Goal: Task Accomplishment & Management: Manage account settings

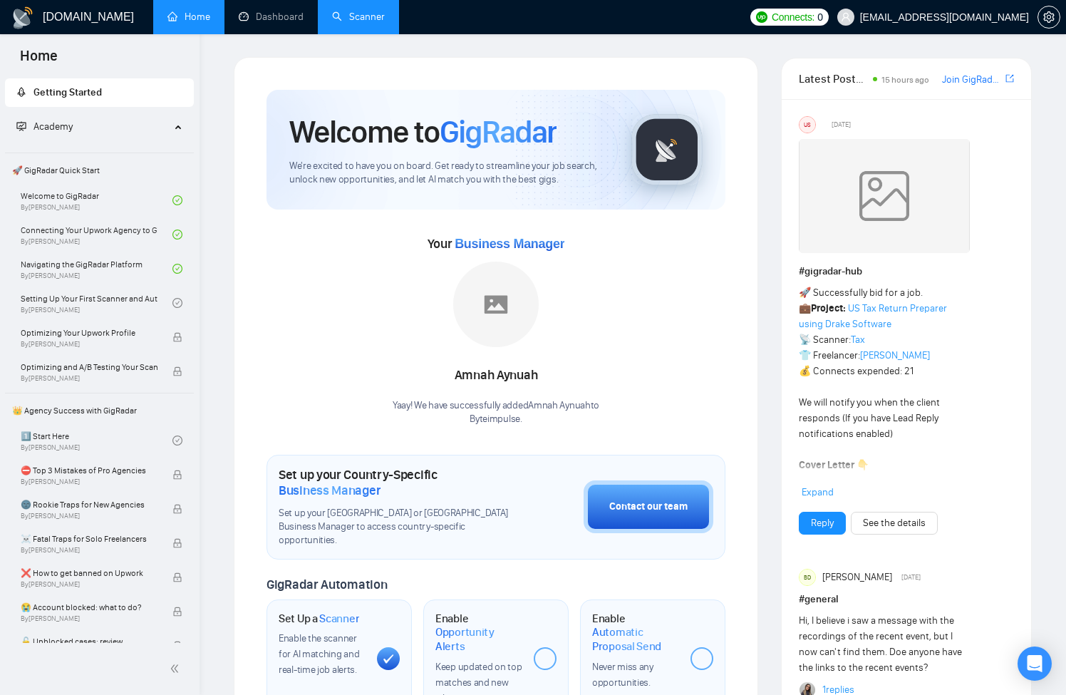
click at [368, 14] on link "Scanner" at bounding box center [358, 17] width 53 height 12
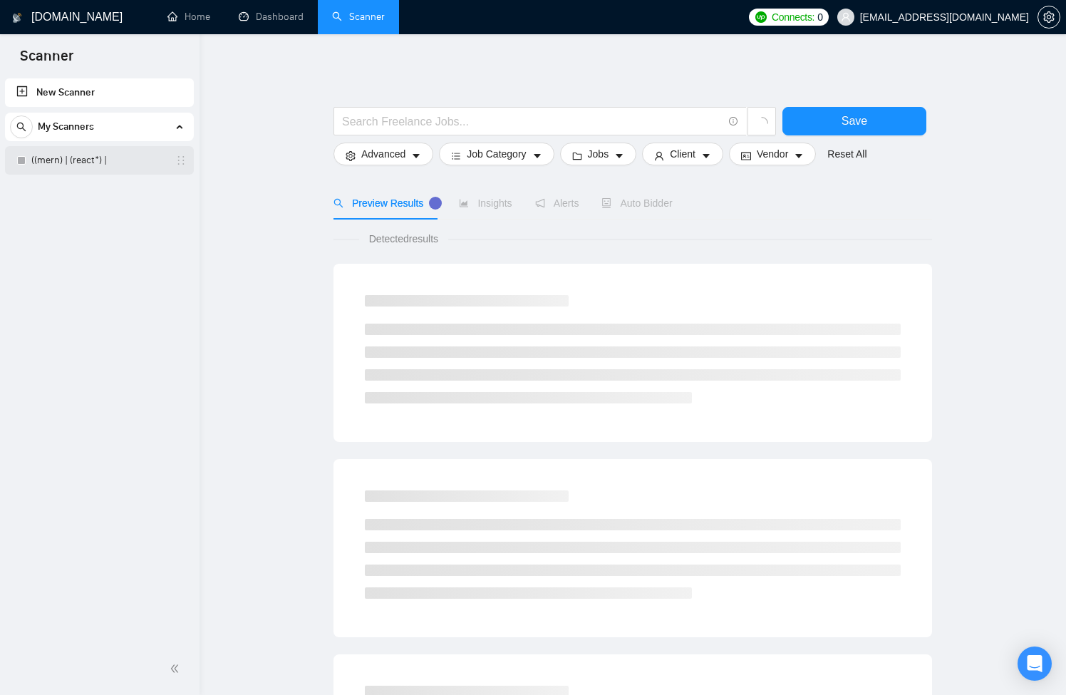
click at [81, 162] on link "((mern) | (react*) |" at bounding box center [98, 160] width 135 height 29
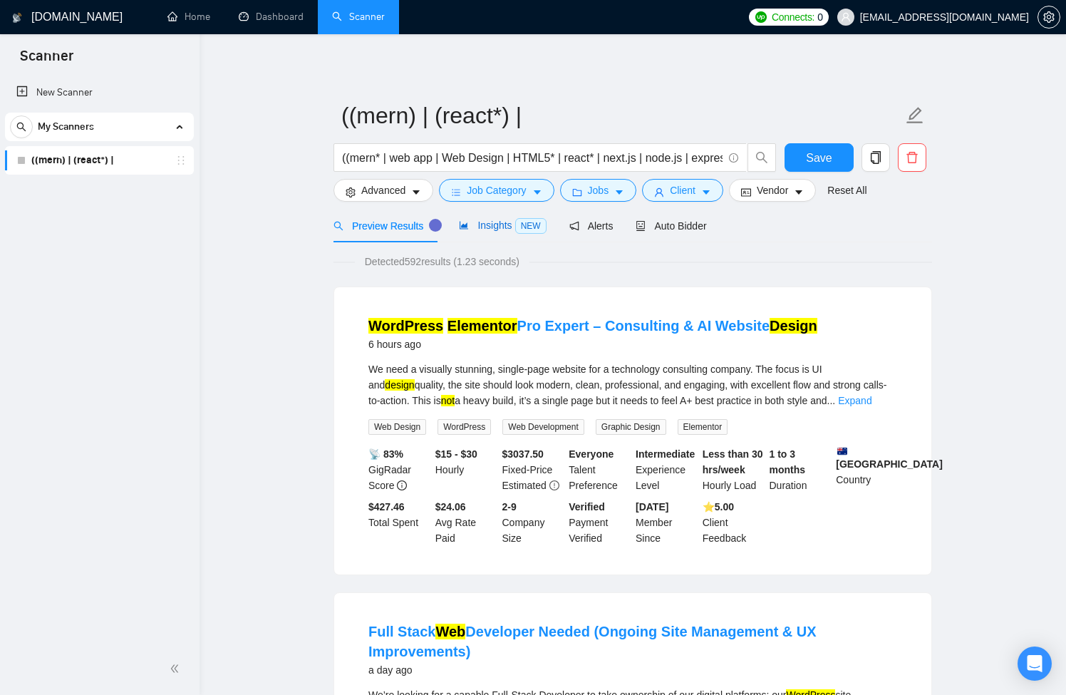
click at [489, 218] on div "Insights NEW" at bounding box center [502, 225] width 87 height 16
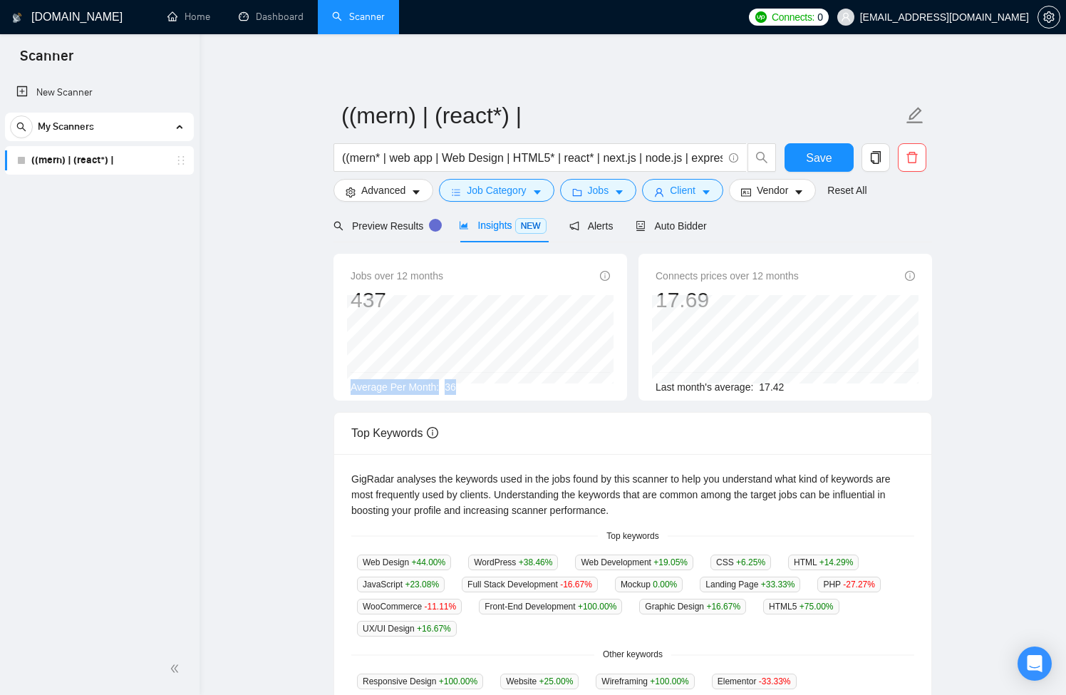
drag, startPoint x: 484, startPoint y: 391, endPoint x: 354, endPoint y: 392, distance: 130.4
click at [354, 392] on div "Average Per Month: 36" at bounding box center [480, 387] width 259 height 16
click at [354, 392] on span "Average Per Month:" at bounding box center [395, 386] width 88 height 11
drag, startPoint x: 476, startPoint y: 388, endPoint x: 341, endPoint y: 391, distance: 135.5
click at [341, 391] on div "Jobs over 12 months 437 [DATE] 37 Average Per Month: 36" at bounding box center [481, 327] width 294 height 147
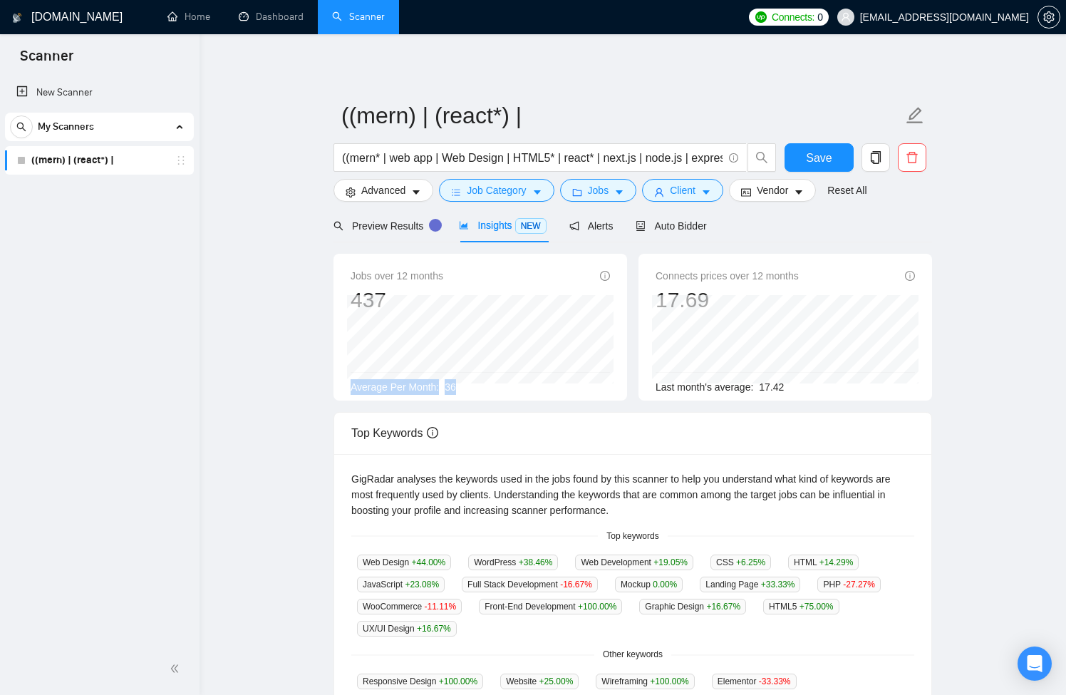
click at [341, 391] on div "Jobs over 12 months 437 [DATE] 37 Average Per Month: 36" at bounding box center [481, 327] width 294 height 147
click at [359, 154] on input "((mern* | web app | Web Design | HTML5* | react* | next.js | node.js | express*…" at bounding box center [532, 158] width 381 height 18
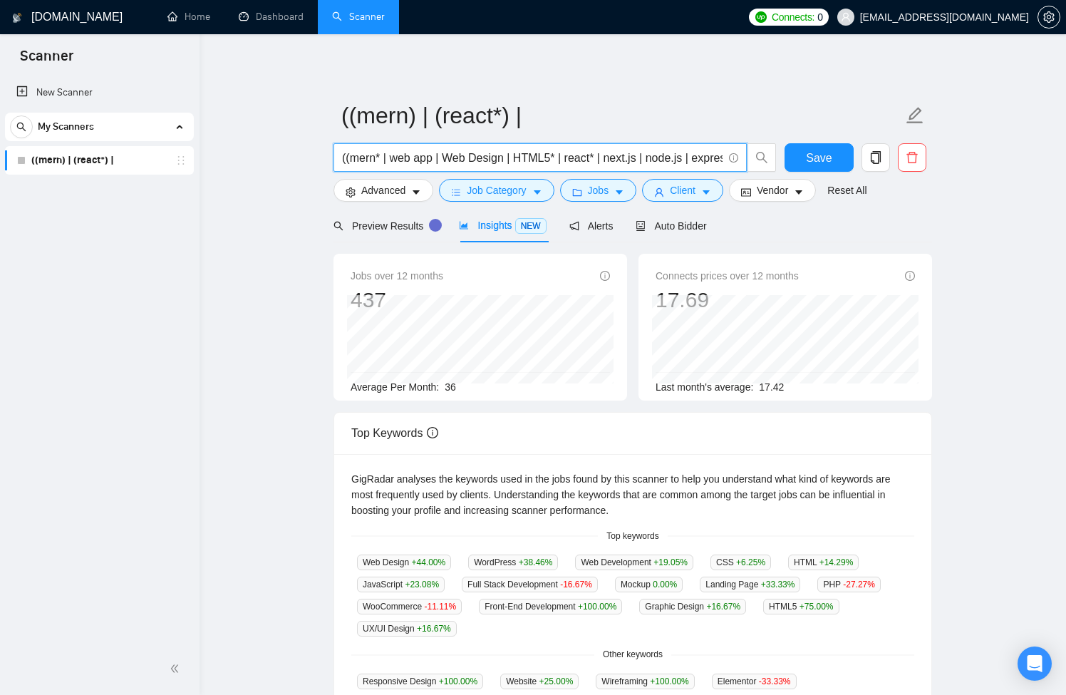
click at [429, 157] on input "((mern* | web app | Web Design | HTML5* | react* | next.js | node.js | express*…" at bounding box center [532, 158] width 381 height 18
click at [495, 155] on input "((mern* | web app | Web Design | HTML5* | react* | next.js | node.js | express*…" at bounding box center [532, 158] width 381 height 18
click at [578, 156] on input "((mern* | web app | Web Design | HTML5* | react* | next.js | node.js | express*…" at bounding box center [532, 158] width 381 height 18
click at [667, 166] on input "((mern* | web app | Web Design | HTML5* | react* | next.js | node.js | express*…" at bounding box center [532, 158] width 381 height 18
drag, startPoint x: 684, startPoint y: 163, endPoint x: 758, endPoint y: 159, distance: 73.5
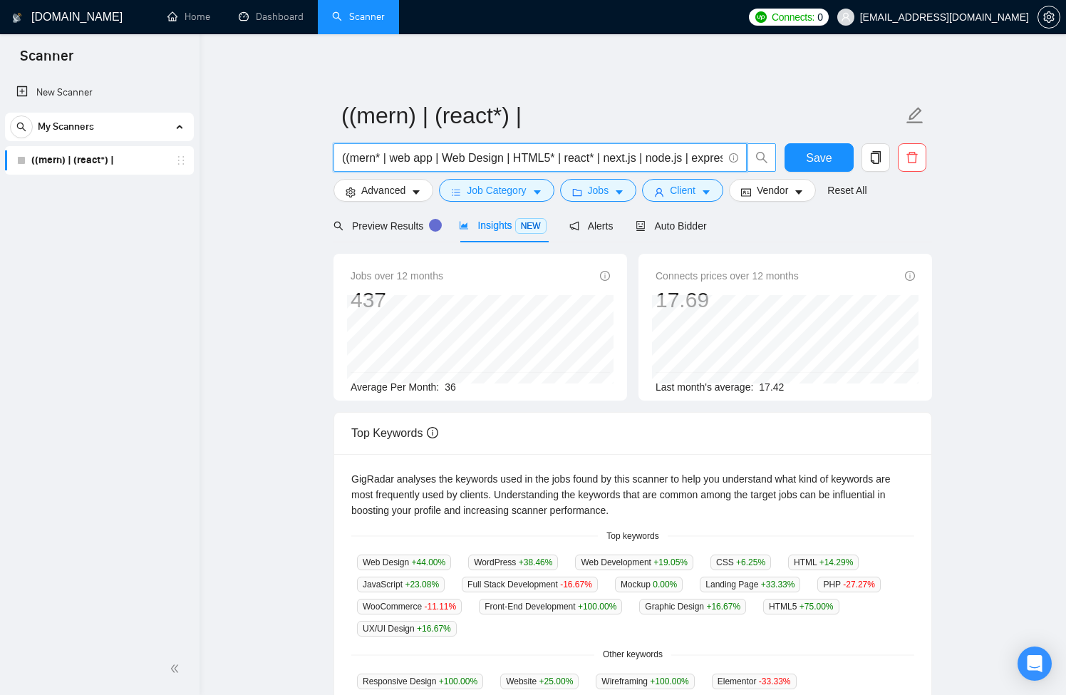
click at [758, 159] on span "((mern* | web app | Web Design | HTML5* | react* | next.js | node.js | express*…" at bounding box center [555, 157] width 443 height 29
click at [441, 163] on input "((mern* | web app | Web Design | HTML5* | react* | next.js | node.js | express*…" at bounding box center [532, 158] width 381 height 18
drag, startPoint x: 448, startPoint y: 156, endPoint x: 579, endPoint y: 156, distance: 130.4
click at [578, 156] on input "((mern* | web app | Web Design | HTML5* | react* | next.js | node.js | express*…" at bounding box center [532, 158] width 381 height 18
click at [616, 159] on input "((mern* | web app | Web Design | HTML5* | react* | next.js | node.js | express*…" at bounding box center [532, 158] width 381 height 18
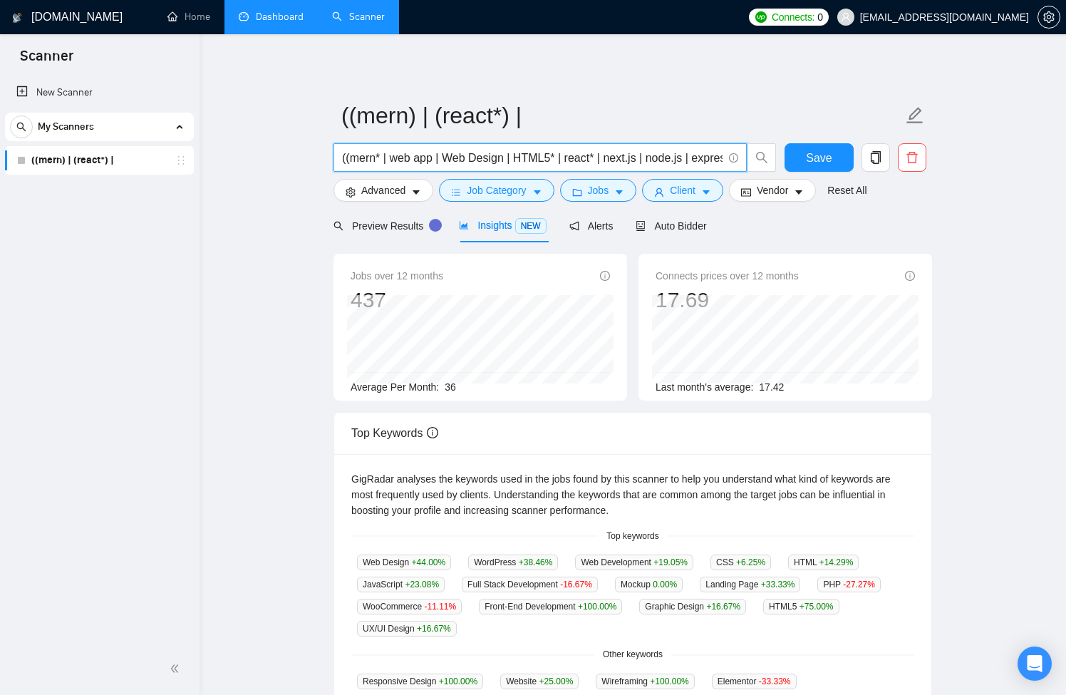
click at [616, 159] on input "((mern* | web app | Web Design | HTML5* | react* | next.js | node.js | express*…" at bounding box center [532, 158] width 381 height 18
paste input "MERN*) | ((React*) | "react js") ((Node*) | "Node js" | fullstack | "full stack…"
type input "(MERN*) | ((React*) | "react js") ((Node*) | "Node js" | fullstack | "full stac…"
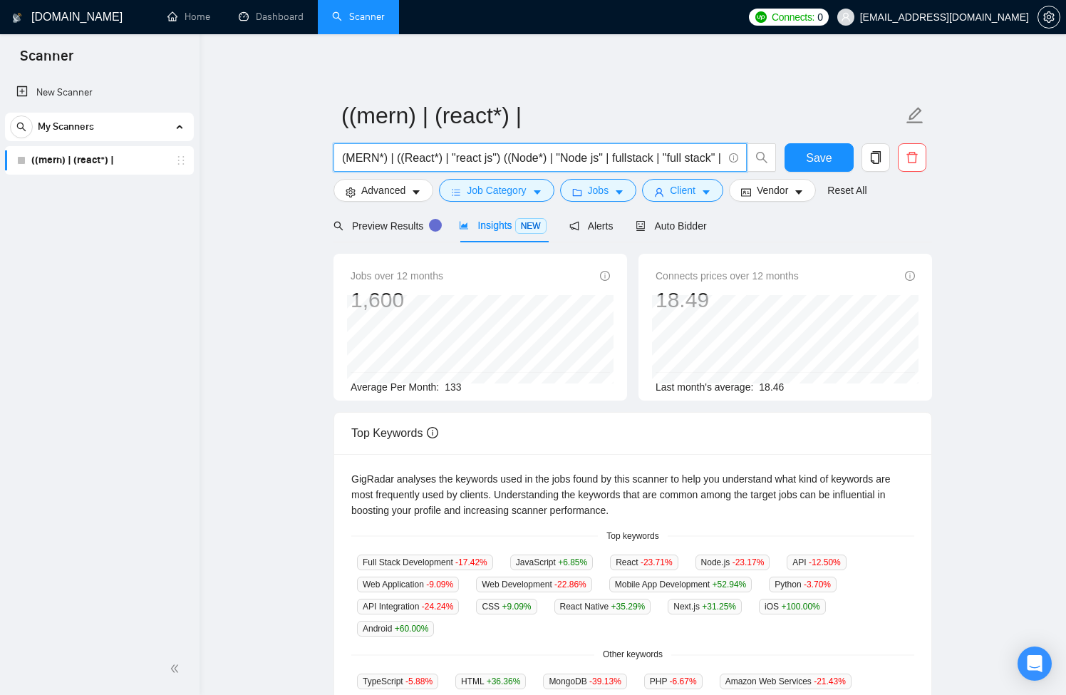
click at [450, 383] on span "133" at bounding box center [453, 386] width 16 height 11
click at [483, 391] on div "Average Per Month: 133" at bounding box center [480, 387] width 259 height 16
click at [451, 388] on span "133" at bounding box center [453, 386] width 16 height 11
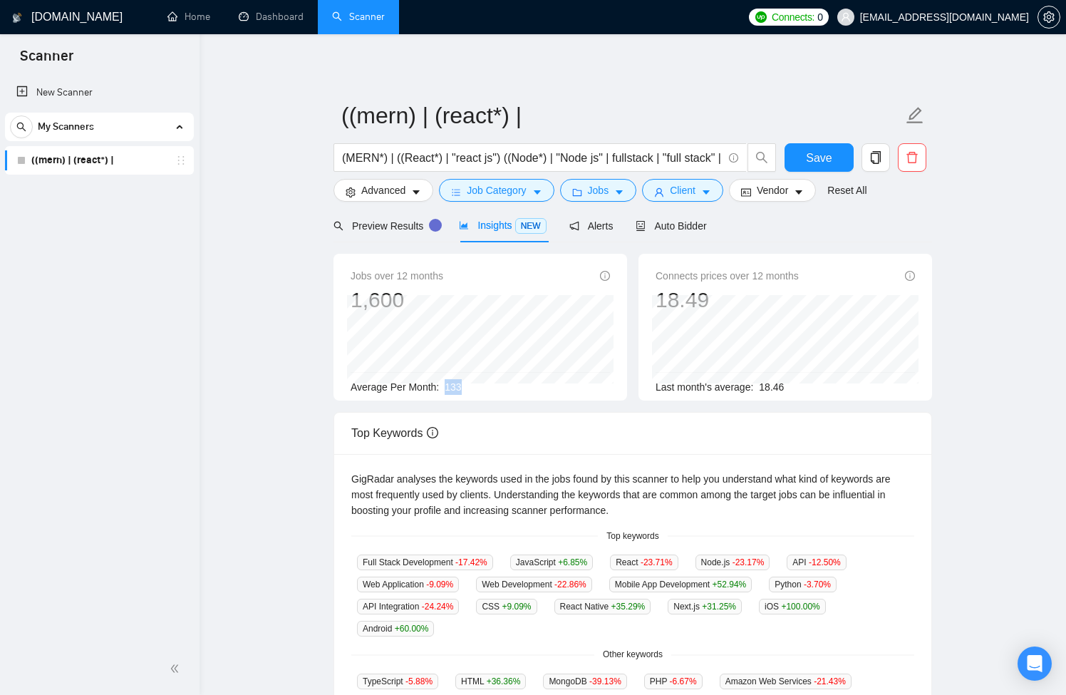
click at [476, 391] on div "Average Per Month: 133" at bounding box center [480, 387] width 259 height 16
click at [450, 391] on span "133" at bounding box center [453, 386] width 16 height 11
click at [501, 391] on div "Average Per Month: 133" at bounding box center [480, 387] width 259 height 16
click at [449, 389] on span "133" at bounding box center [453, 386] width 16 height 11
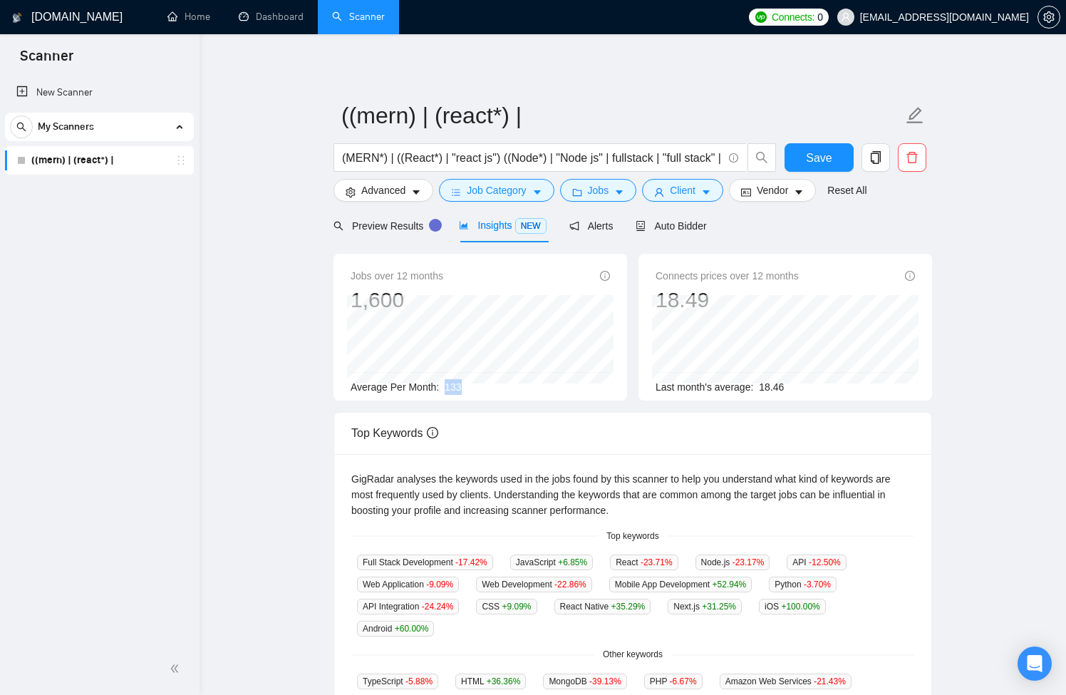
click at [449, 389] on span "133" at bounding box center [453, 386] width 16 height 11
click at [487, 390] on div "Average Per Month: 133" at bounding box center [480, 387] width 259 height 16
click at [455, 388] on span "133" at bounding box center [453, 386] width 16 height 11
click at [809, 158] on span "Save" at bounding box center [819, 158] width 26 height 18
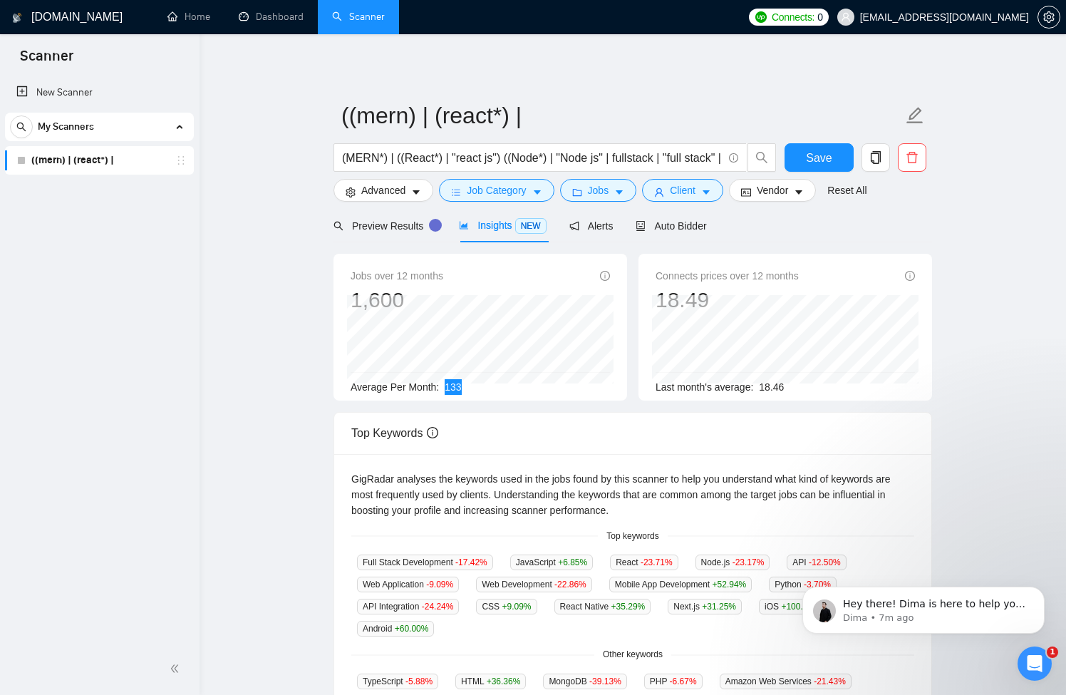
click at [1024, 649] on body "Hey there! Dima is here to help you 🤓 Please, give me a couple of minutes to ch…" at bounding box center [924, 606] width 274 height 88
click at [1034, 662] on icon "Open Intercom Messenger" at bounding box center [1033, 662] width 24 height 24
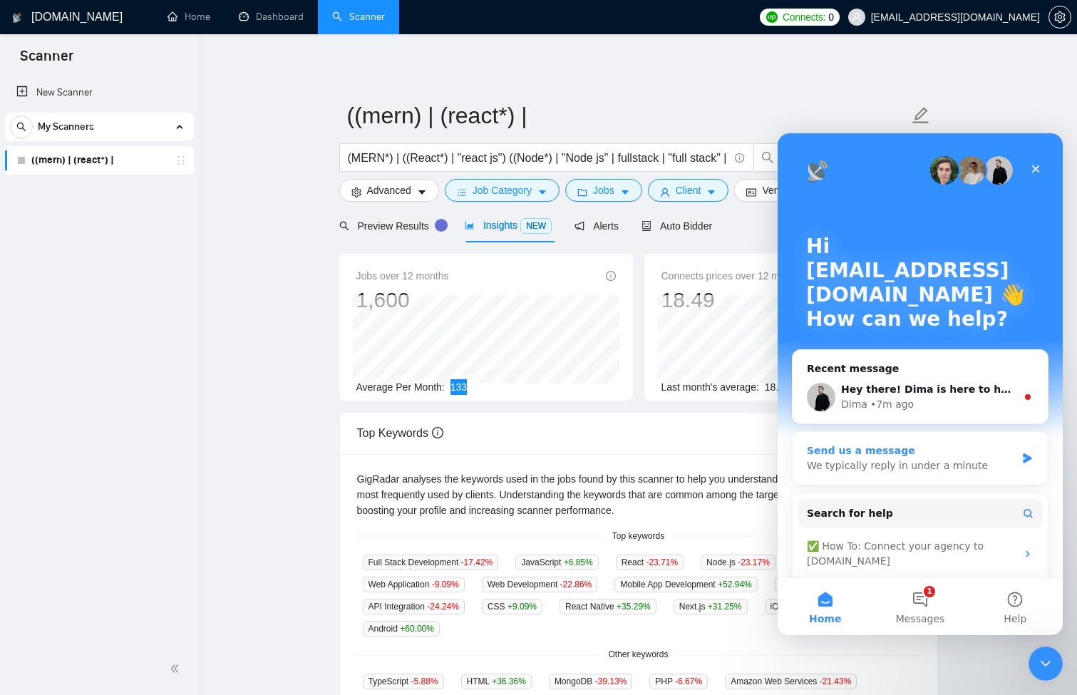
scroll to position [105, 0]
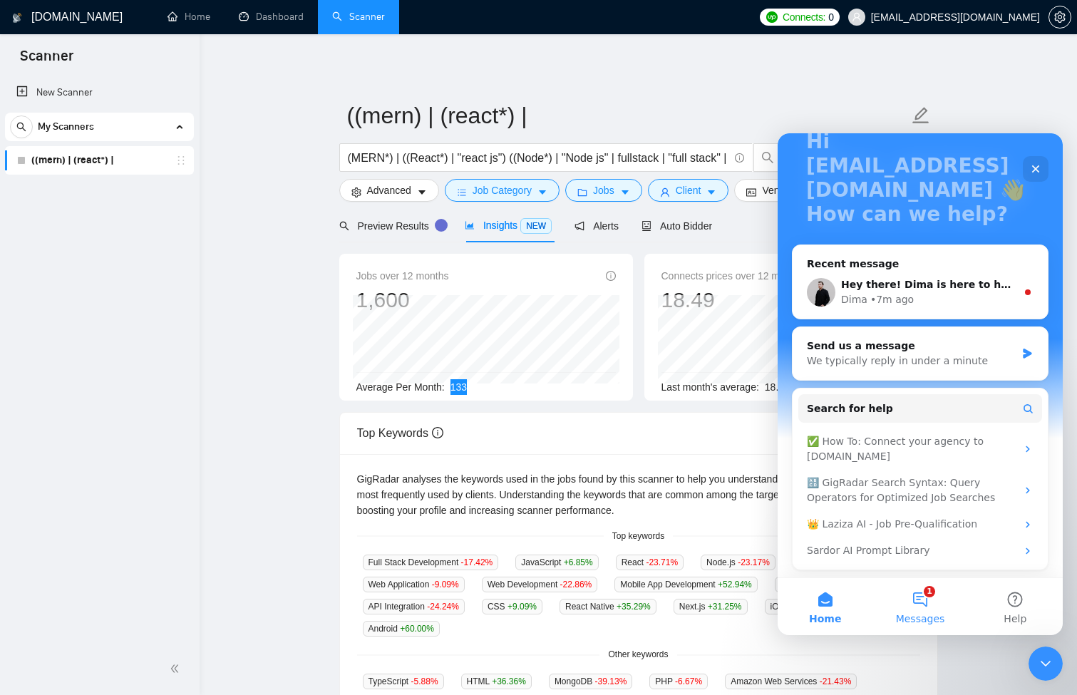
click at [925, 603] on button "1 Messages" at bounding box center [919, 606] width 95 height 57
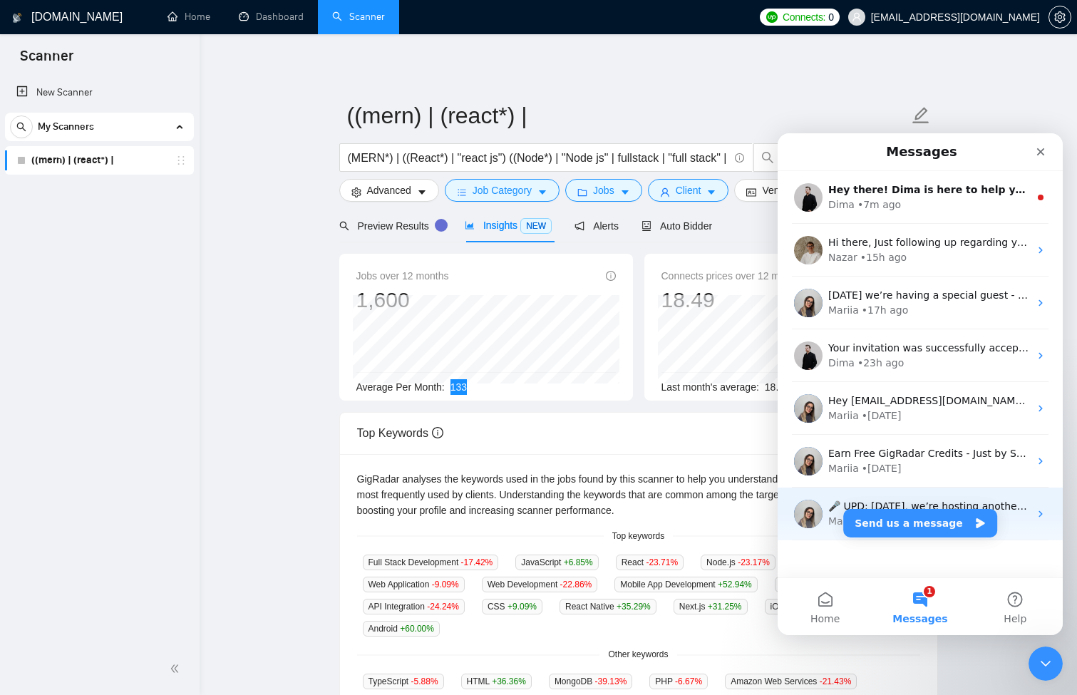
scroll to position [20, 0]
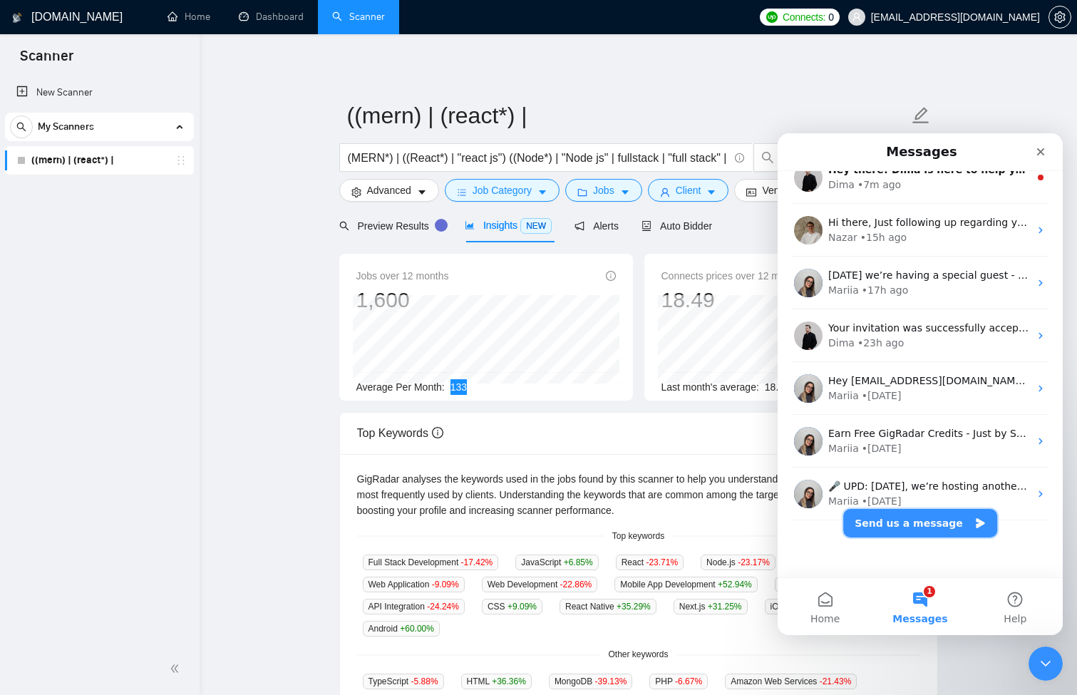
click at [934, 519] on button "Send us a message" at bounding box center [920, 523] width 154 height 29
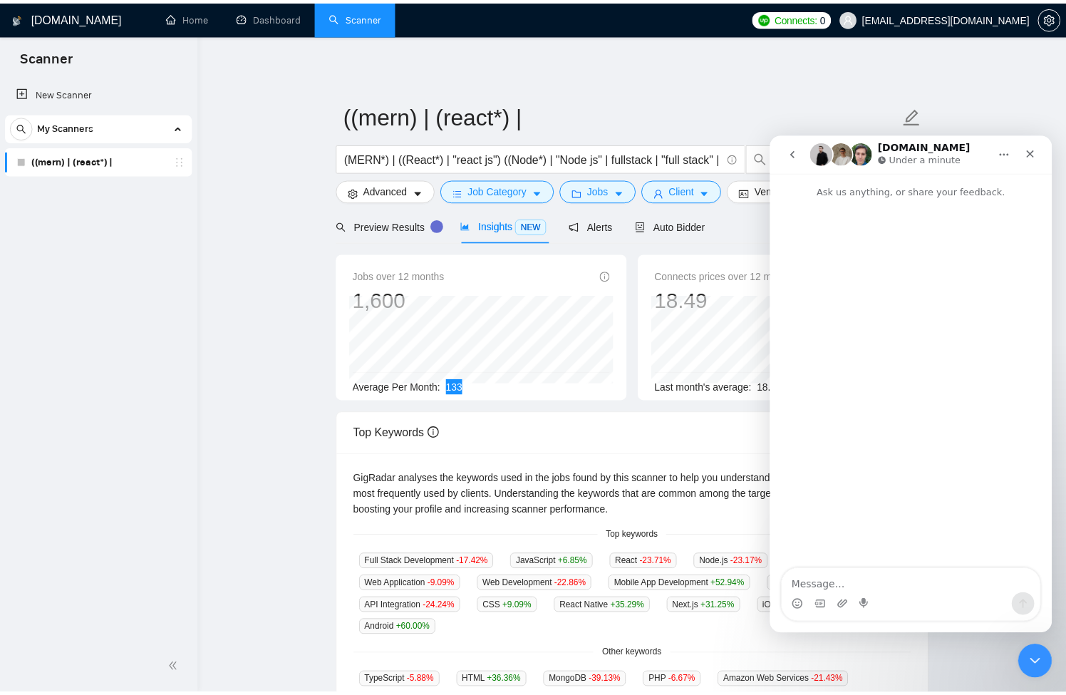
scroll to position [0, 0]
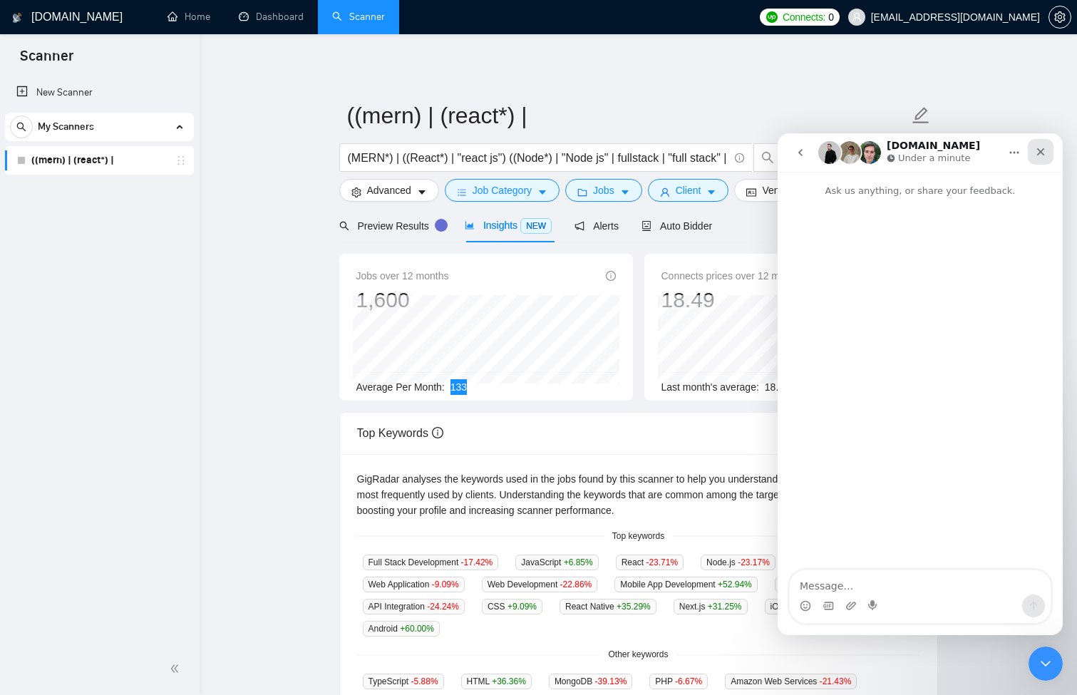
click at [1042, 155] on icon "Close" at bounding box center [1040, 151] width 11 height 11
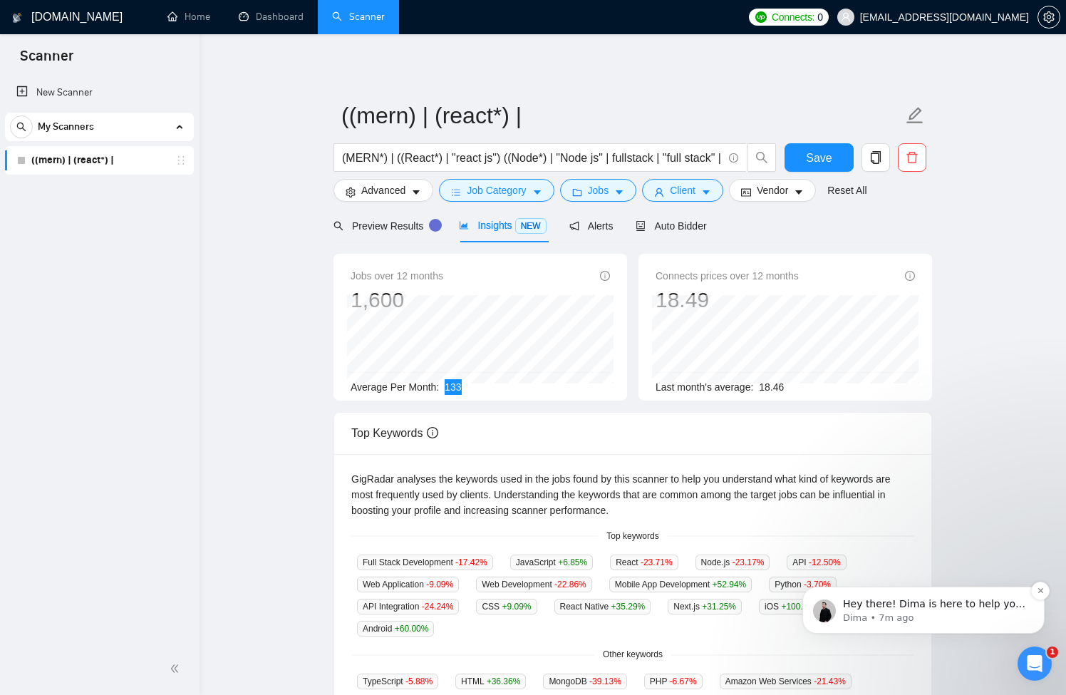
click at [960, 605] on p "Hey there! Dima is here to help you 🤓 Please, give me a couple of minutes to ch…" at bounding box center [935, 604] width 184 height 14
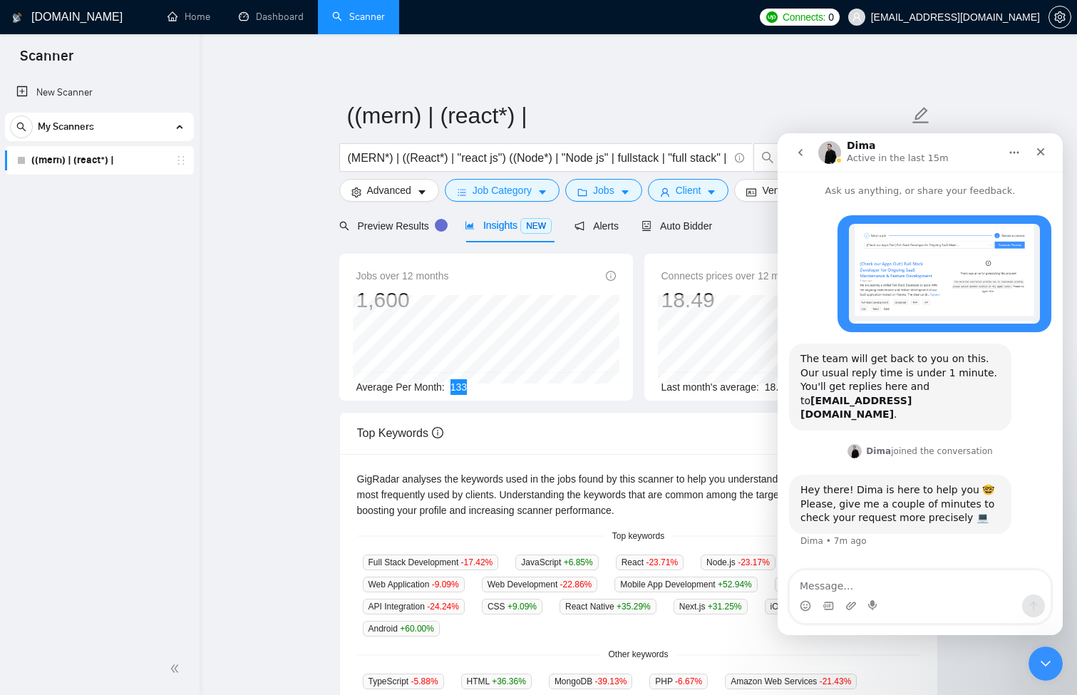
click at [957, 272] on img "irfanakram825@gmail.com says…" at bounding box center [944, 274] width 191 height 100
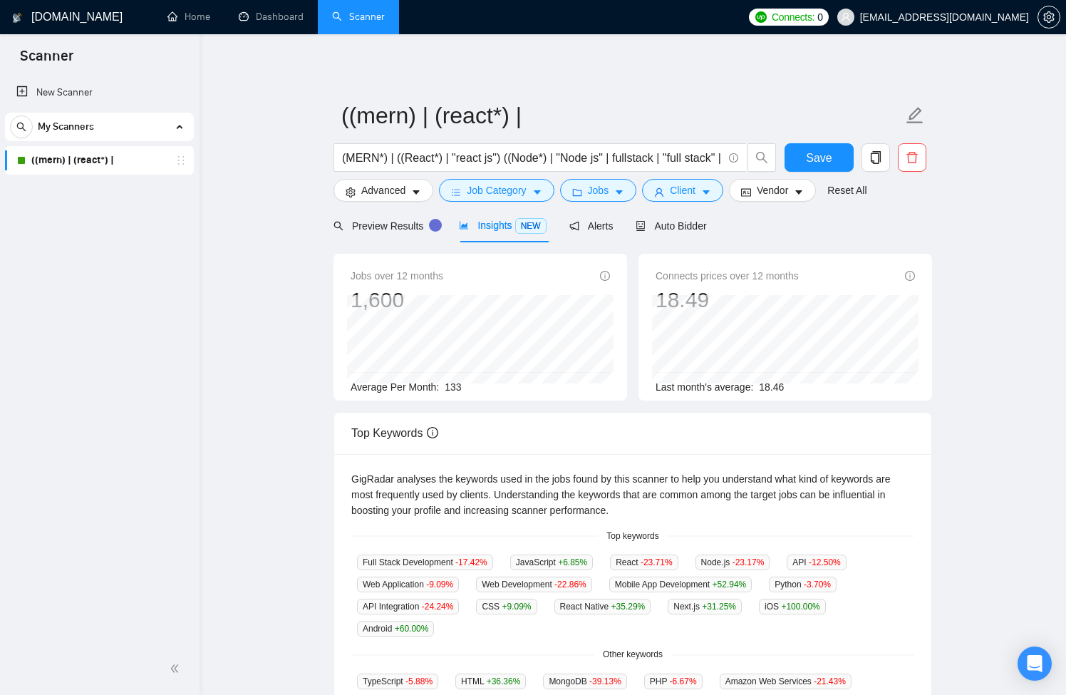
click at [1003, 96] on main "((mern) | (react*) | (MERN*) | ((React*) | "react js") ((Node*) | "Node js" | f…" at bounding box center [632, 535] width 821 height 956
click at [1044, 20] on icon "setting" at bounding box center [1049, 16] width 11 height 11
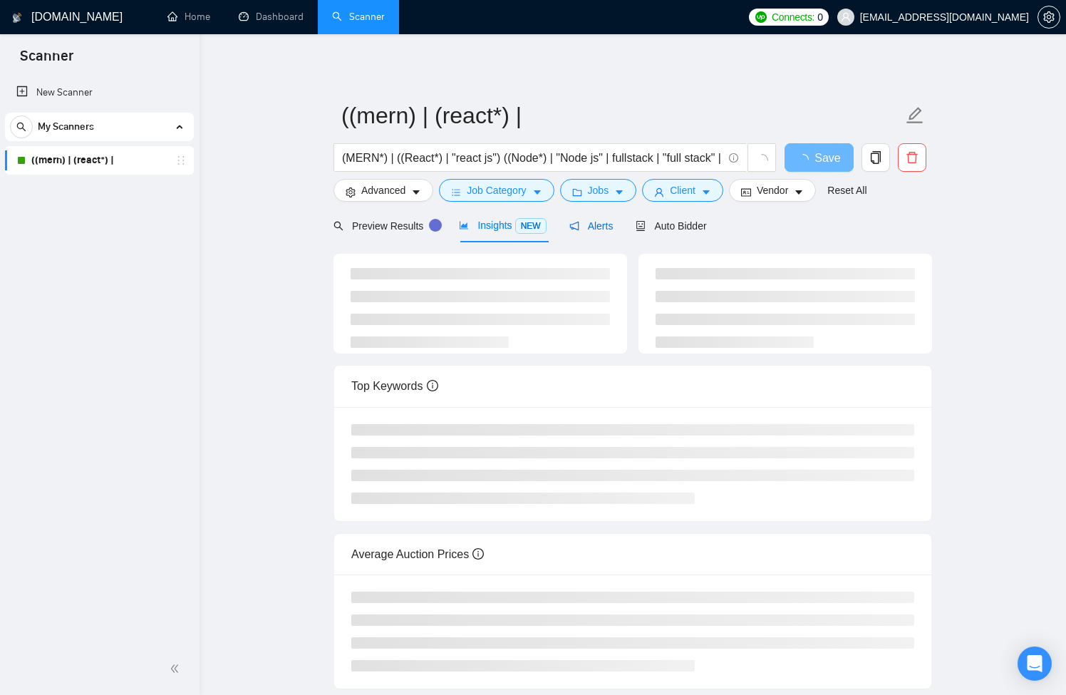
click at [584, 222] on span "Alerts" at bounding box center [592, 225] width 44 height 11
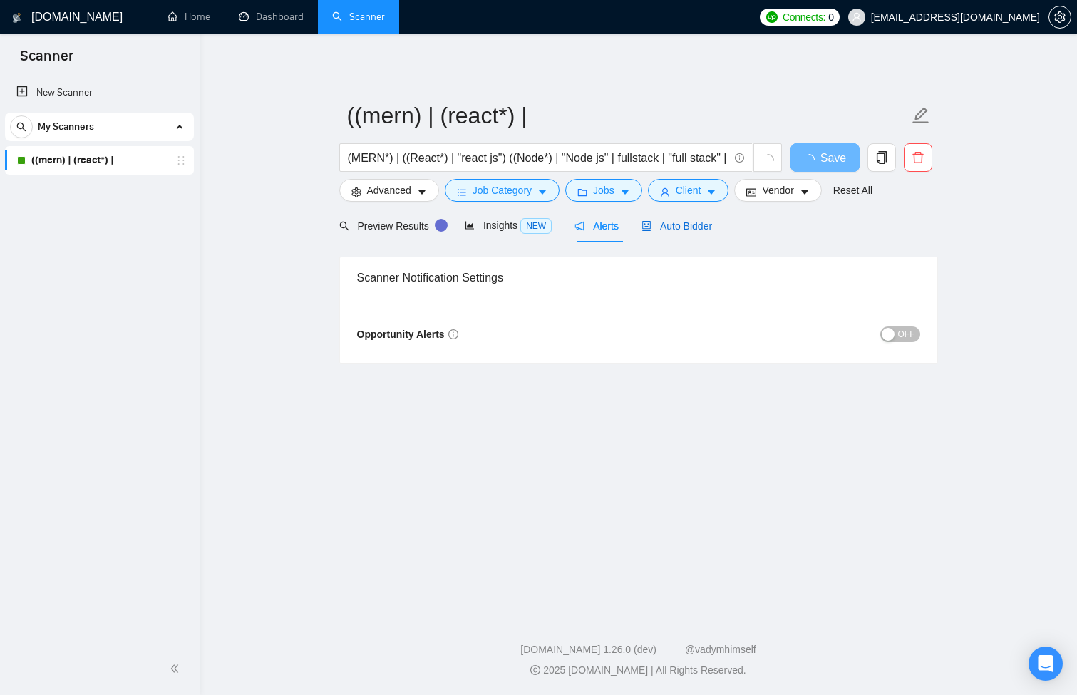
click at [702, 230] on span "Auto Bidder" at bounding box center [677, 225] width 71 height 11
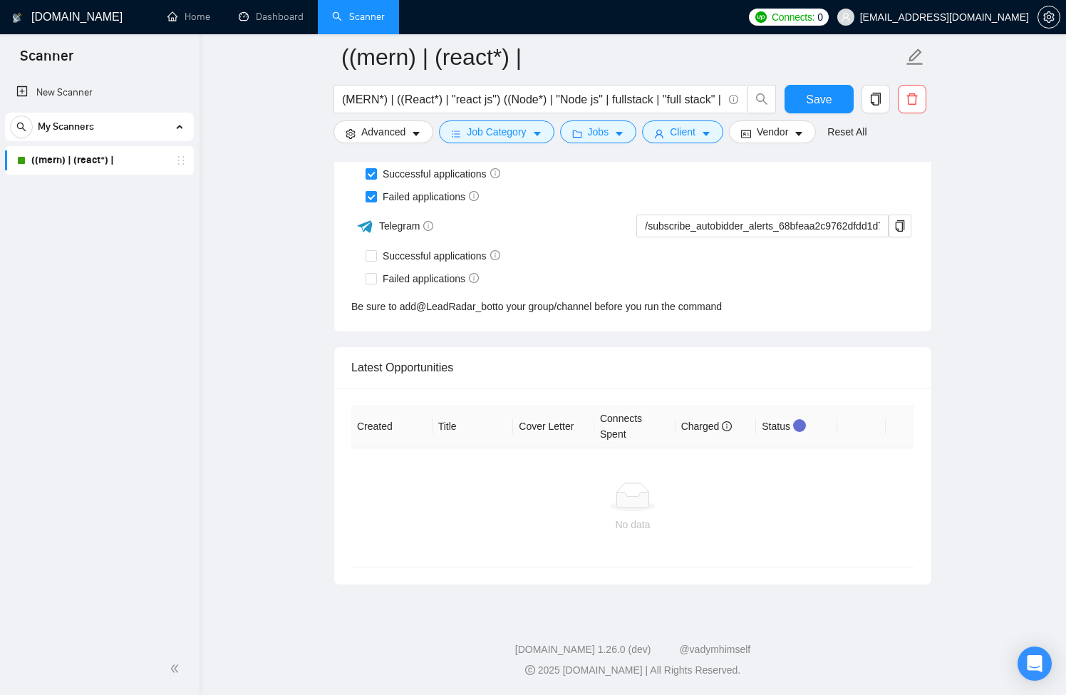
scroll to position [3229, 0]
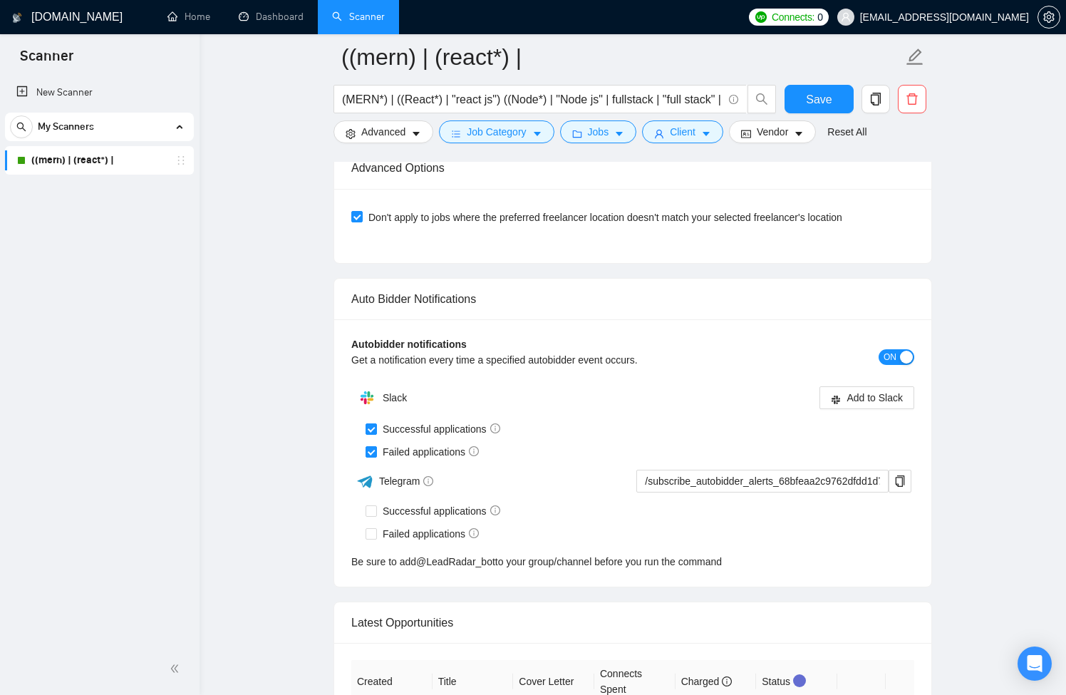
click at [559, 368] on div "Get a notification every time a specified autobidder event occurs." at bounding box center [562, 360] width 423 height 16
click at [865, 406] on span "Add to Slack" at bounding box center [875, 398] width 56 height 16
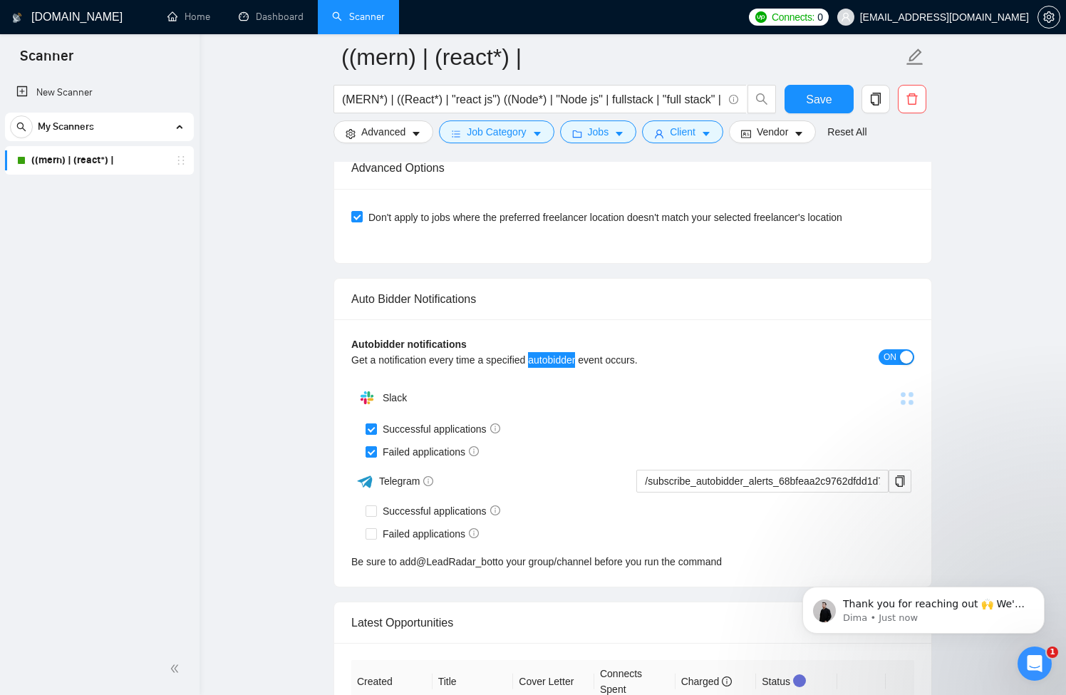
scroll to position [0, 0]
click at [414, 350] on b "Autobidder notifications" at bounding box center [408, 344] width 115 height 11
copy b "Autobidder notifications"
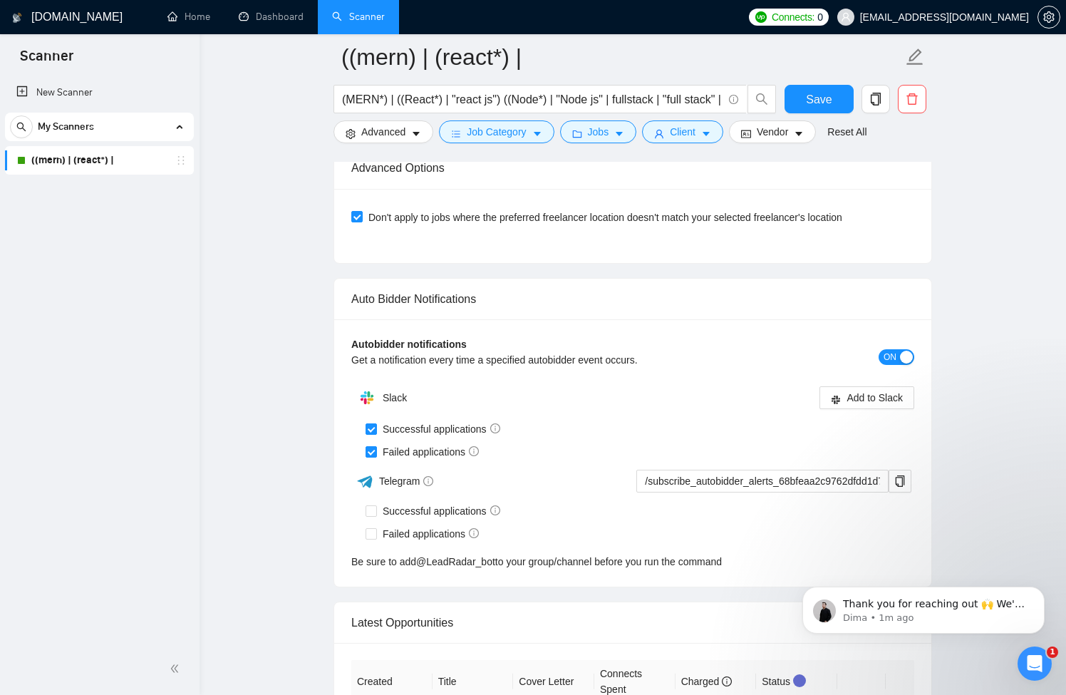
click at [876, 412] on div "Slack Add to Slack" at bounding box center [632, 397] width 563 height 29
click at [874, 409] on button "Add to Slack" at bounding box center [867, 397] width 95 height 23
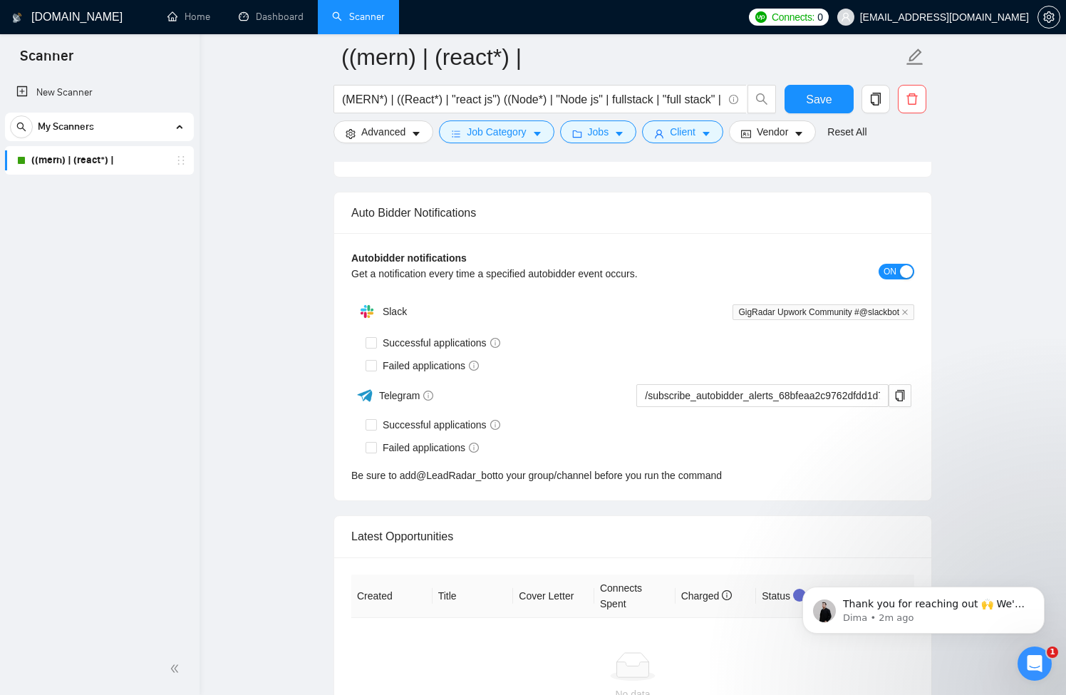
checkbox input "true"
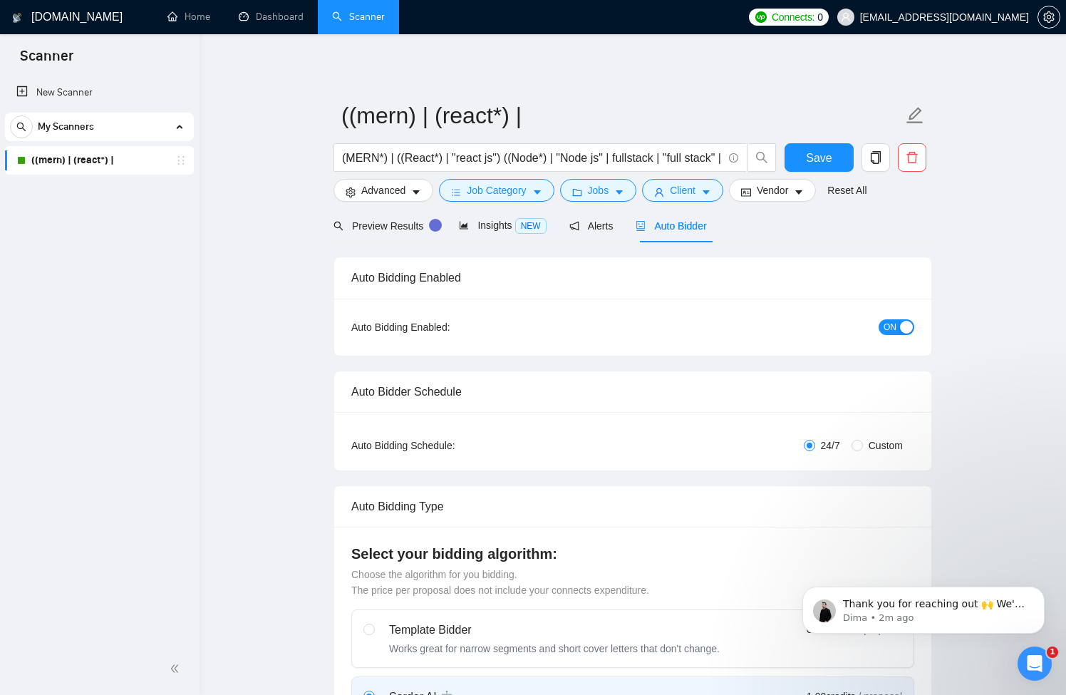
click at [989, 618] on p "Dima • 3m ago" at bounding box center [935, 618] width 184 height 13
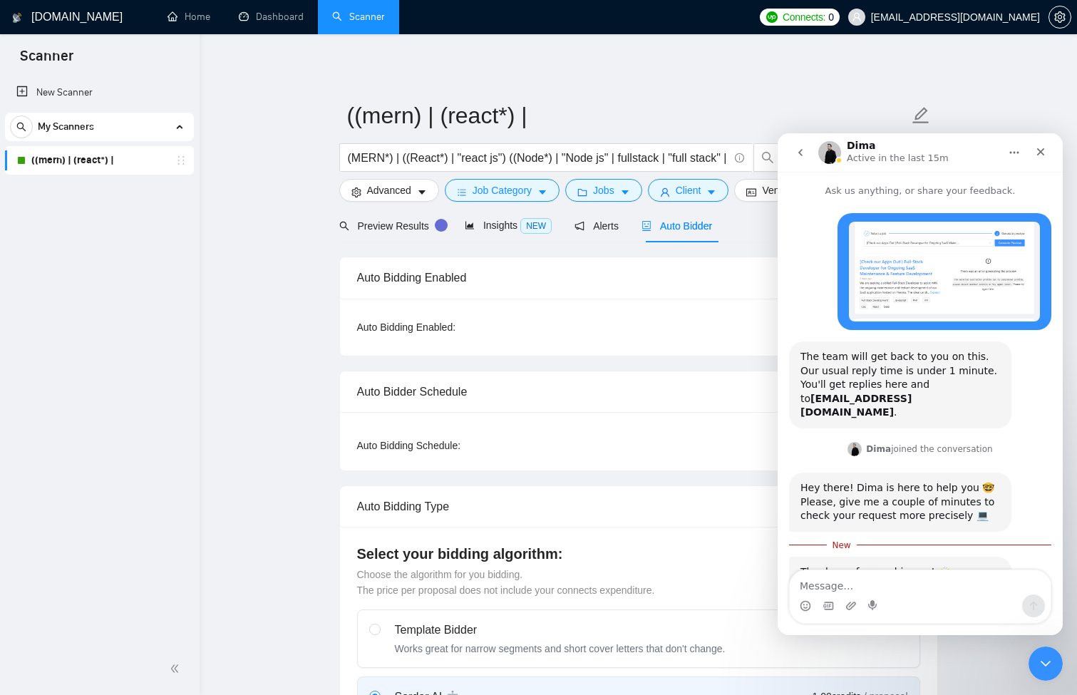
scroll to position [59, 0]
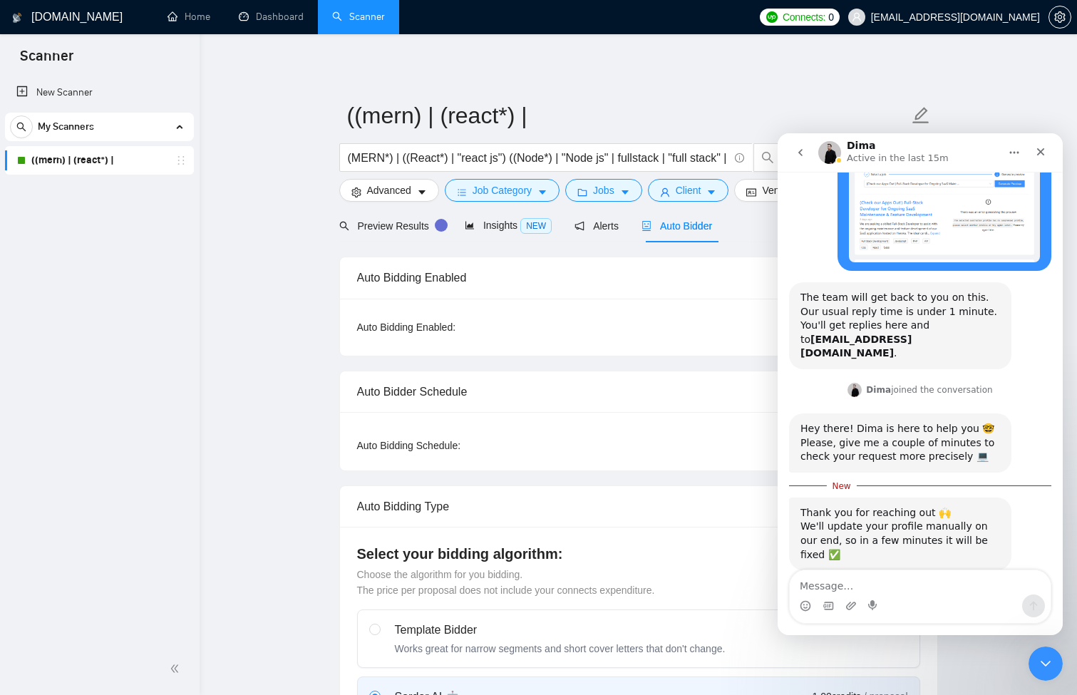
click at [908, 587] on textarea "Message…" at bounding box center [920, 582] width 261 height 24
type textarea "thannks"
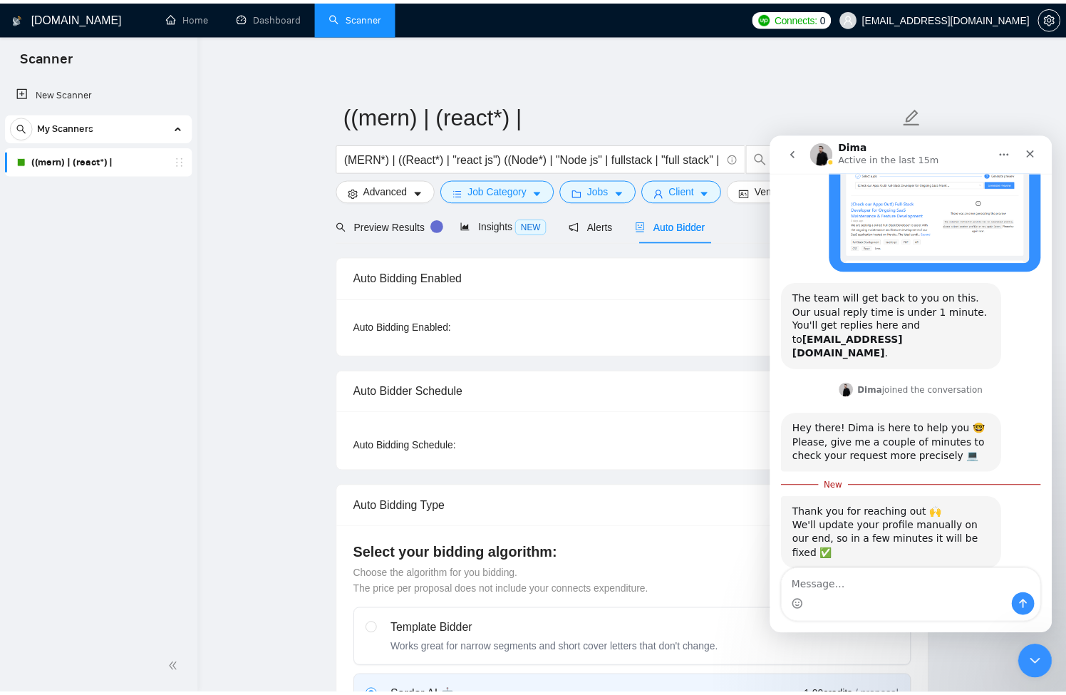
scroll to position [78, 0]
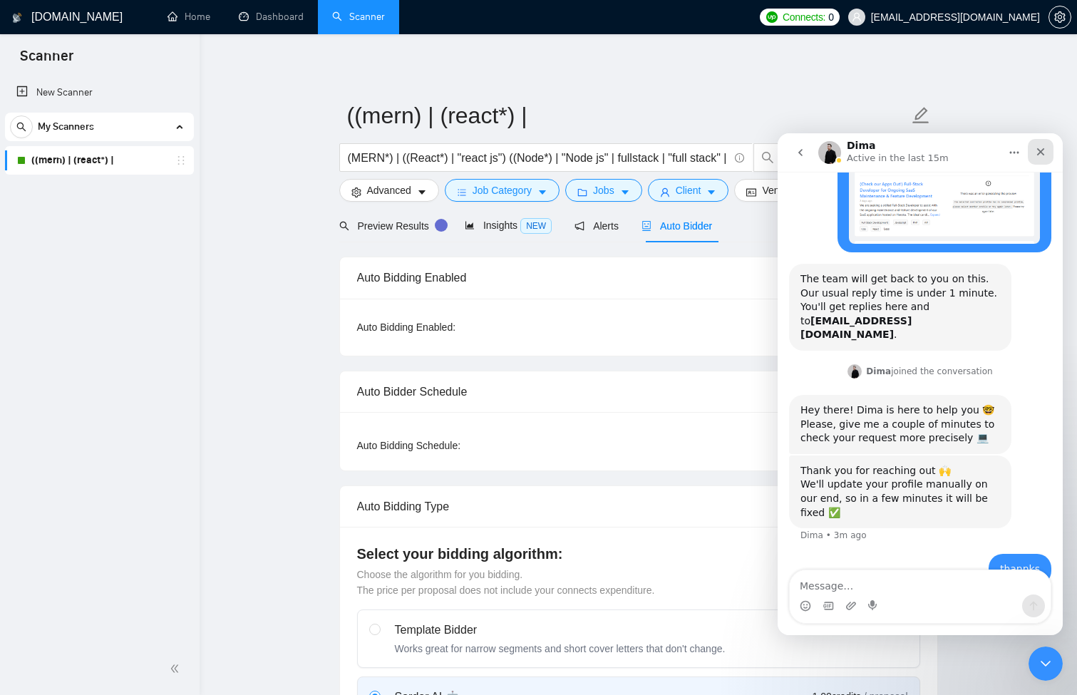
click at [1036, 153] on icon "Close" at bounding box center [1040, 151] width 11 height 11
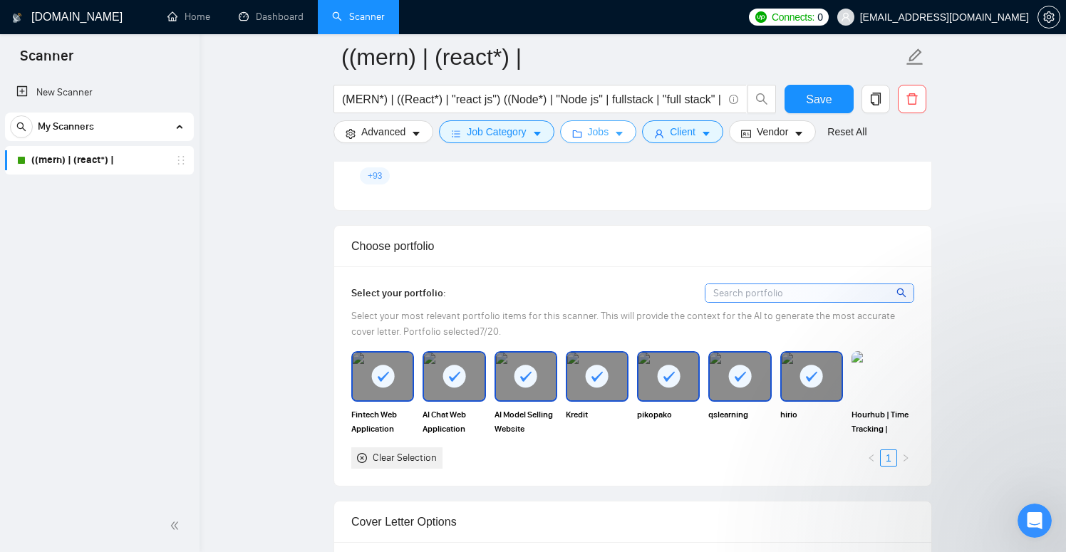
scroll to position [0, 0]
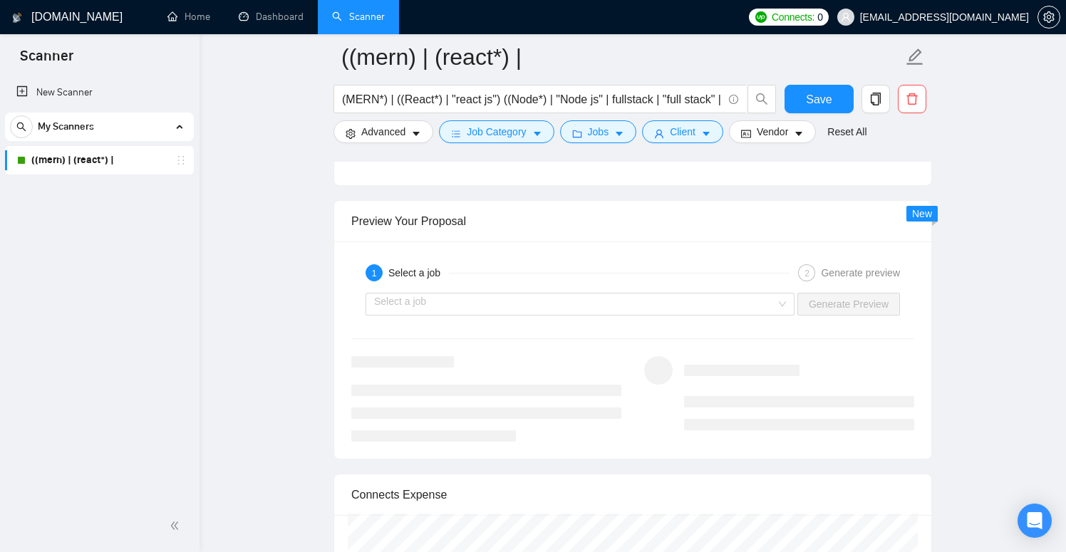
scroll to position [2689, 0]
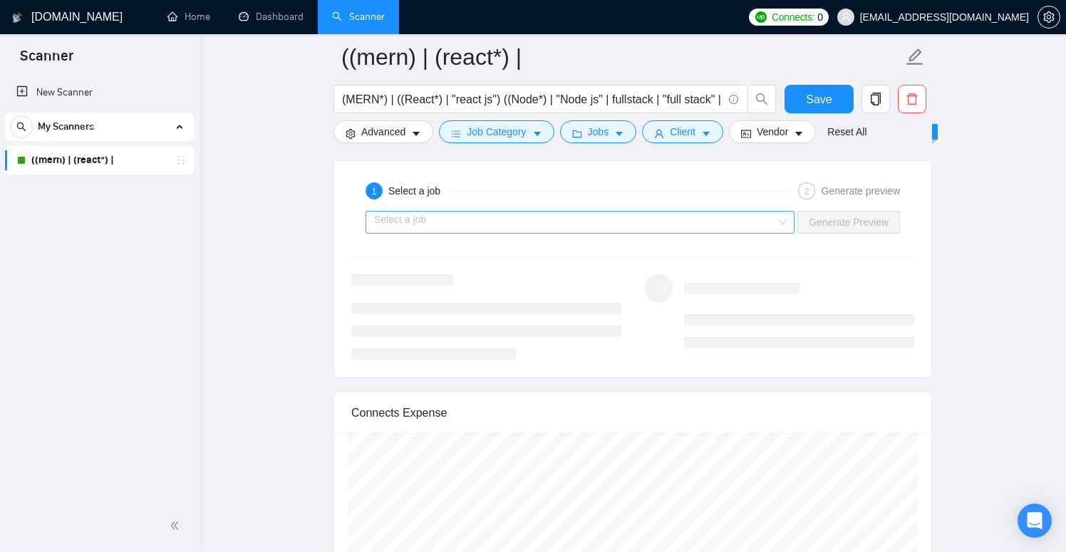
click at [679, 226] on input "search" at bounding box center [575, 222] width 402 height 21
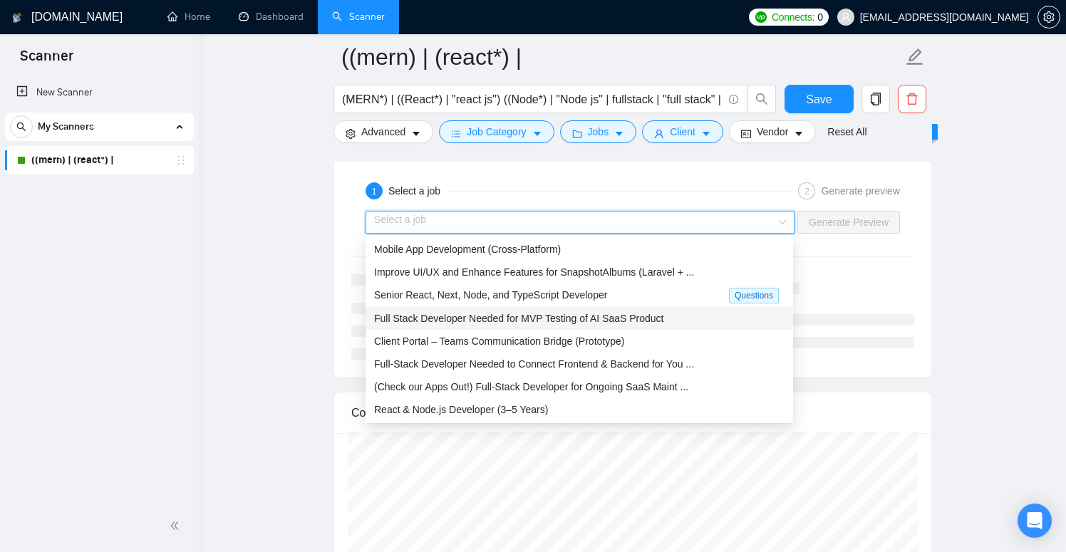
click at [597, 318] on span "Full Stack Developer Needed for MVP Testing of AI SaaS Product" at bounding box center [518, 318] width 289 height 11
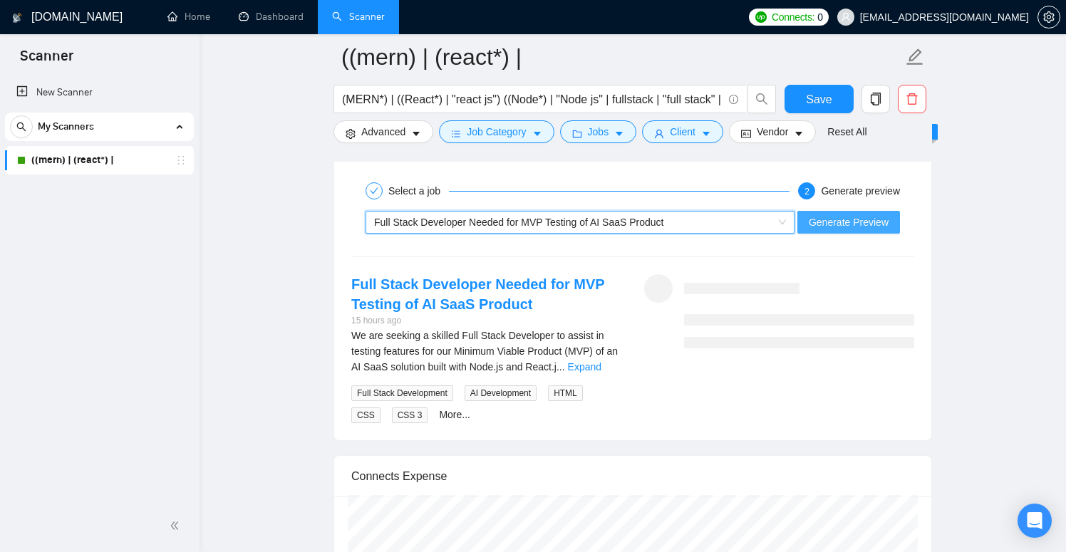
click at [838, 219] on span "Generate Preview" at bounding box center [849, 223] width 80 height 16
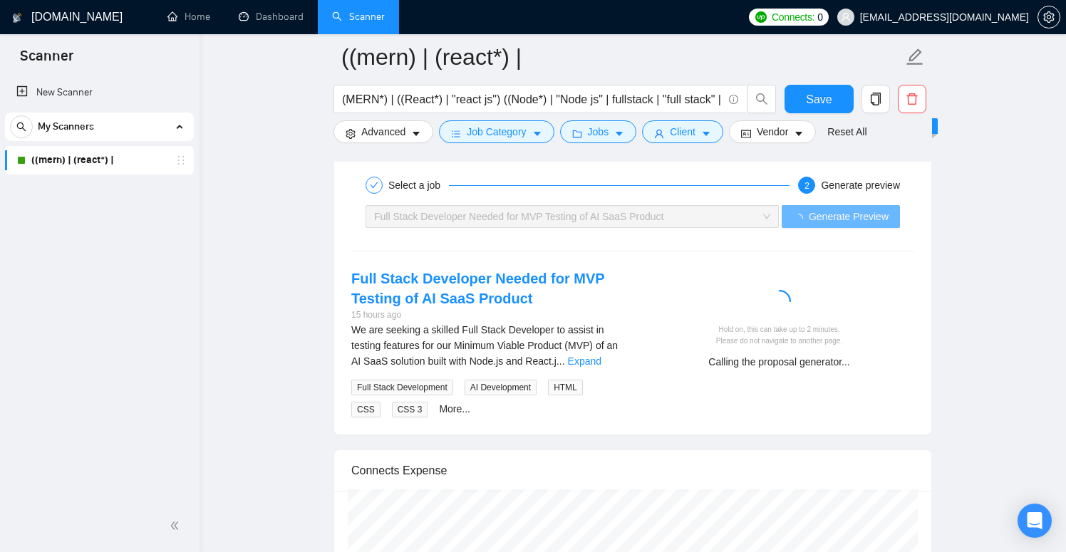
scroll to position [2735, 0]
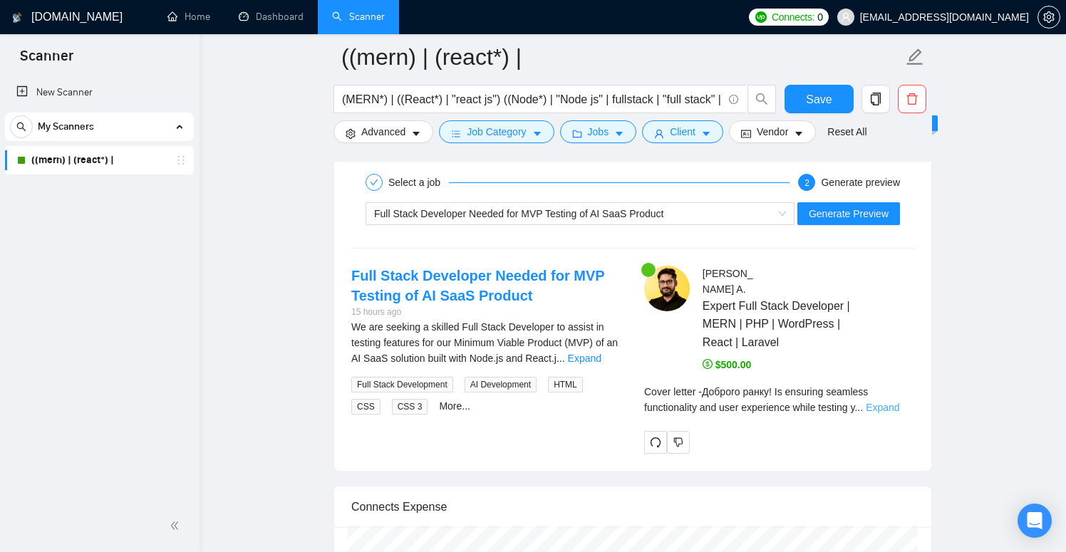
click at [894, 402] on link "Expand" at bounding box center [883, 407] width 34 height 11
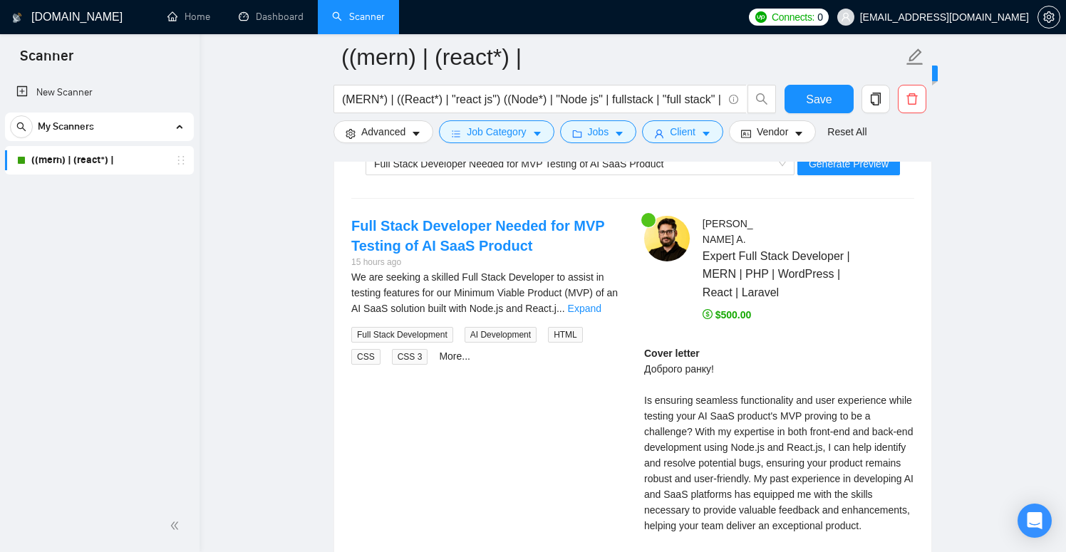
scroll to position [2836, 0]
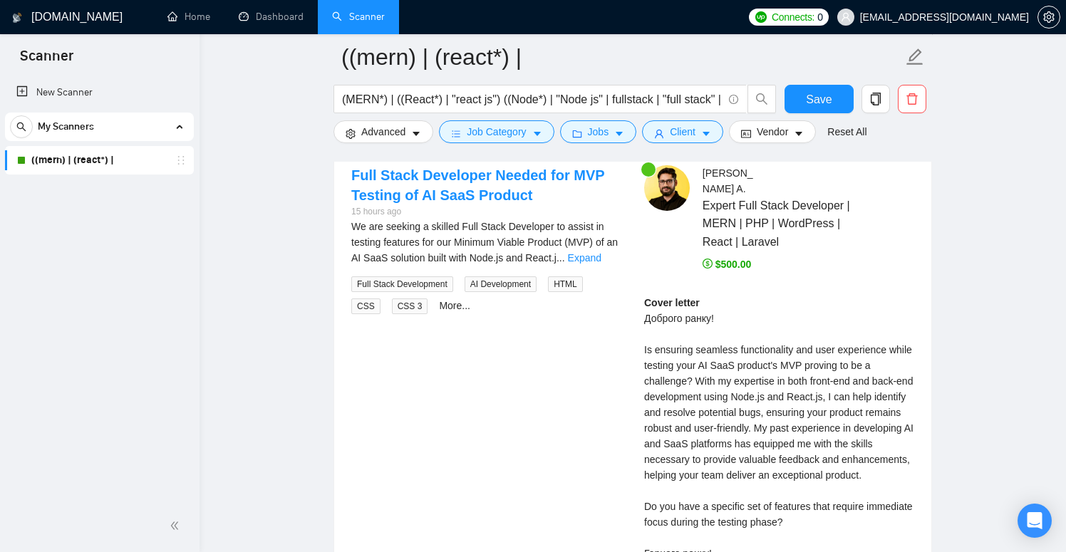
click at [757, 334] on div "Cover letter Доброго ранку! Is ensuring seamless functionality and user experie…" at bounding box center [779, 428] width 270 height 267
click at [846, 334] on div "Cover letter Доброго ранку! Is ensuring seamless functionality and user experie…" at bounding box center [779, 428] width 270 height 267
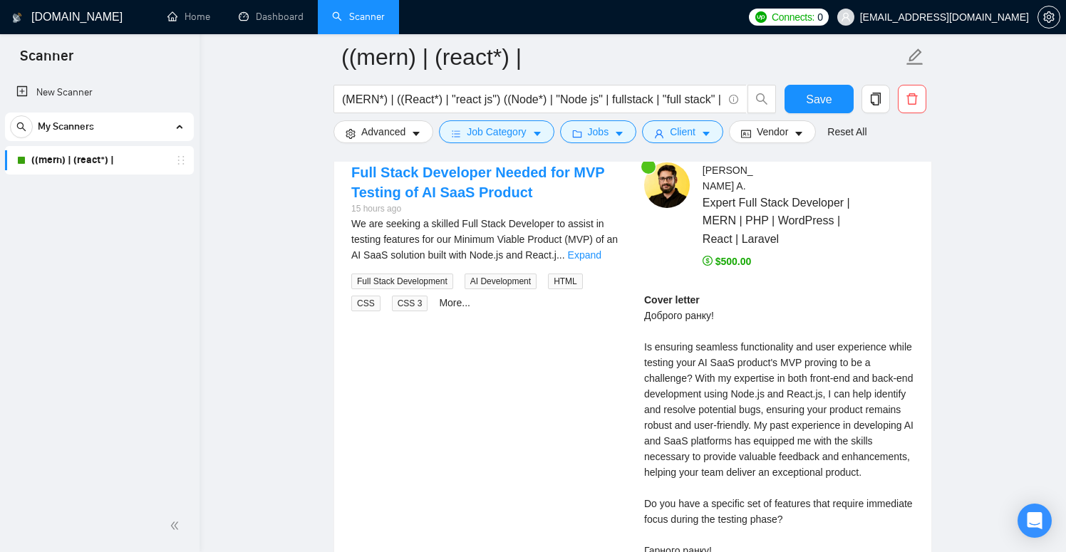
scroll to position [2841, 0]
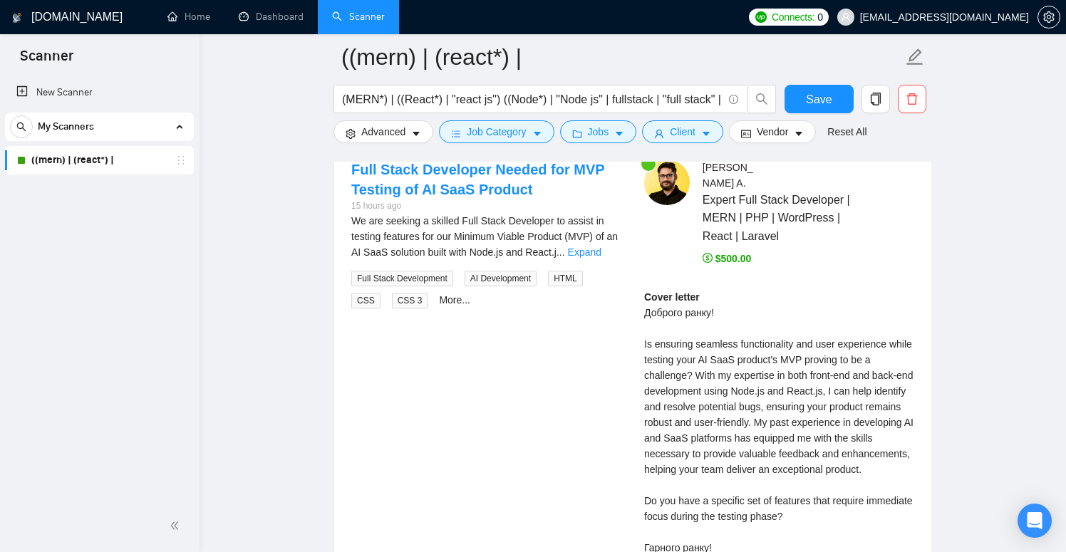
click at [766, 332] on div "Cover letter Доброго ранку! Is ensuring seamless functionality and user experie…" at bounding box center [779, 422] width 270 height 267
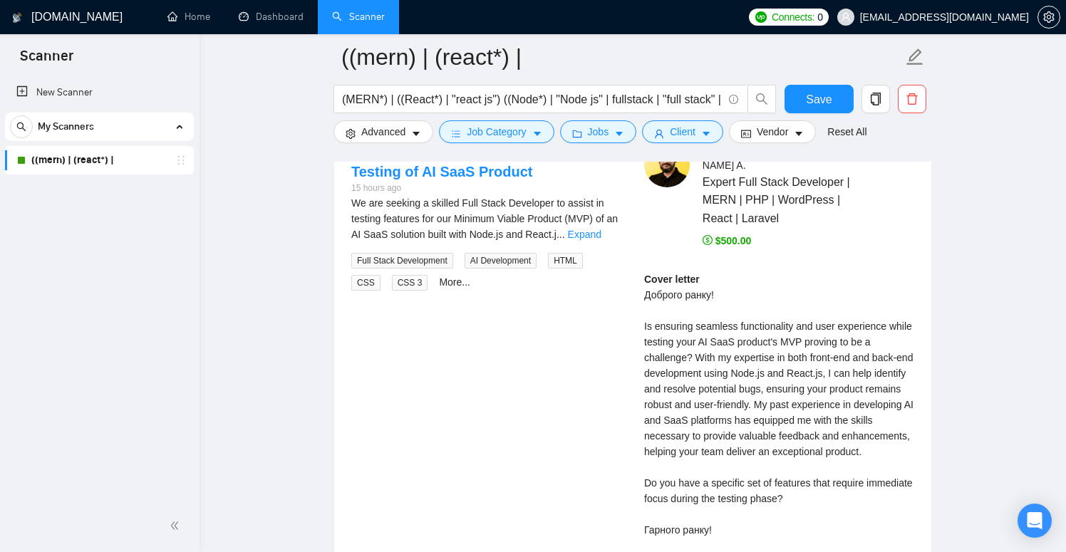
scroll to position [2838, 0]
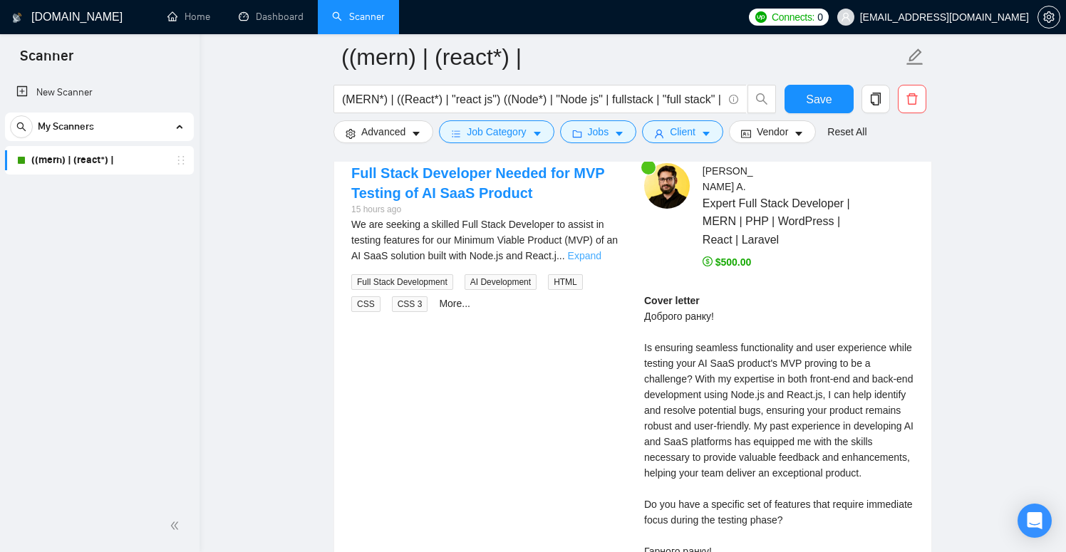
click at [600, 257] on link "Expand" at bounding box center [585, 255] width 34 height 11
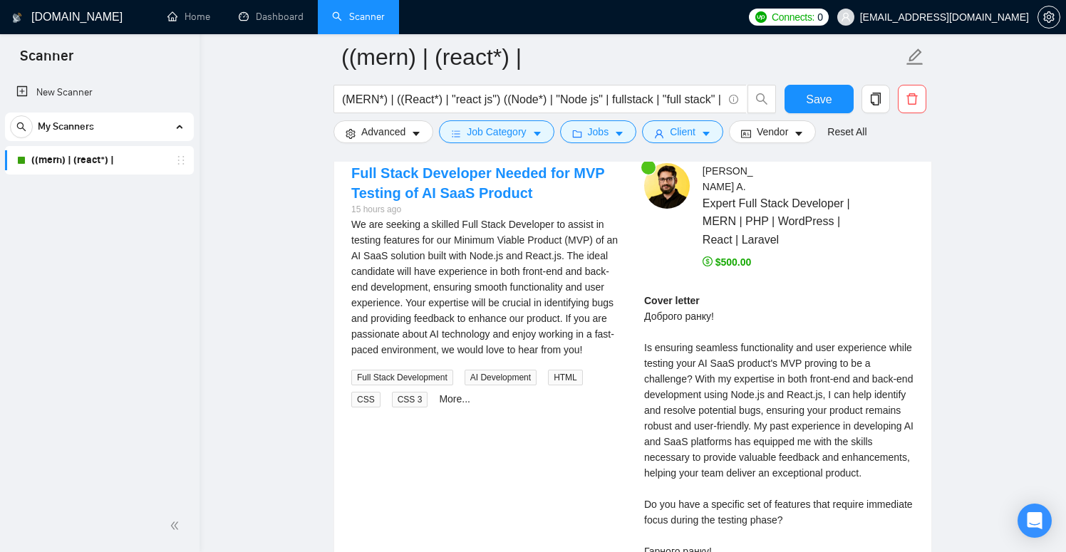
scroll to position [2841, 0]
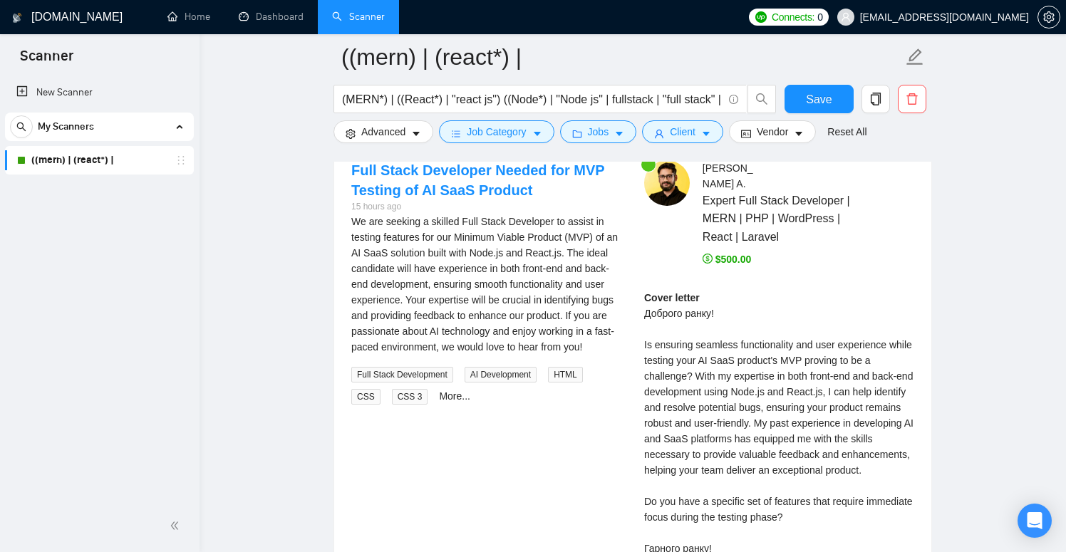
click at [824, 330] on div "Cover letter Доброго ранку! Is ensuring seamless functionality and user experie…" at bounding box center [779, 423] width 270 height 267
click at [836, 346] on div "Cover letter Доброго ранку! Is ensuring seamless functionality and user experie…" at bounding box center [779, 423] width 270 height 267
click at [889, 349] on div "Cover letter Доброго ранку! Is ensuring seamless functionality and user experie…" at bounding box center [779, 423] width 270 height 267
click at [807, 363] on div "Cover letter Доброго ранку! Is ensuring seamless functionality and user experie…" at bounding box center [779, 423] width 270 height 267
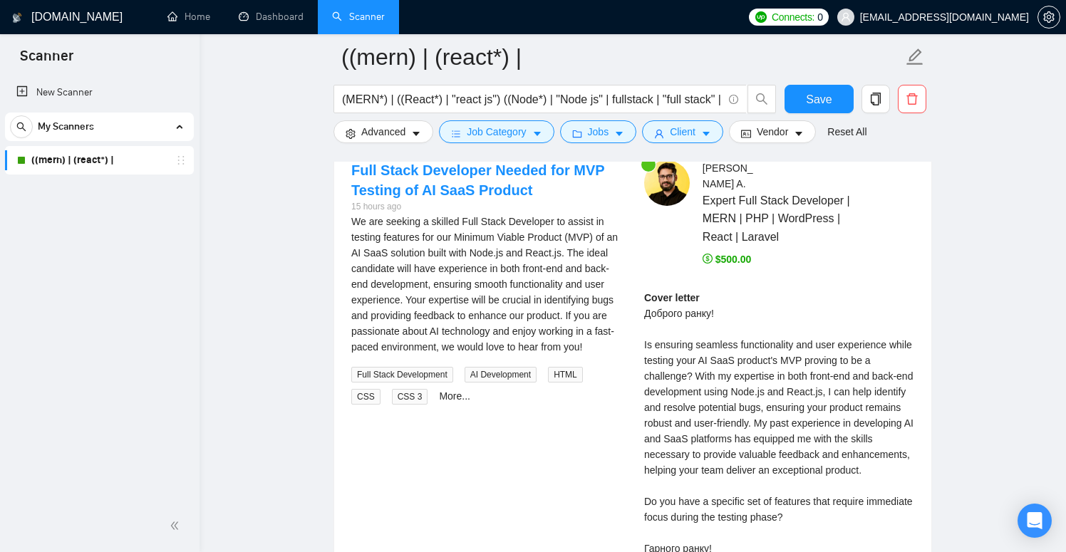
click at [835, 362] on div "Cover letter Доброго ранку! Is ensuring seamless functionality and user experie…" at bounding box center [779, 423] width 270 height 267
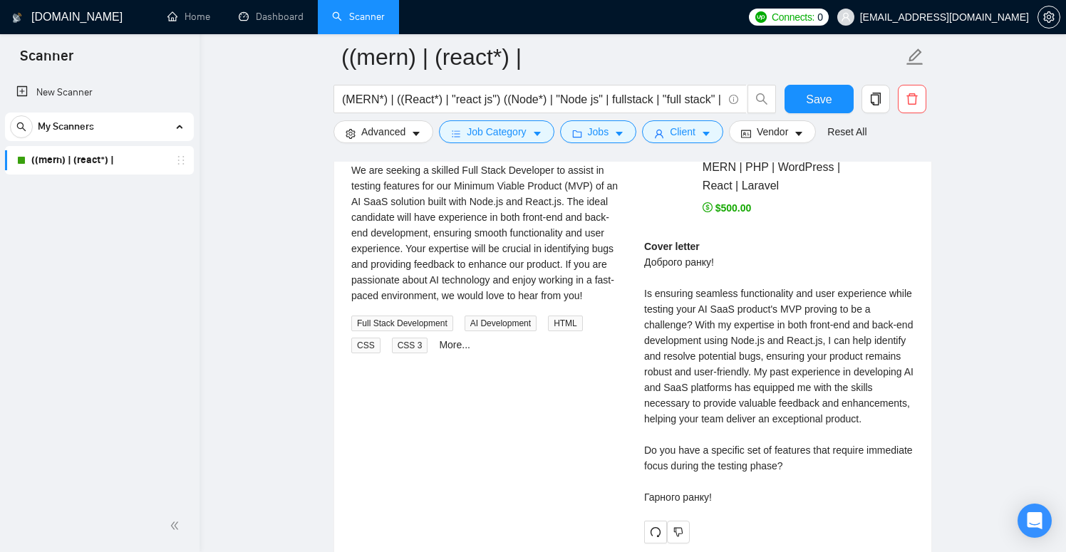
scroll to position [2943, 0]
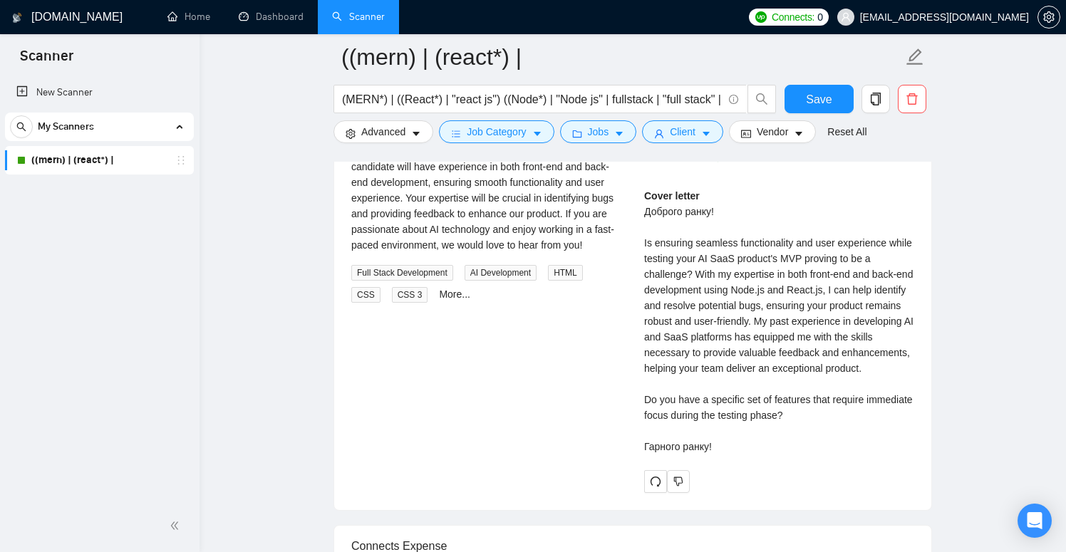
click at [801, 400] on div "Cover letter Доброго ранку! Is ensuring seamless functionality and user experie…" at bounding box center [779, 321] width 270 height 267
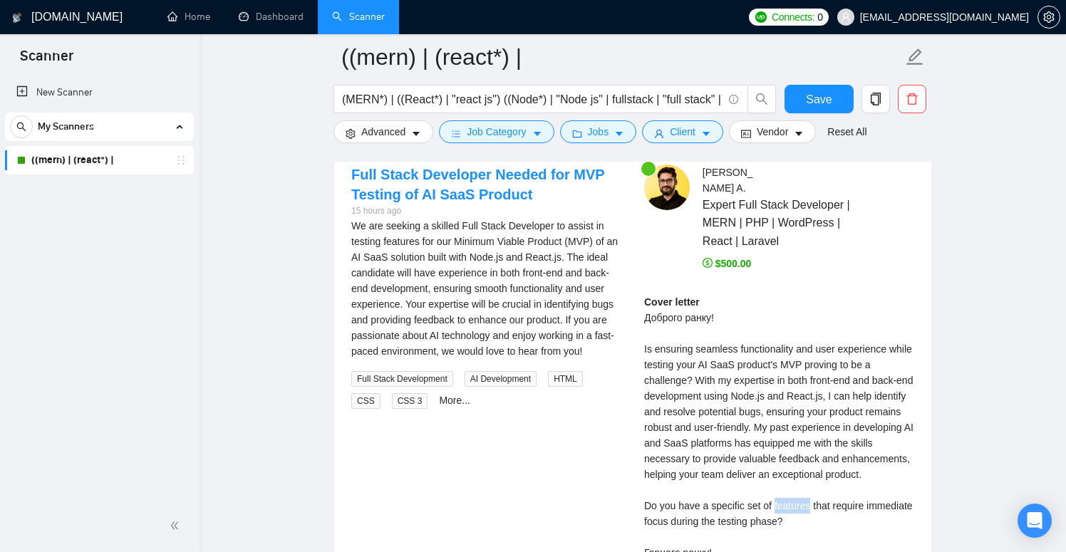
scroll to position [2833, 0]
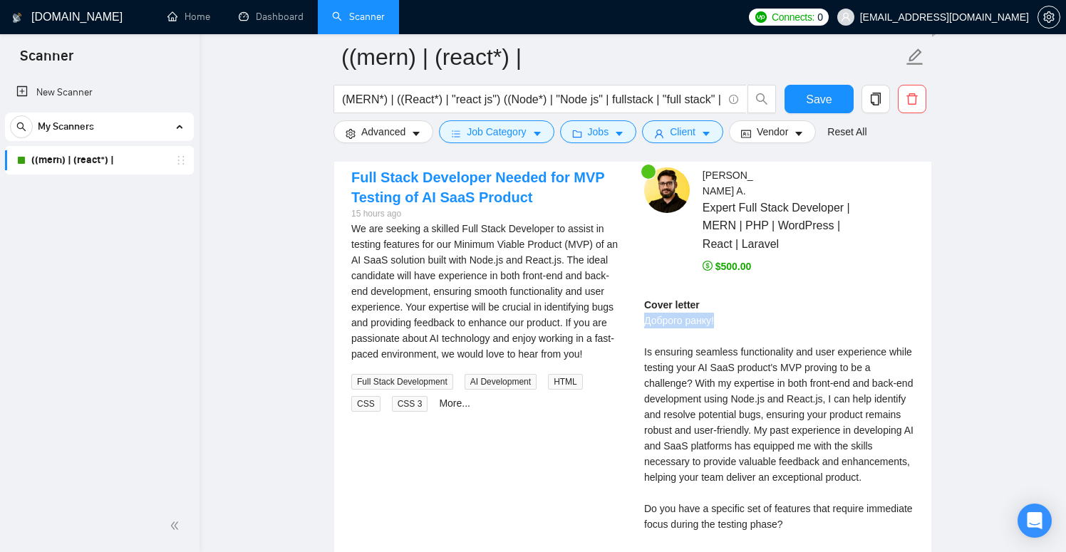
drag, startPoint x: 724, startPoint y: 307, endPoint x: 644, endPoint y: 306, distance: 79.8
click at [644, 306] on div "Cover letter Доброго ранку! Is ensuring seamless functionality and user experie…" at bounding box center [779, 430] width 270 height 267
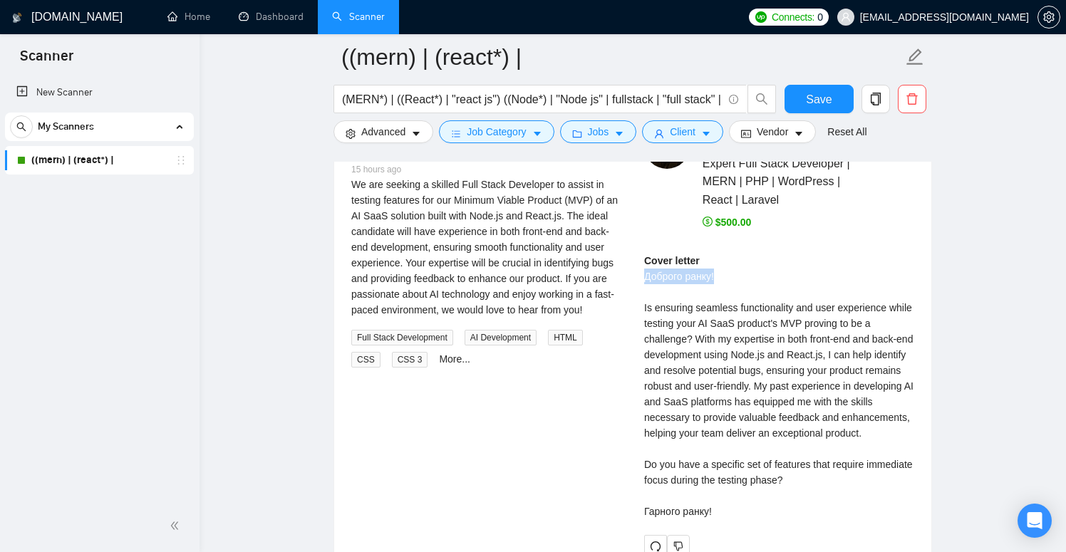
scroll to position [2875, 0]
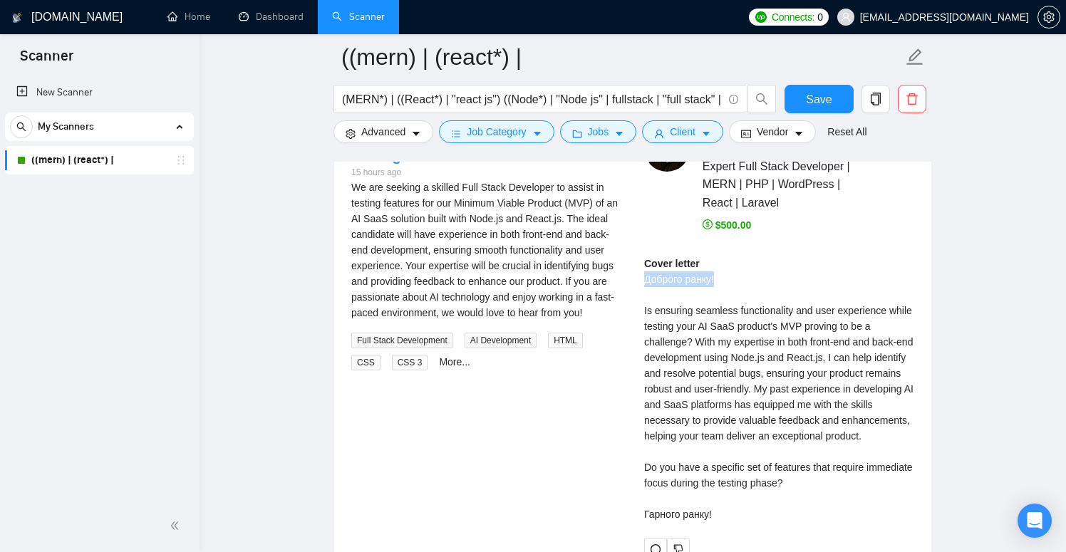
click at [744, 264] on div "Cover letter Доброго ранку! Is ensuring seamless functionality and user experie…" at bounding box center [779, 389] width 270 height 267
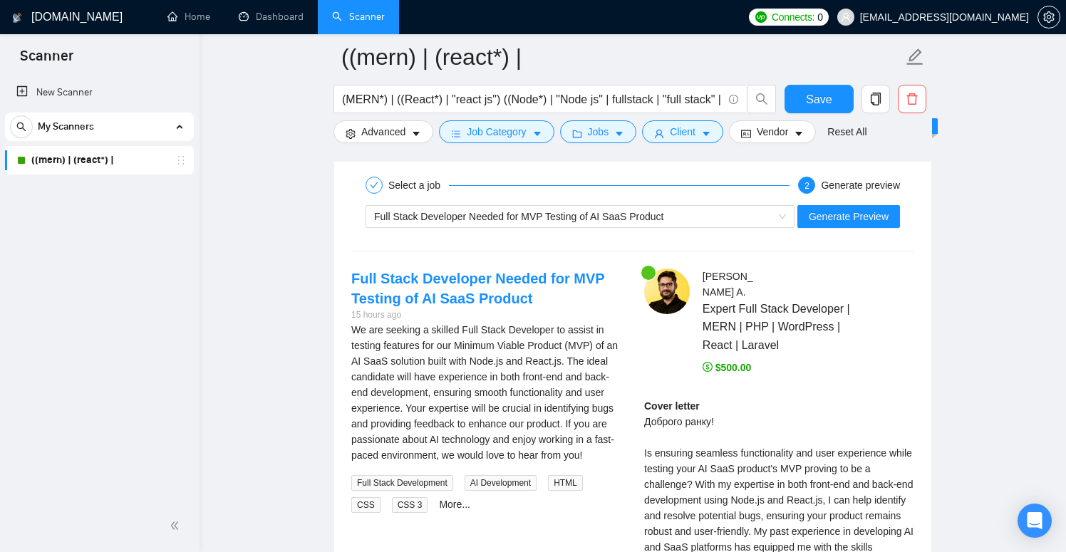
scroll to position [2989, 0]
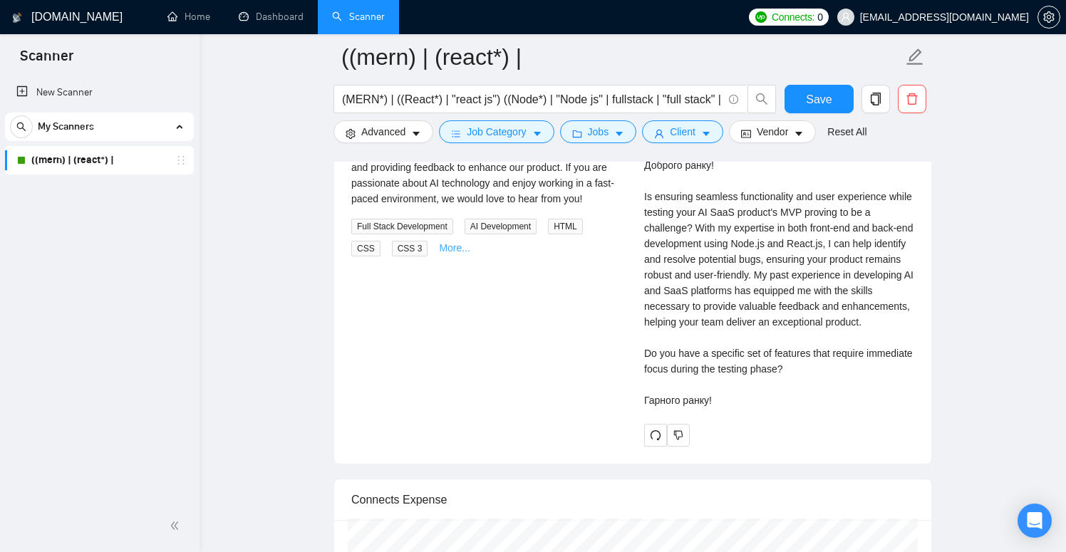
click at [455, 254] on link "More..." at bounding box center [454, 247] width 31 height 11
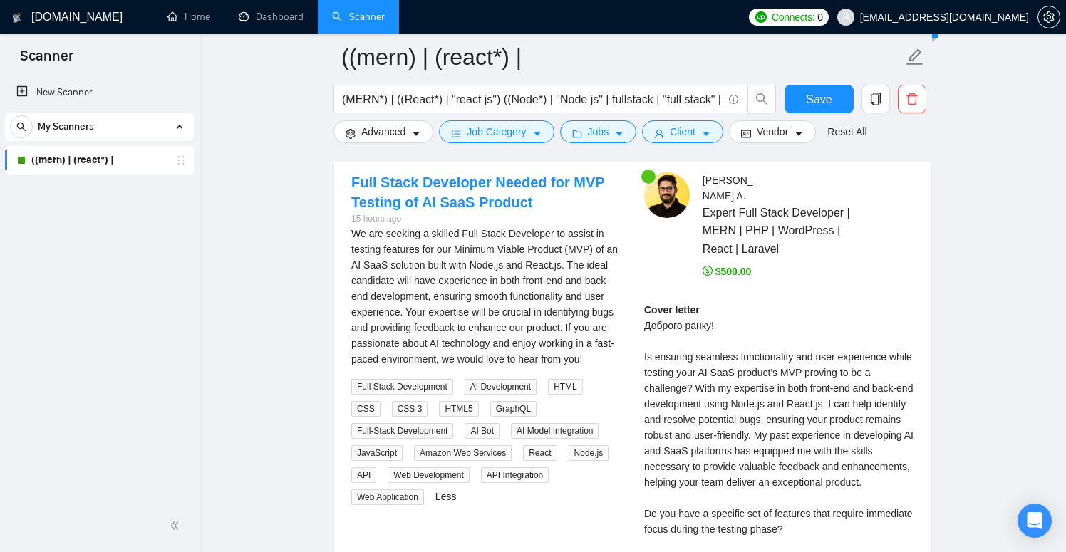
scroll to position [2826, 0]
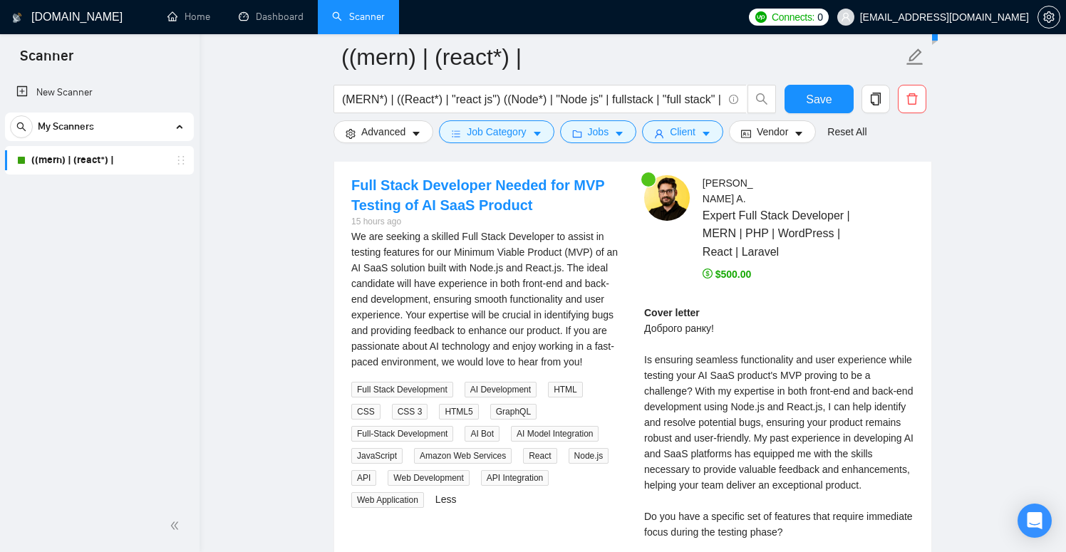
click at [693, 310] on div "Cover letter Доброго ранку! Is ensuring seamless functionality and user experie…" at bounding box center [779, 438] width 270 height 267
copy div "Доброго ранку!"
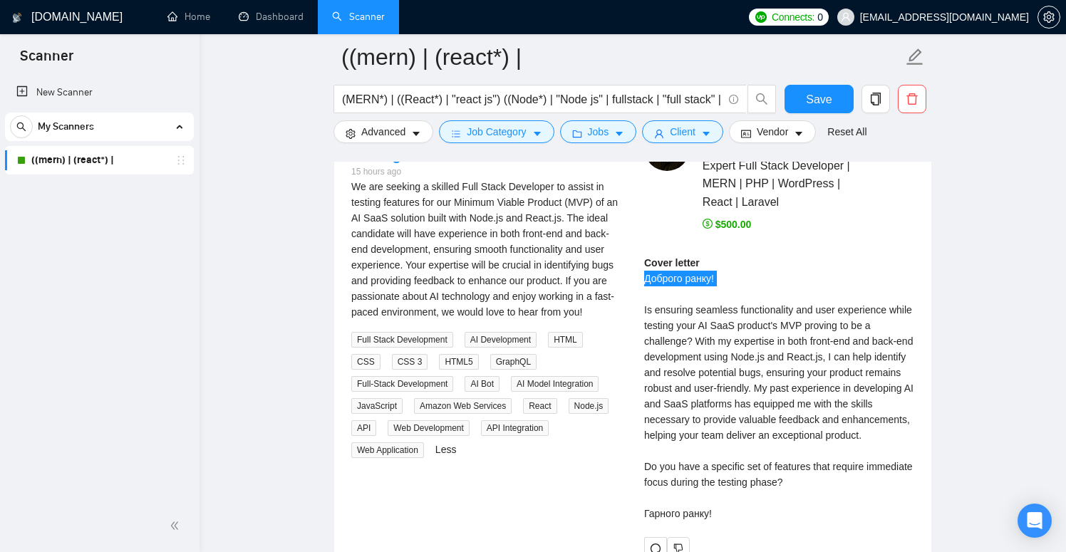
scroll to position [2925, 0]
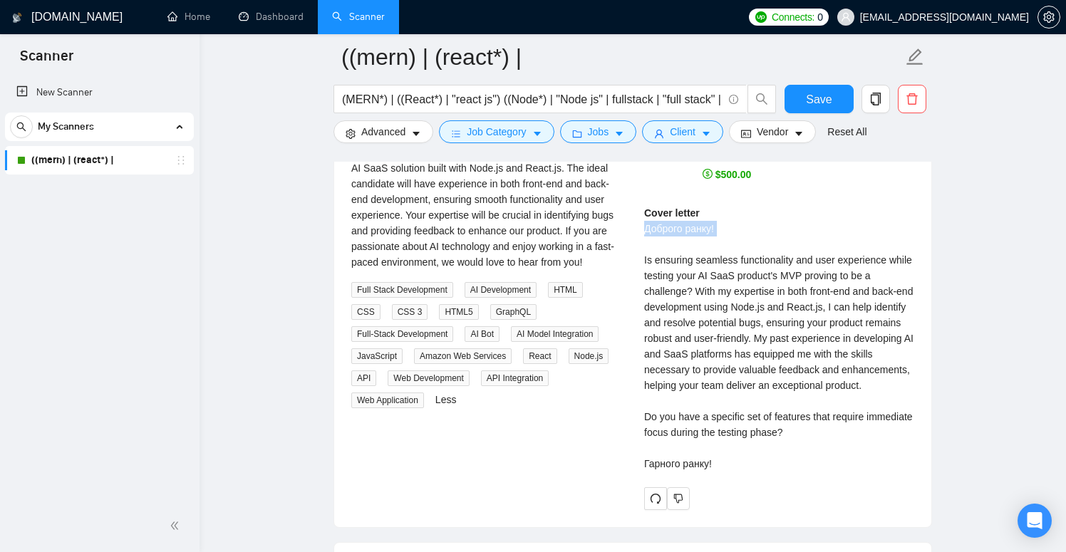
click at [684, 455] on div "Cover letter Доброго ранку! Is ensuring seamless functionality and user experie…" at bounding box center [779, 338] width 270 height 267
click at [748, 453] on div "Cover letter Доброго ранку! Is ensuring seamless functionality and user experie…" at bounding box center [779, 338] width 270 height 267
click at [728, 459] on div "Cover letter Доброго ранку! Is ensuring seamless functionality and user experie…" at bounding box center [779, 338] width 270 height 267
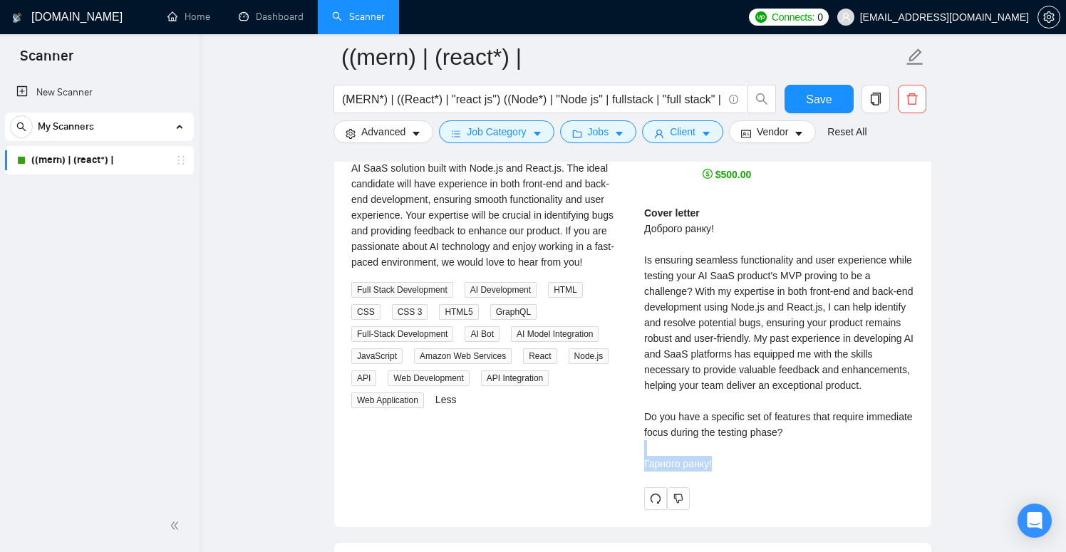
drag, startPoint x: 714, startPoint y: 458, endPoint x: 651, endPoint y: 452, distance: 63.7
click at [651, 452] on div "Cover letter Доброго ранку! Is ensuring seamless functionality and user experie…" at bounding box center [779, 338] width 270 height 267
click at [680, 440] on div "Cover letter Доброго ранку! Is ensuring seamless functionality and user experie…" at bounding box center [779, 338] width 270 height 267
click at [642, 459] on div "Irfan A . Expert Full Stack Developer | MERN | PHP | WordPress | React | Larave…" at bounding box center [779, 293] width 293 height 434
drag, startPoint x: 642, startPoint y: 460, endPoint x: 714, endPoint y: 459, distance: 72.0
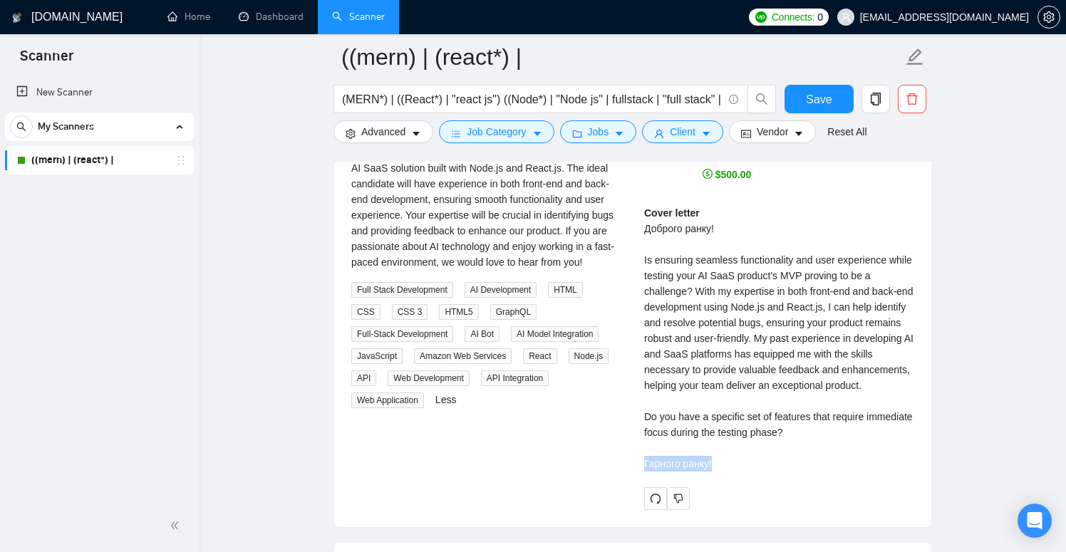
click at [712, 460] on div "Irfan A . Expert Full Stack Developer | MERN | PHP | WordPress | React | Larave…" at bounding box center [779, 293] width 293 height 434
click at [741, 240] on div "Cover letter Доброго ранку! Is ensuring seamless functionality and user experie…" at bounding box center [779, 338] width 270 height 267
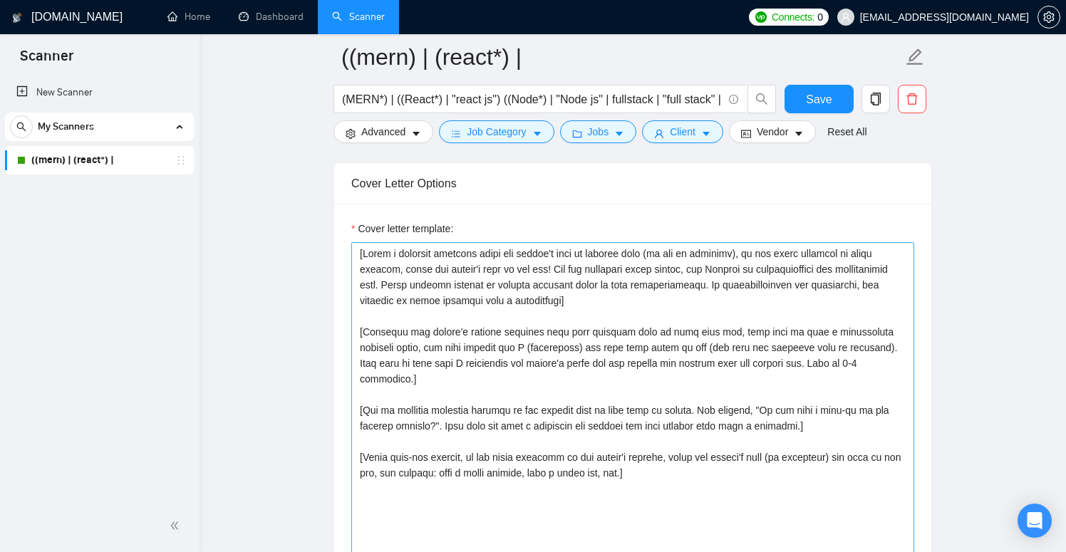
scroll to position [1496, 0]
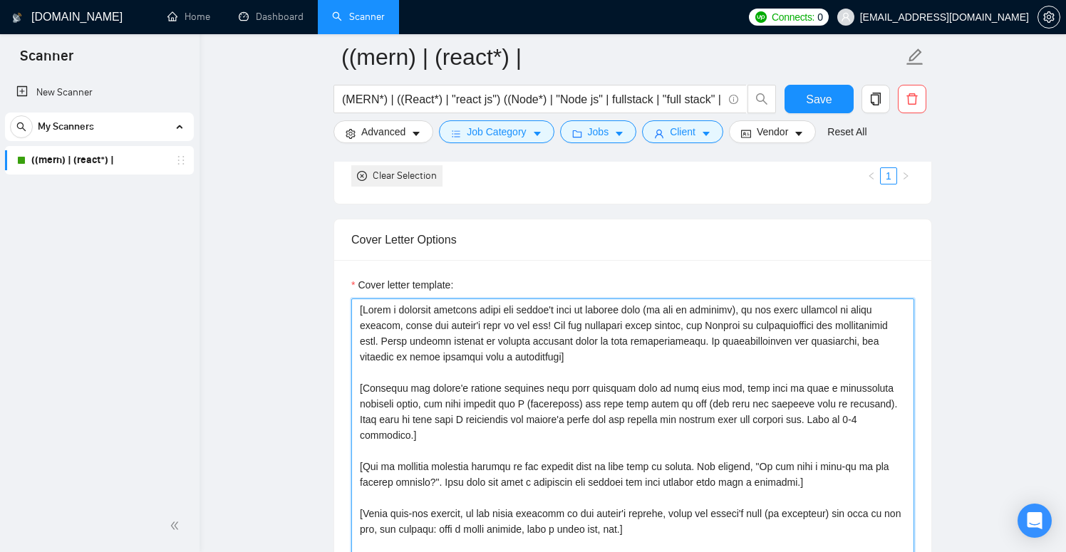
click at [864, 308] on textarea "Cover letter template:" at bounding box center [632, 459] width 563 height 321
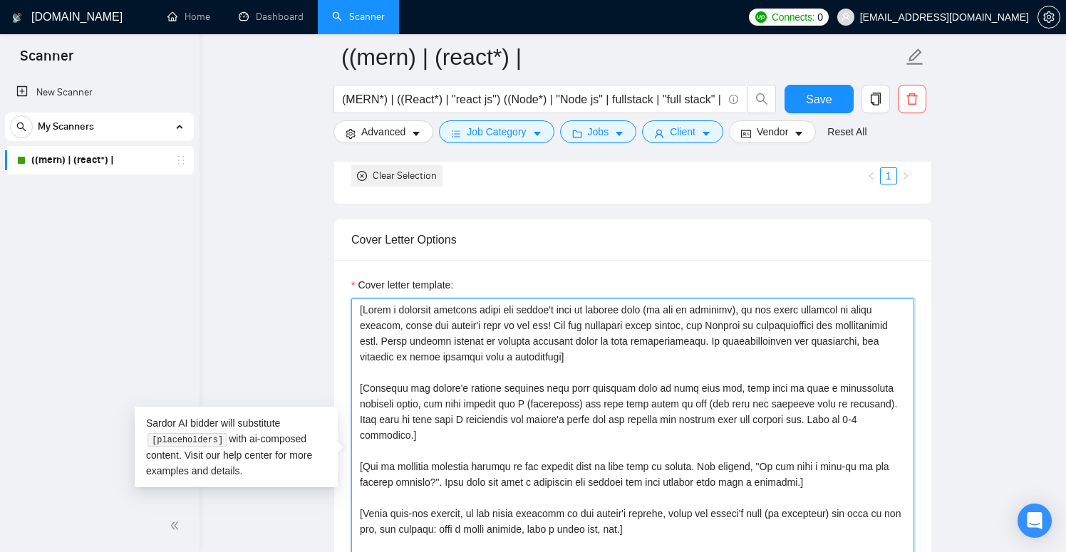
click at [411, 324] on textarea "Cover letter template:" at bounding box center [632, 459] width 563 height 321
click at [459, 324] on textarea "Cover letter template:" at bounding box center [632, 459] width 563 height 321
click at [548, 326] on textarea "Cover letter template:" at bounding box center [632, 459] width 563 height 321
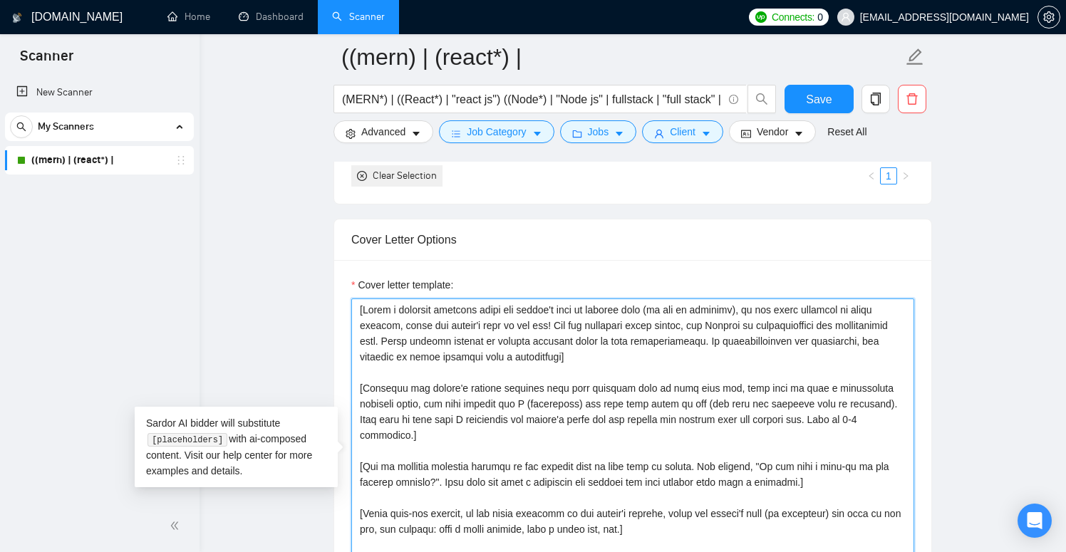
click at [666, 326] on textarea "Cover letter template:" at bounding box center [632, 459] width 563 height 321
click at [711, 326] on textarea "Cover letter template:" at bounding box center [632, 459] width 563 height 321
click at [725, 325] on textarea "Cover letter template:" at bounding box center [632, 459] width 563 height 321
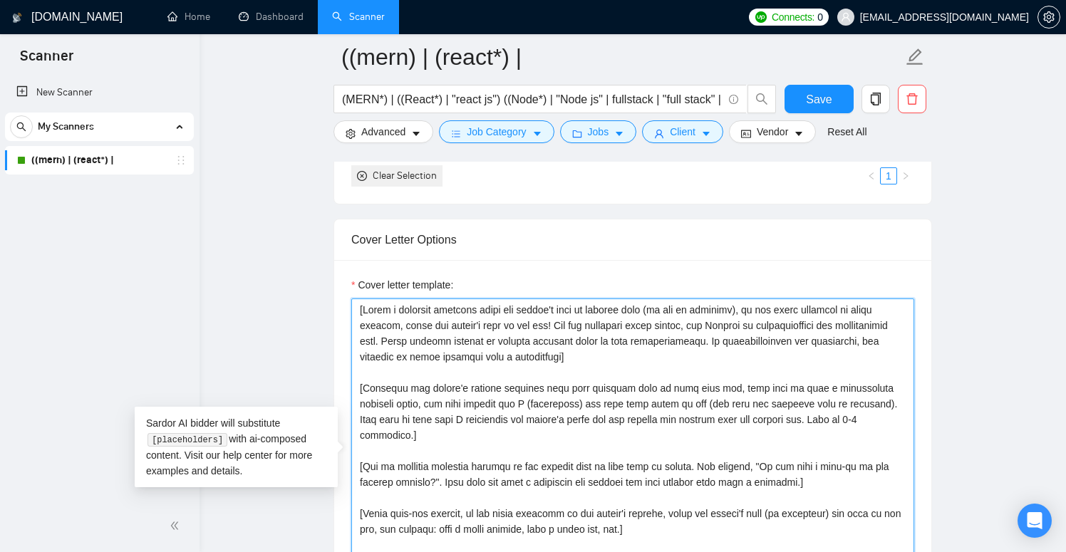
click at [725, 325] on textarea "Cover letter template:" at bounding box center [632, 459] width 563 height 321
click at [738, 325] on textarea "Cover letter template:" at bounding box center [632, 459] width 563 height 321
click at [749, 325] on textarea "Cover letter template:" at bounding box center [632, 459] width 563 height 321
click at [759, 325] on textarea "Cover letter template:" at bounding box center [632, 459] width 563 height 321
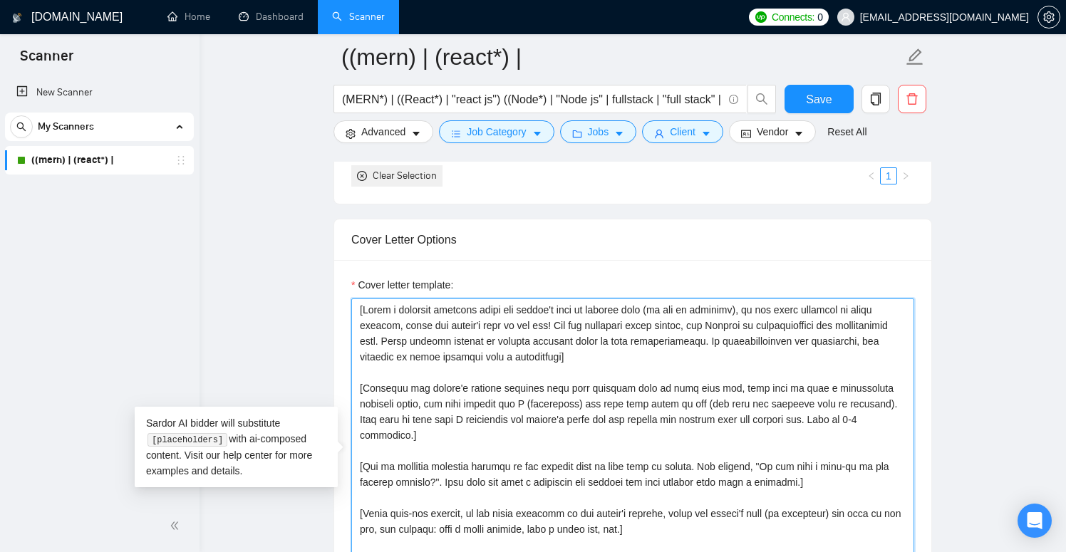
click at [759, 325] on textarea "Cover letter template:" at bounding box center [632, 459] width 563 height 321
click at [756, 324] on textarea "Cover letter template:" at bounding box center [632, 459] width 563 height 321
click at [824, 327] on textarea "Cover letter template:" at bounding box center [632, 459] width 563 height 321
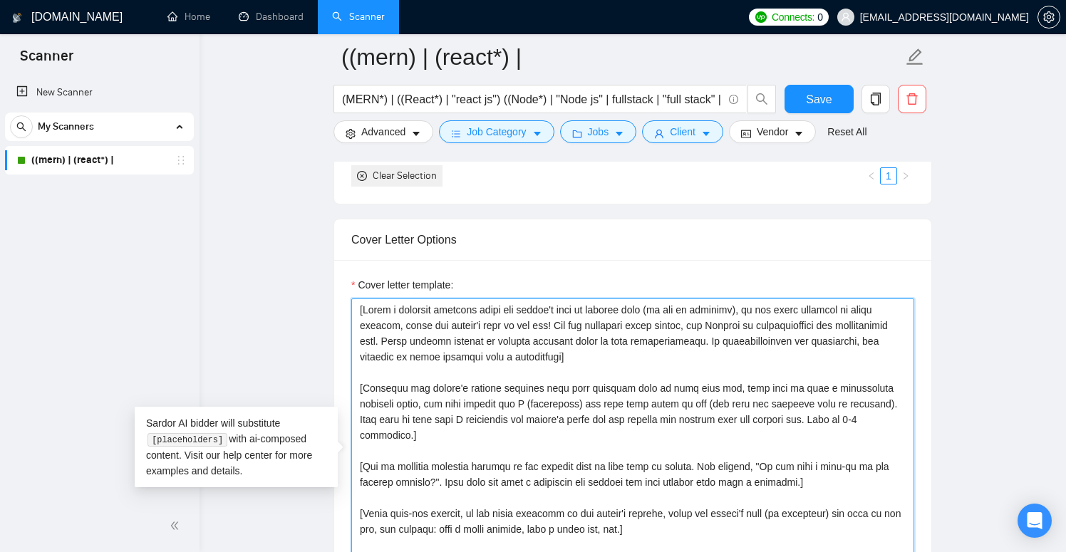
click at [862, 324] on textarea "Cover letter template:" at bounding box center [632, 459] width 563 height 321
click at [878, 324] on textarea "Cover letter template:" at bounding box center [632, 459] width 563 height 321
click at [403, 340] on textarea "Cover letter template:" at bounding box center [632, 459] width 563 height 321
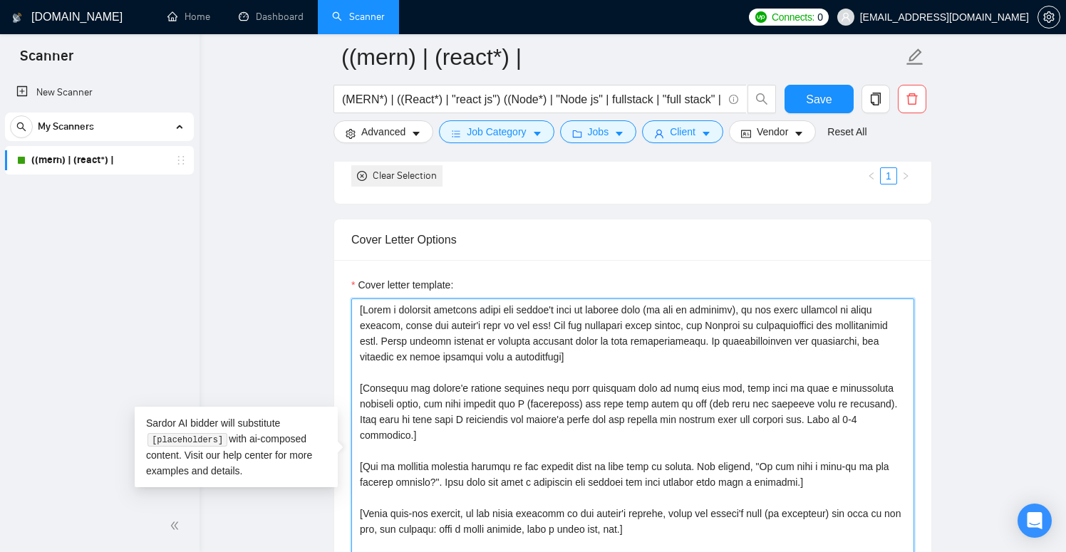
click at [470, 341] on textarea "Cover letter template:" at bounding box center [632, 459] width 563 height 321
click at [532, 344] on textarea "Cover letter template:" at bounding box center [632, 459] width 563 height 321
click at [609, 343] on textarea "Cover letter template:" at bounding box center [632, 459] width 563 height 321
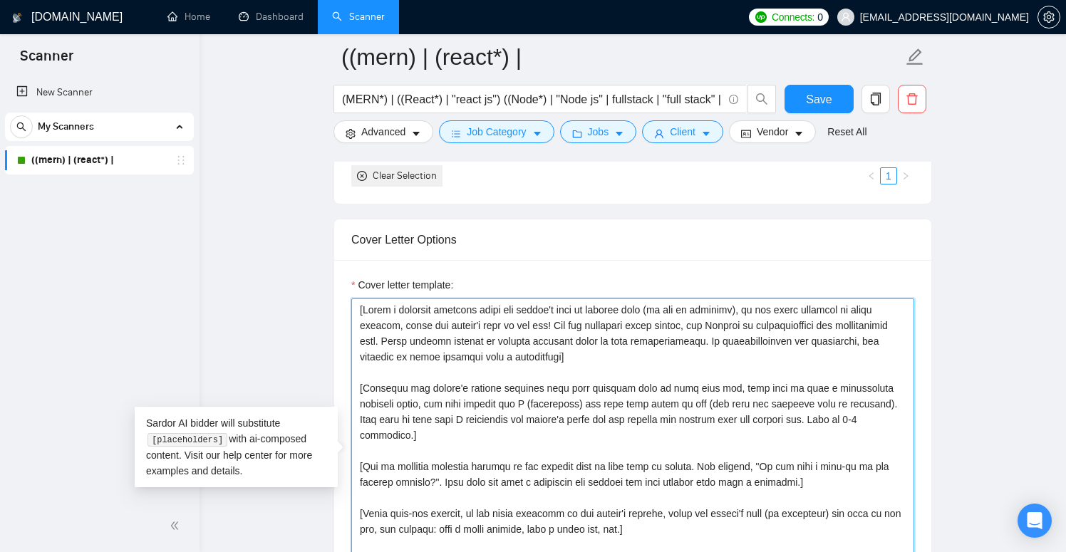
click at [544, 346] on textarea "Cover letter template:" at bounding box center [632, 459] width 563 height 321
click at [597, 339] on textarea "Cover letter template:" at bounding box center [632, 459] width 563 height 321
click at [527, 366] on textarea "Cover letter template:" at bounding box center [632, 459] width 563 height 321
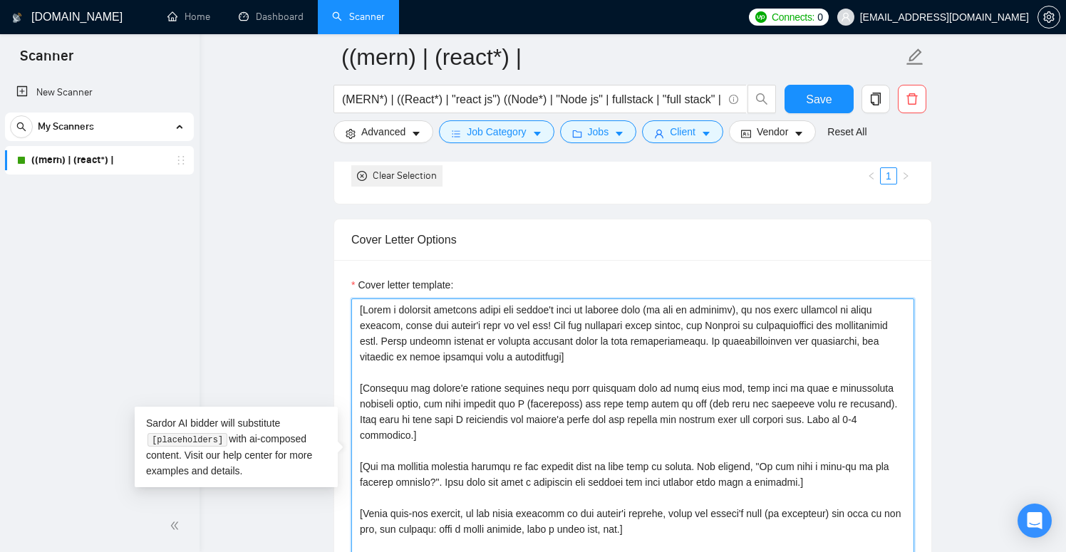
click at [622, 366] on textarea "Cover letter template:" at bounding box center [632, 459] width 563 height 321
click at [626, 358] on textarea "Cover letter template:" at bounding box center [632, 459] width 563 height 321
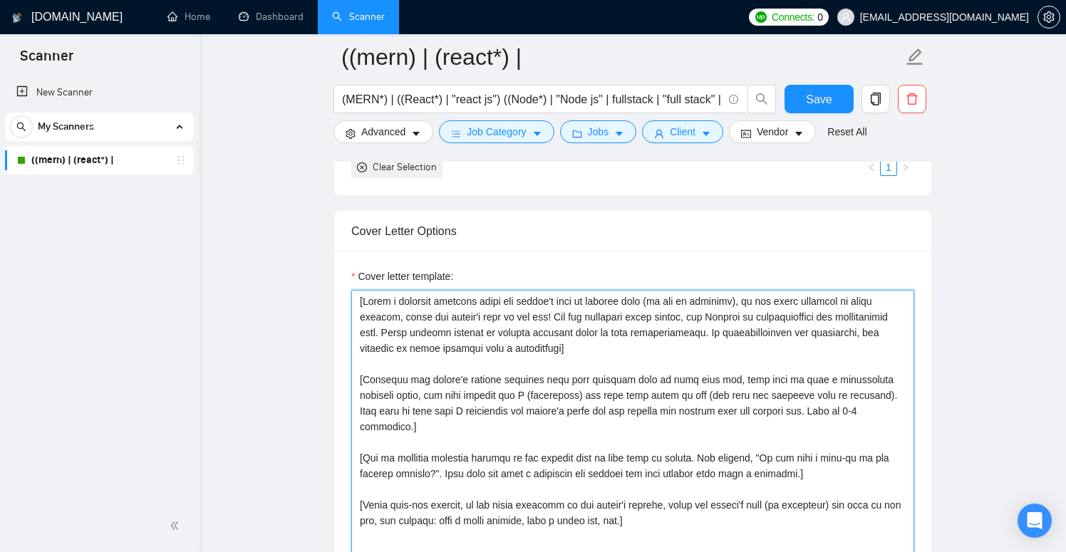
scroll to position [1536, 0]
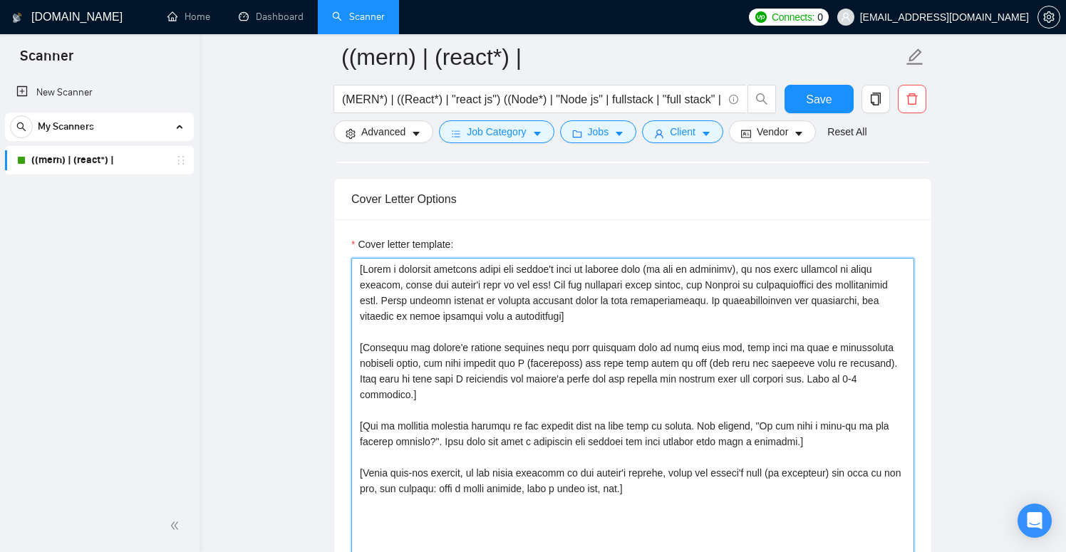
click at [624, 314] on textarea "Cover letter template:" at bounding box center [632, 418] width 563 height 321
click at [375, 348] on textarea "Cover letter template:" at bounding box center [632, 418] width 563 height 321
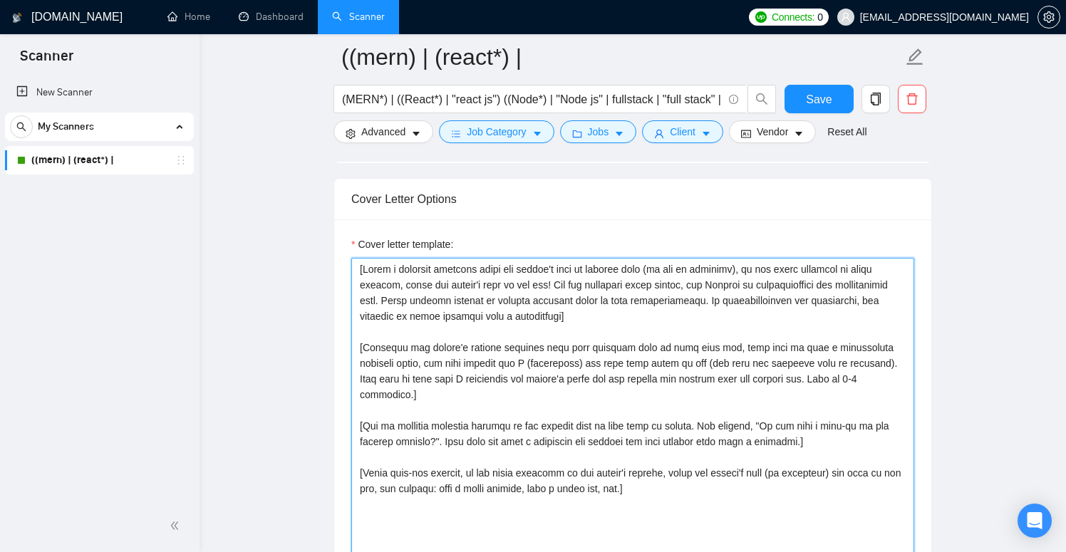
click at [375, 348] on textarea "Cover letter template:" at bounding box center [632, 418] width 563 height 321
click at [446, 344] on textarea "Cover letter template:" at bounding box center [632, 418] width 563 height 321
click at [508, 344] on textarea "Cover letter template:" at bounding box center [632, 418] width 563 height 321
click at [563, 345] on textarea "Cover letter template:" at bounding box center [632, 418] width 563 height 321
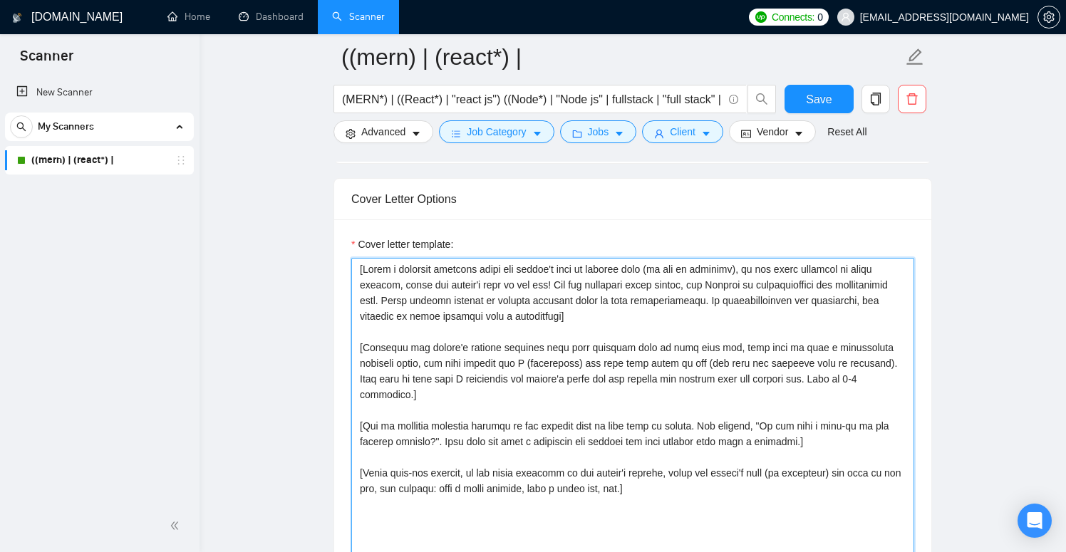
click at [542, 344] on textarea "Cover letter template:" at bounding box center [632, 418] width 563 height 321
click at [677, 353] on textarea "Cover letter template:" at bounding box center [632, 418] width 563 height 321
click at [769, 344] on textarea "Cover letter template:" at bounding box center [632, 418] width 563 height 321
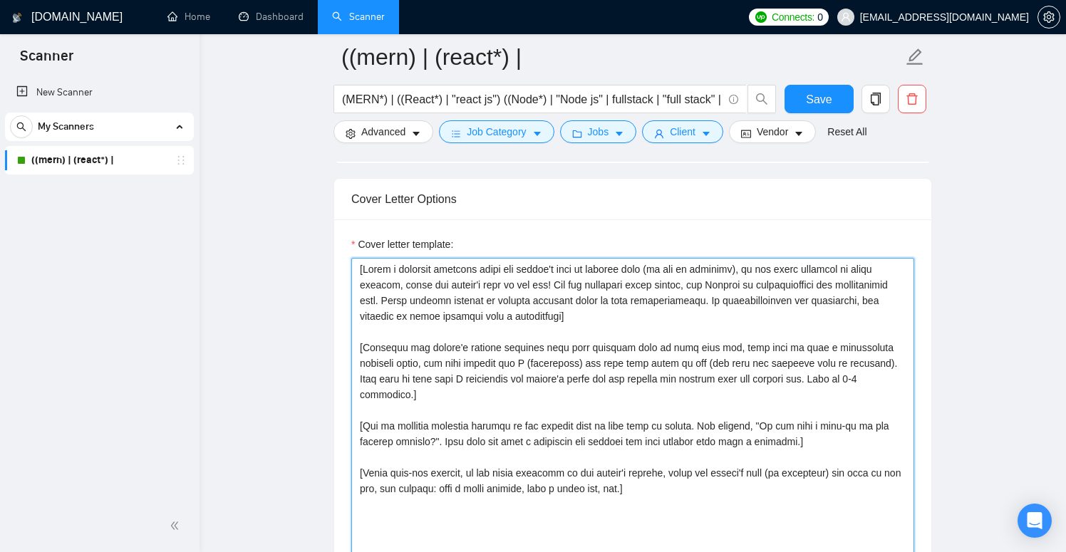
click at [805, 344] on textarea "Cover letter template:" at bounding box center [632, 418] width 563 height 321
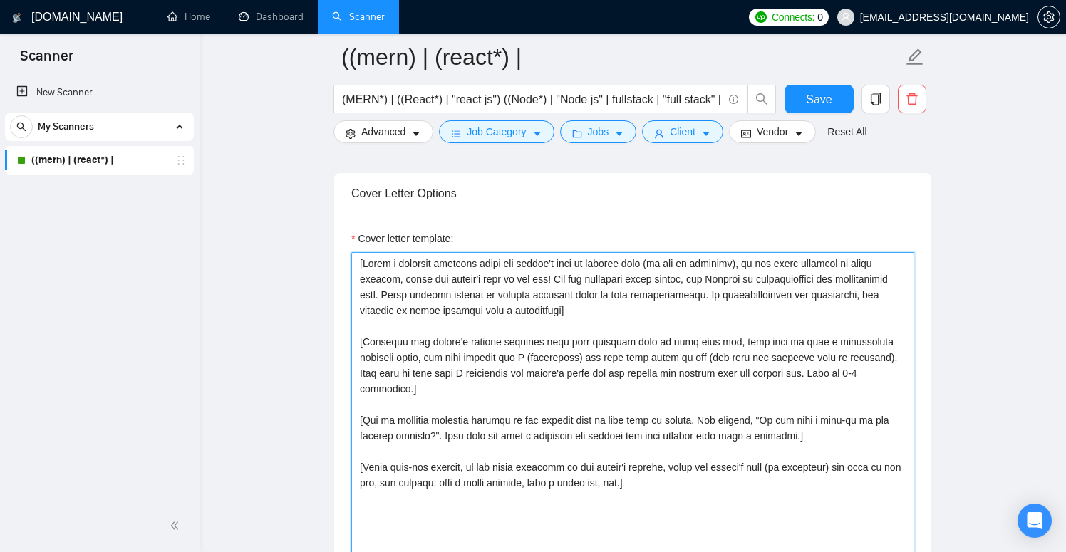
scroll to position [1545, 0]
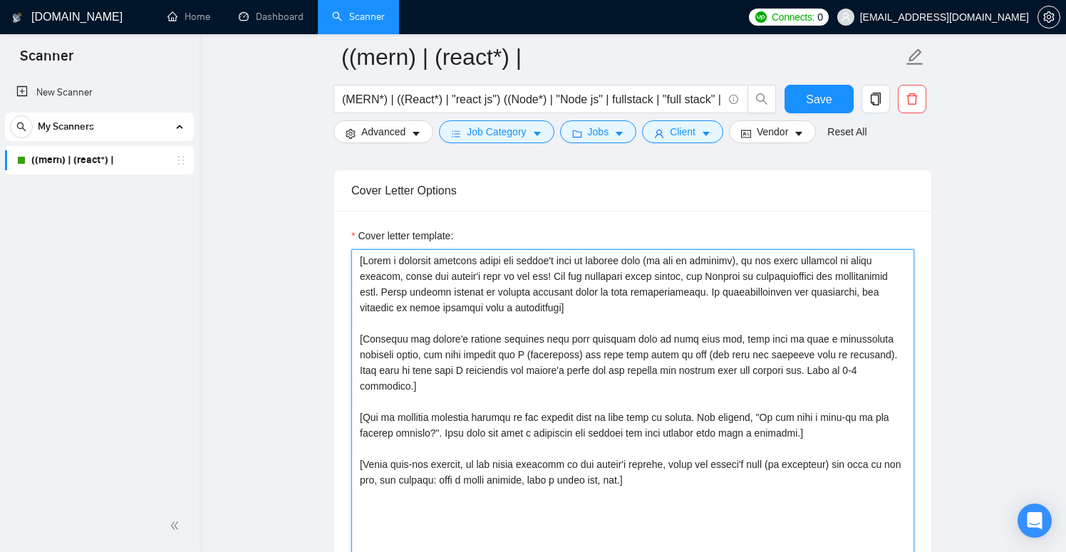
click at [781, 332] on textarea "Cover letter template:" at bounding box center [632, 409] width 563 height 321
click at [871, 333] on textarea "Cover letter template:" at bounding box center [632, 409] width 563 height 321
click at [531, 359] on textarea "Cover letter template:" at bounding box center [632, 409] width 563 height 321
click at [479, 359] on textarea "Cover letter template:" at bounding box center [632, 409] width 563 height 321
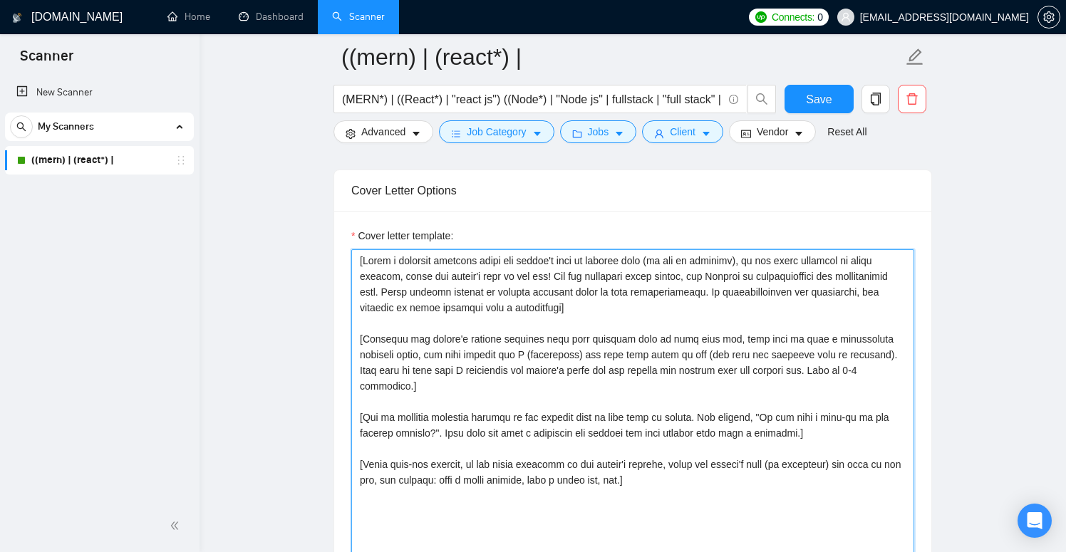
click at [479, 359] on textarea "Cover letter template:" at bounding box center [632, 409] width 563 height 321
click at [452, 373] on textarea "Cover letter template:" at bounding box center [632, 409] width 563 height 321
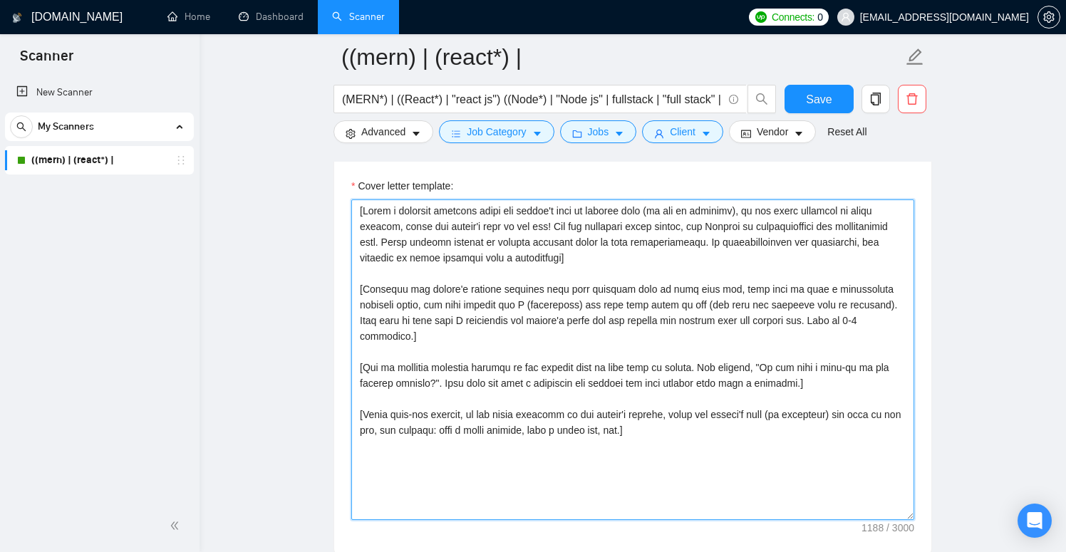
scroll to position [1597, 0]
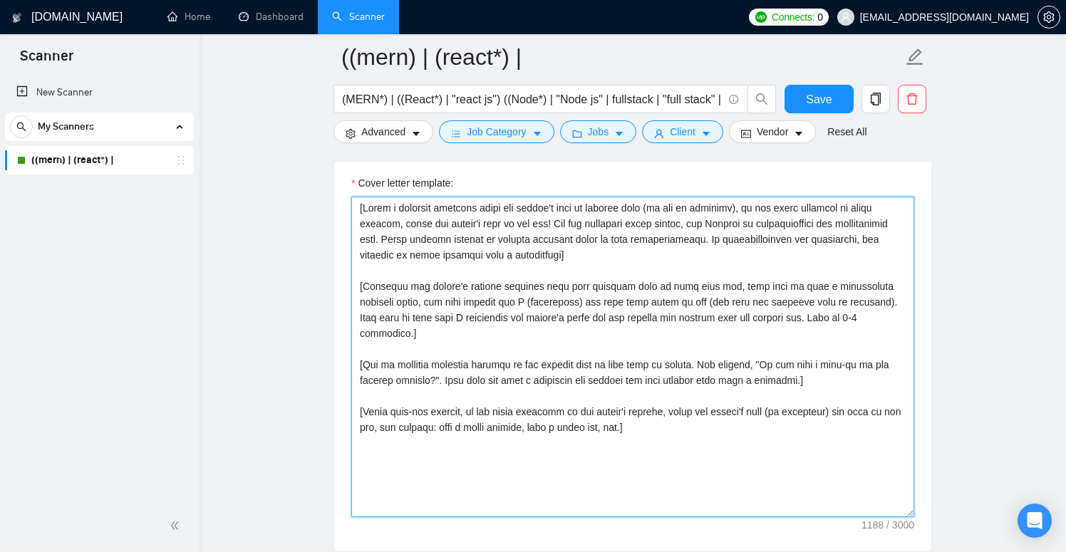
click at [653, 422] on textarea "Cover letter template:" at bounding box center [632, 357] width 563 height 321
click at [714, 417] on textarea "Cover letter template:" at bounding box center [632, 357] width 563 height 321
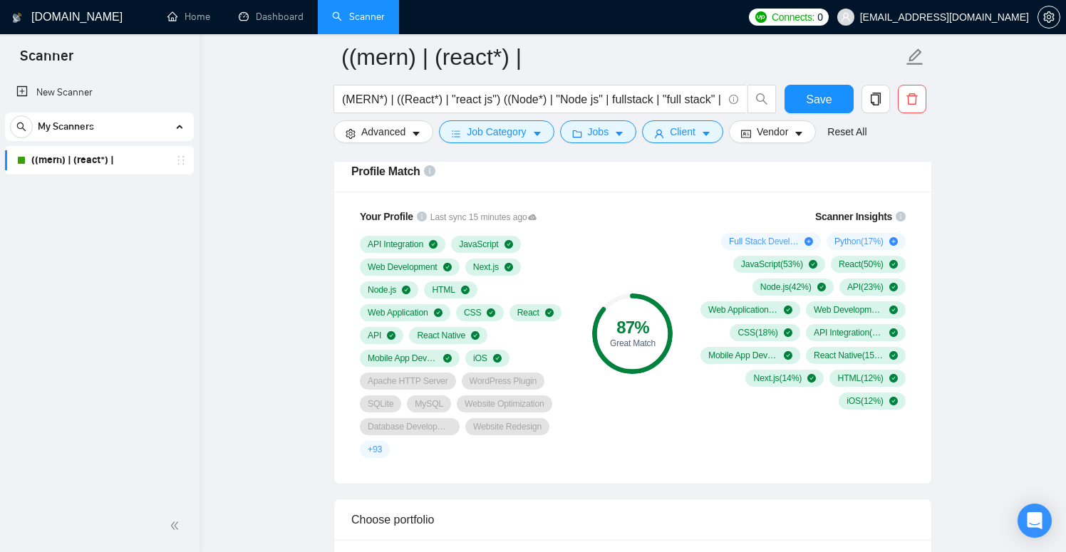
scroll to position [937, 0]
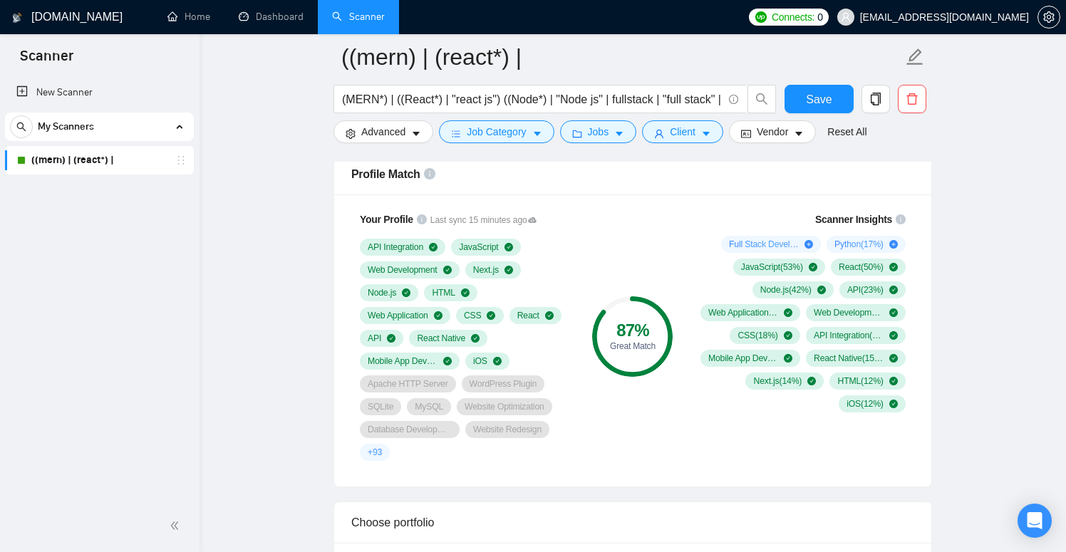
click at [386, 450] on div "+ 93" at bounding box center [375, 452] width 30 height 17
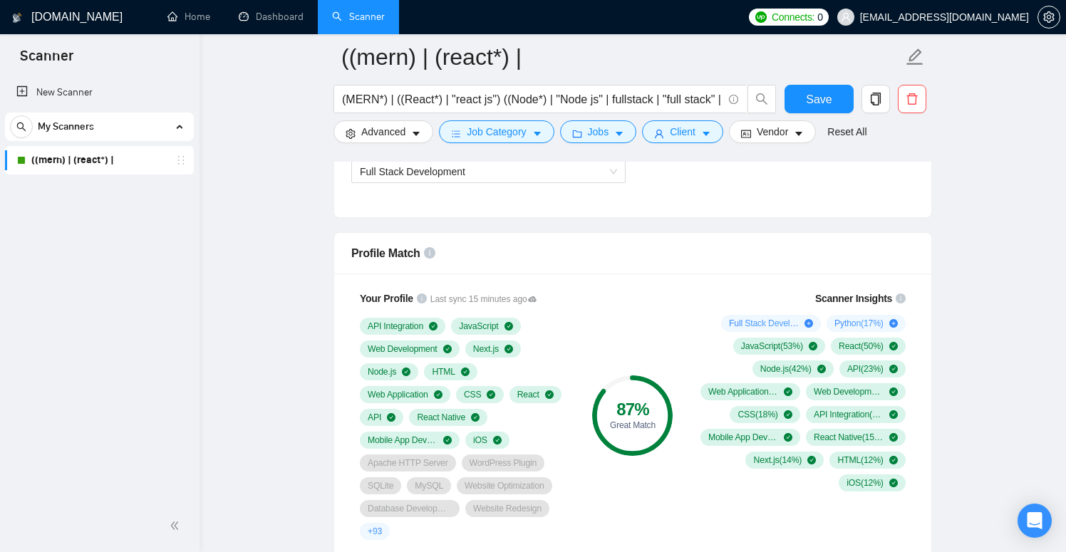
scroll to position [855, 0]
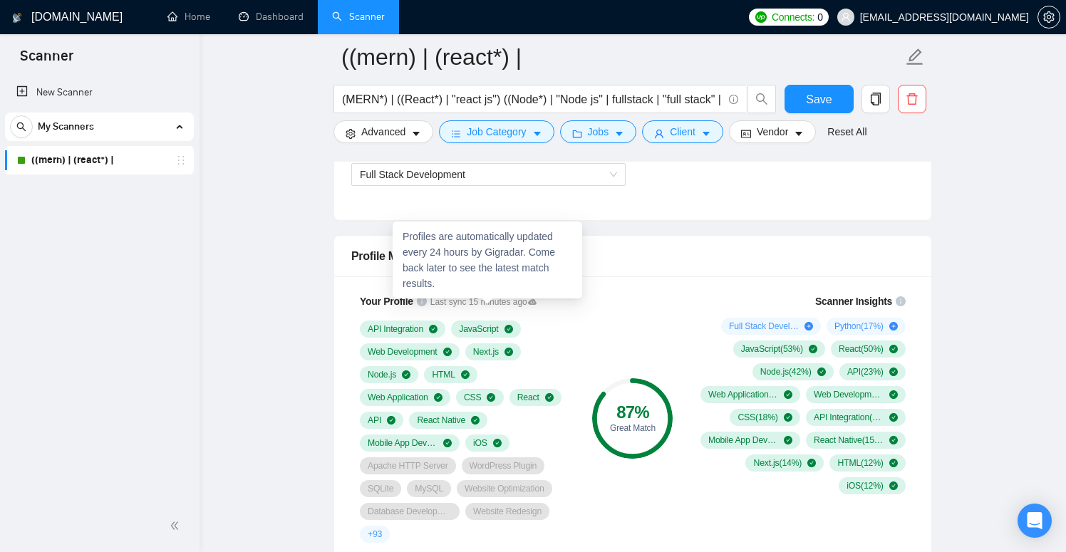
click at [537, 301] on icon at bounding box center [532, 302] width 9 height 9
click at [537, 302] on icon at bounding box center [532, 302] width 9 height 9
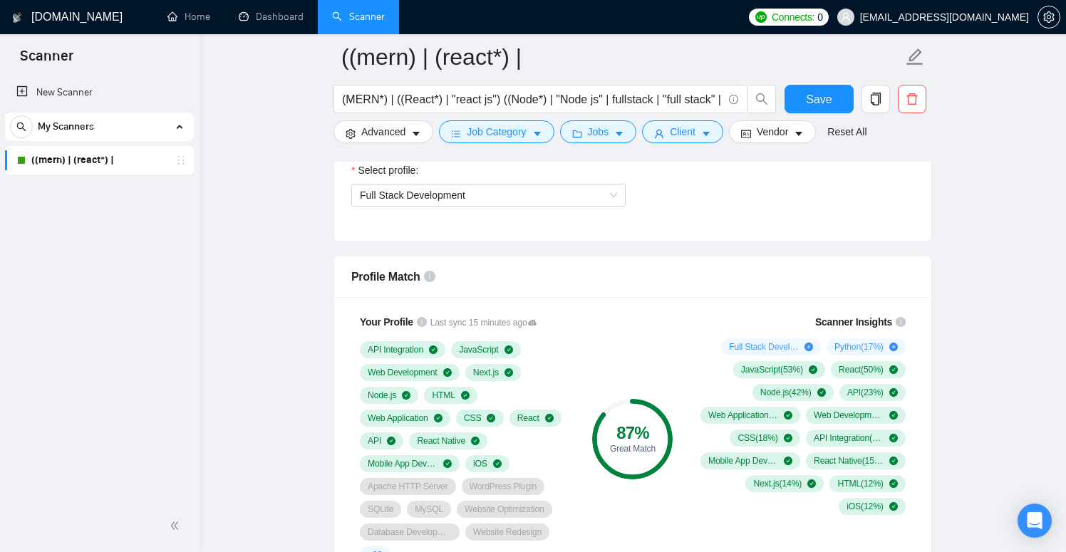
scroll to position [866, 0]
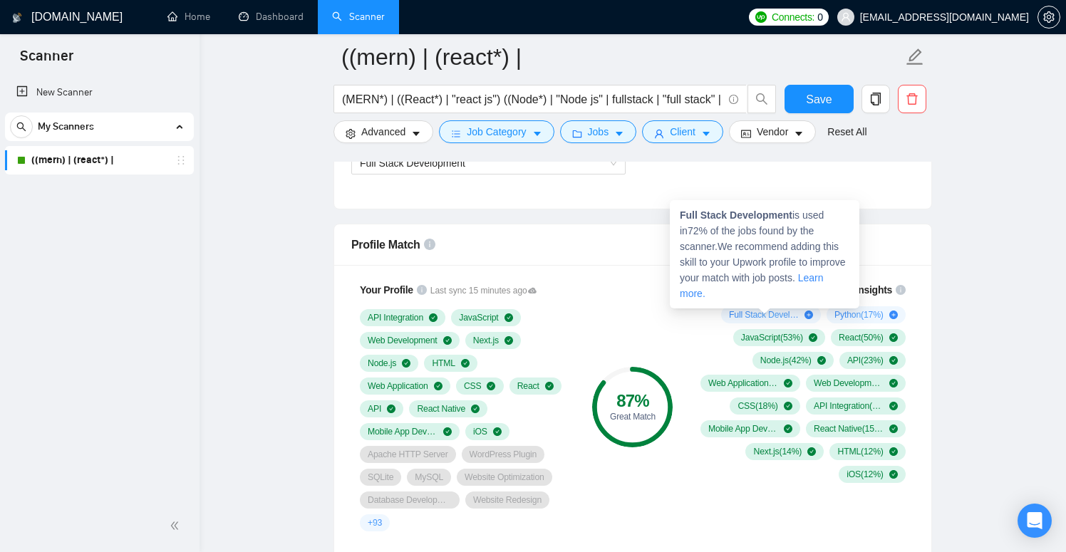
click at [805, 314] on icon "plus-circle" at bounding box center [809, 315] width 9 height 9
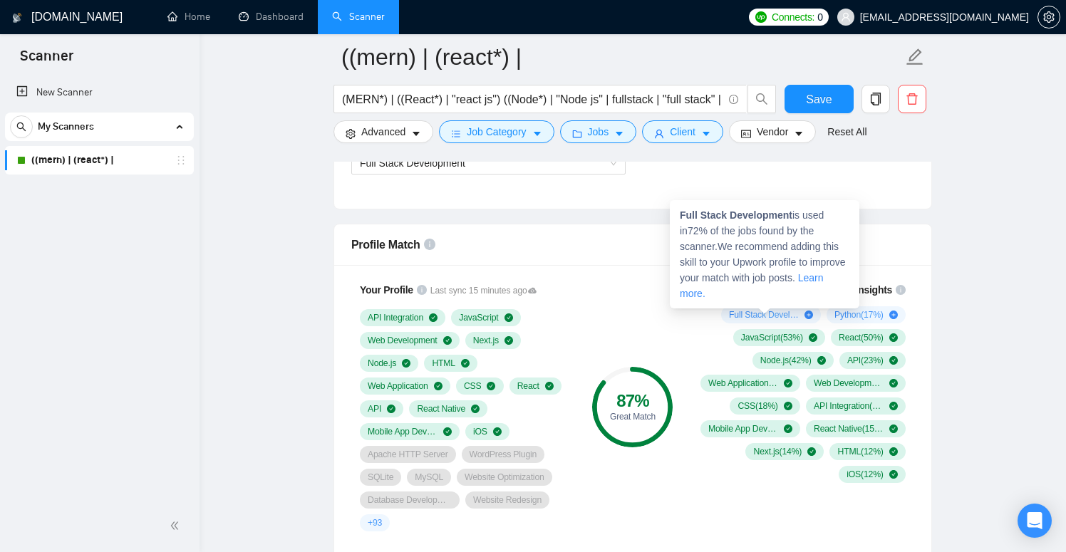
click at [805, 314] on icon "plus-circle" at bounding box center [809, 315] width 9 height 9
click at [773, 316] on span "Full Stack Development ( 72 %)" at bounding box center [764, 314] width 70 height 11
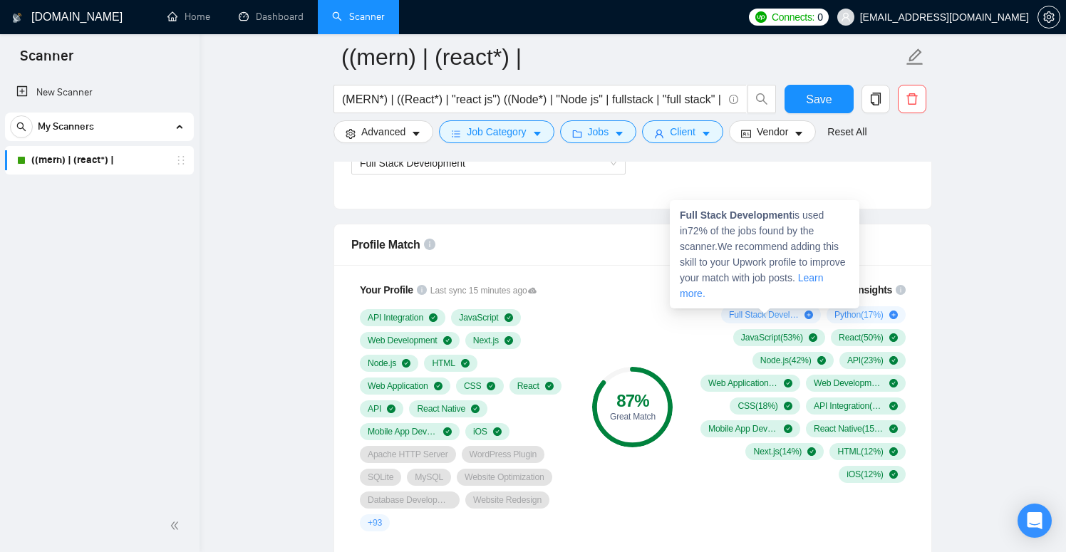
click at [773, 316] on span "Full Stack Development ( 72 %)" at bounding box center [764, 314] width 70 height 11
click at [788, 320] on span "Full Stack Development ( 72 %)" at bounding box center [764, 314] width 70 height 11
click at [796, 316] on div "Full Stack Development ( 72 %)" at bounding box center [771, 314] width 84 height 11
click at [805, 314] on icon "plus-circle" at bounding box center [809, 315] width 9 height 9
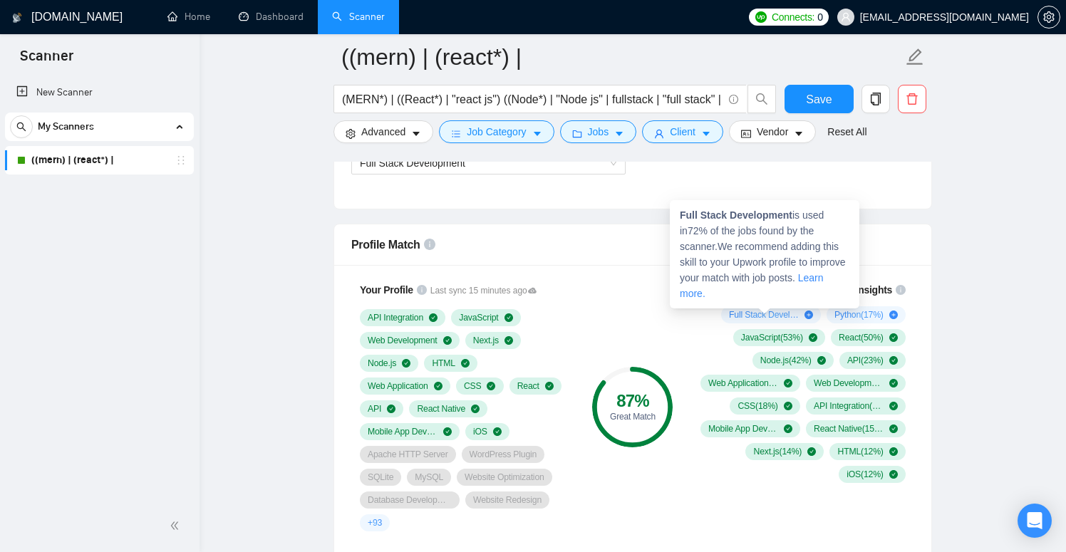
click at [805, 314] on icon "plus-circle" at bounding box center [809, 315] width 9 height 9
click at [778, 315] on span "Full Stack Development ( 72 %)" at bounding box center [764, 314] width 70 height 11
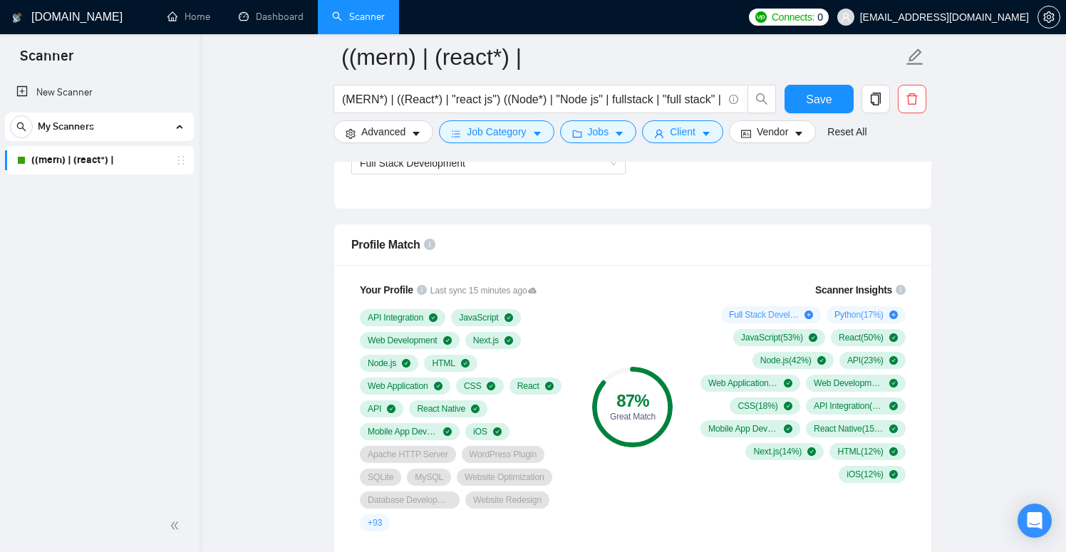
click at [661, 326] on div "87 % Great Match" at bounding box center [633, 407] width 96 height 267
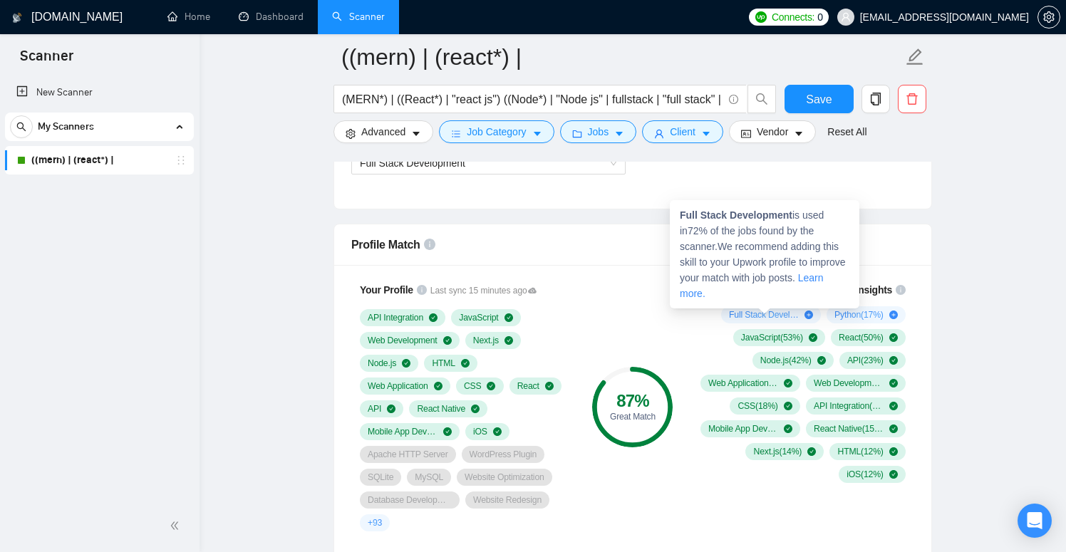
click at [757, 314] on span "Full Stack Development ( 72 %)" at bounding box center [764, 314] width 70 height 11
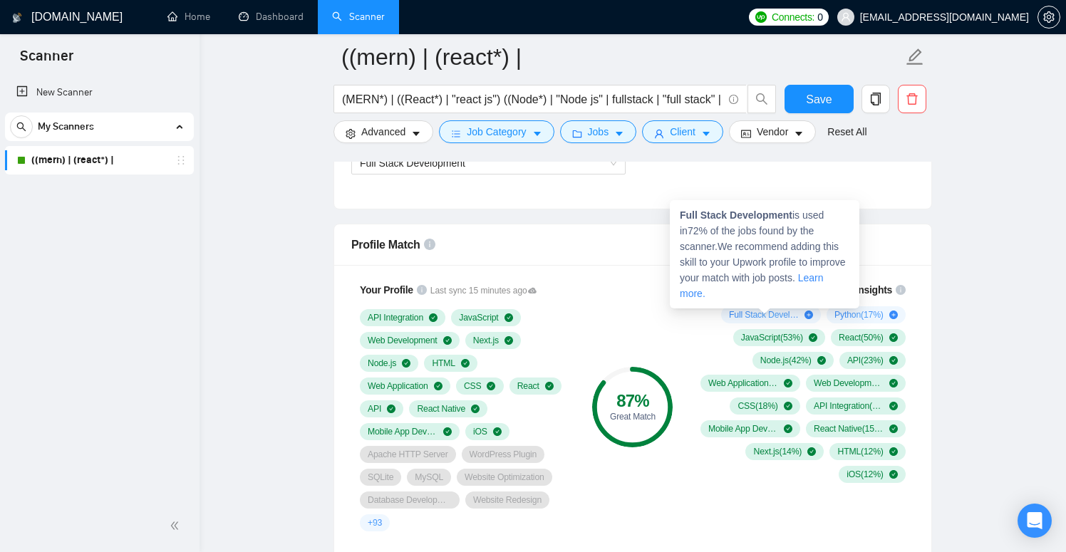
click at [757, 314] on span "Full Stack Development ( 72 %)" at bounding box center [764, 314] width 70 height 11
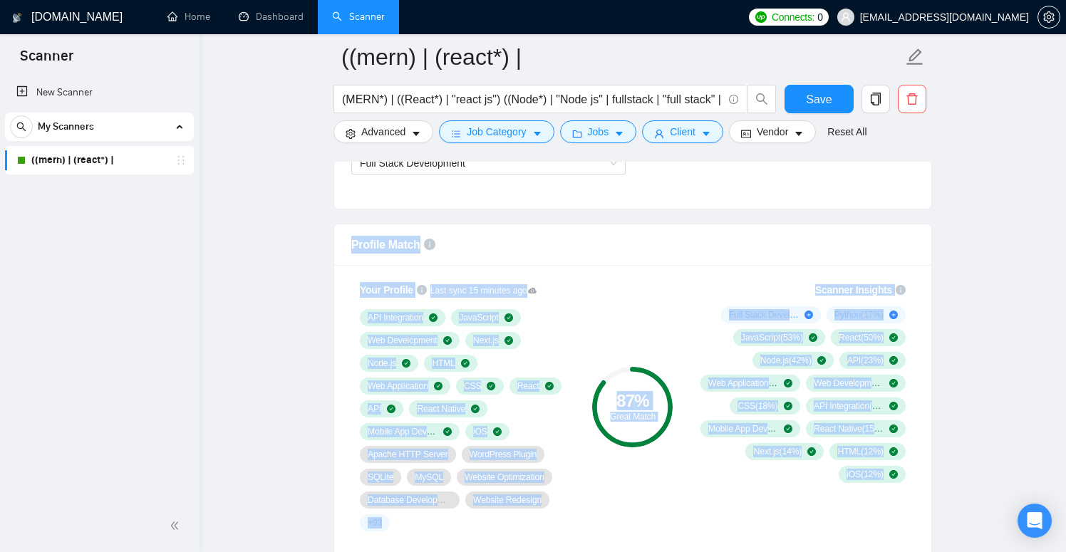
drag, startPoint x: 795, startPoint y: 213, endPoint x: 669, endPoint y: 215, distance: 125.5
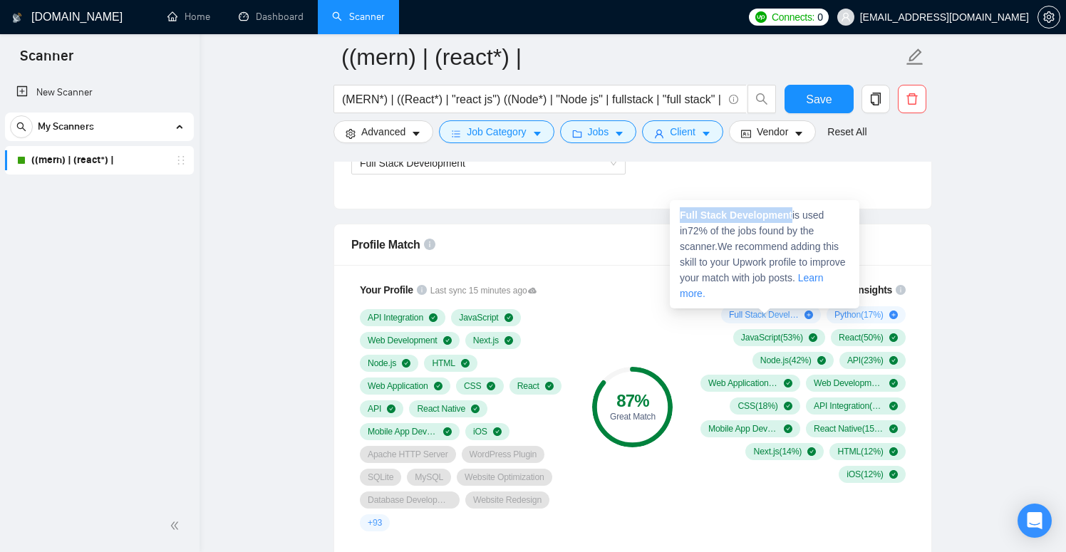
drag, startPoint x: 796, startPoint y: 215, endPoint x: 681, endPoint y: 220, distance: 114.9
click at [681, 220] on span "Full Stack Development is used in 72 % of the jobs found by the scanner. We rec…" at bounding box center [763, 255] width 166 height 90
copy strong "Full Stack Development"
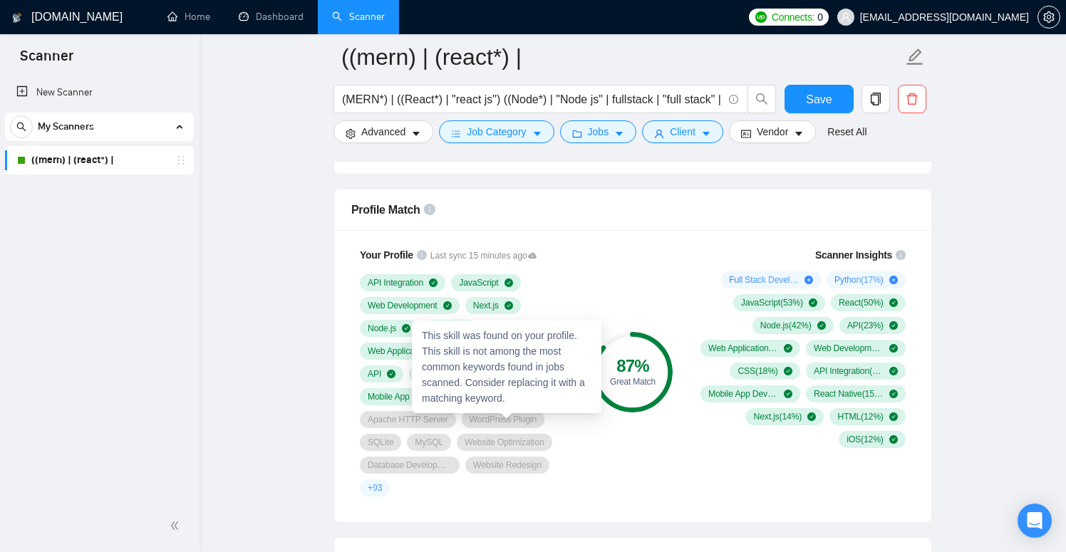
scroll to position [904, 0]
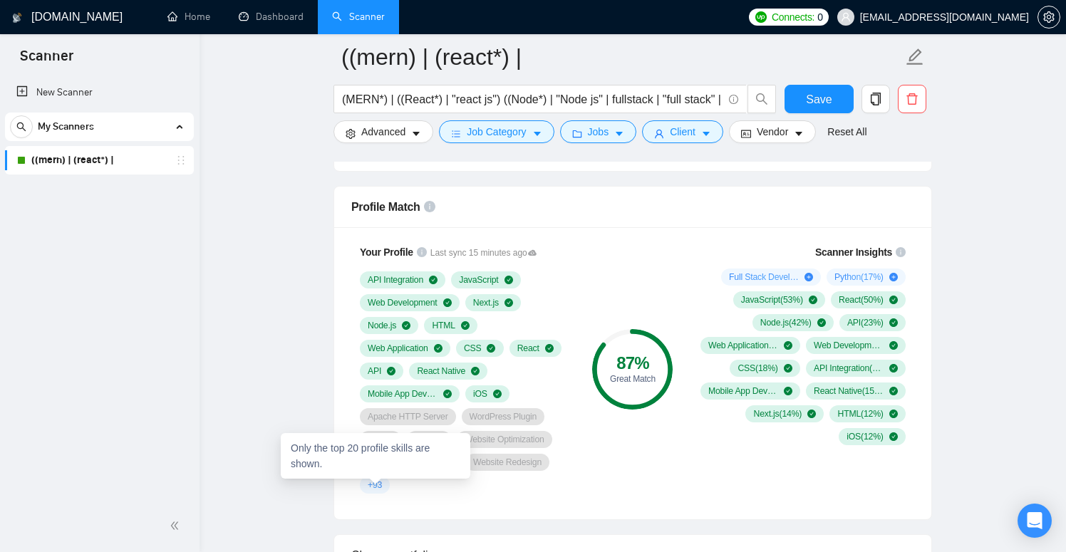
click at [385, 483] on div "+ 93" at bounding box center [375, 485] width 30 height 17
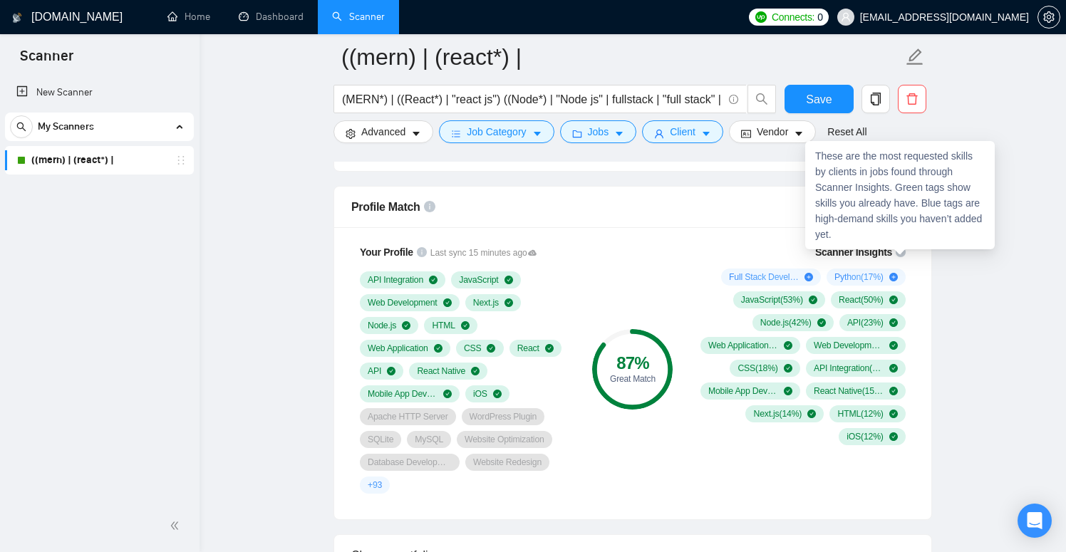
click at [902, 252] on icon "info-circle" at bounding box center [901, 252] width 10 height 10
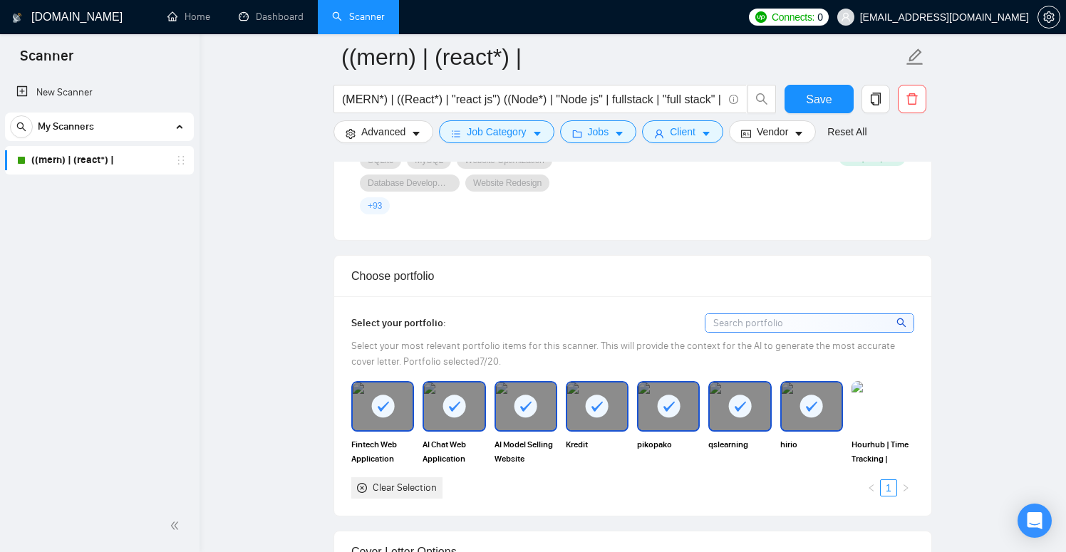
scroll to position [1186, 0]
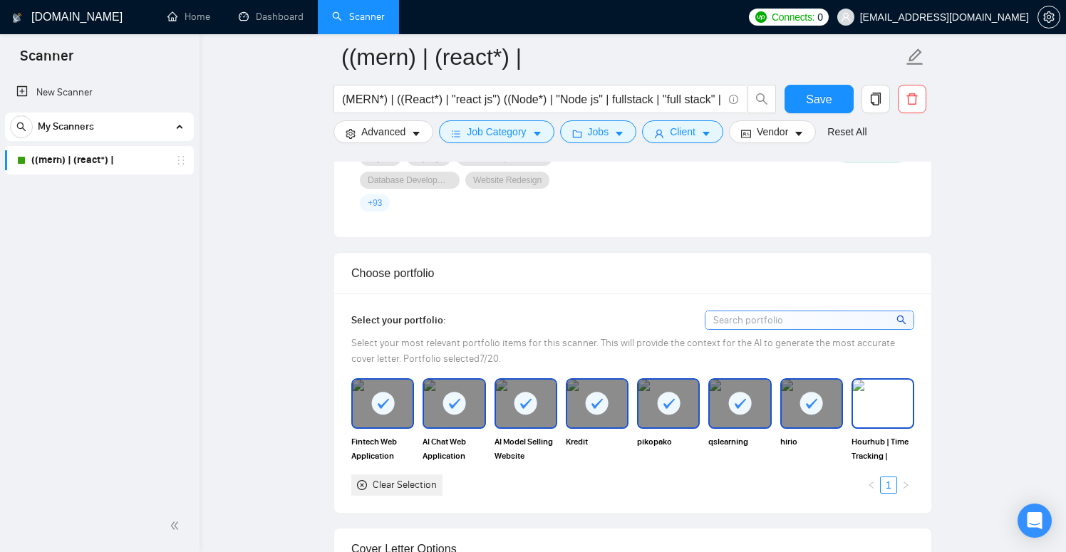
click at [892, 415] on img at bounding box center [883, 403] width 60 height 47
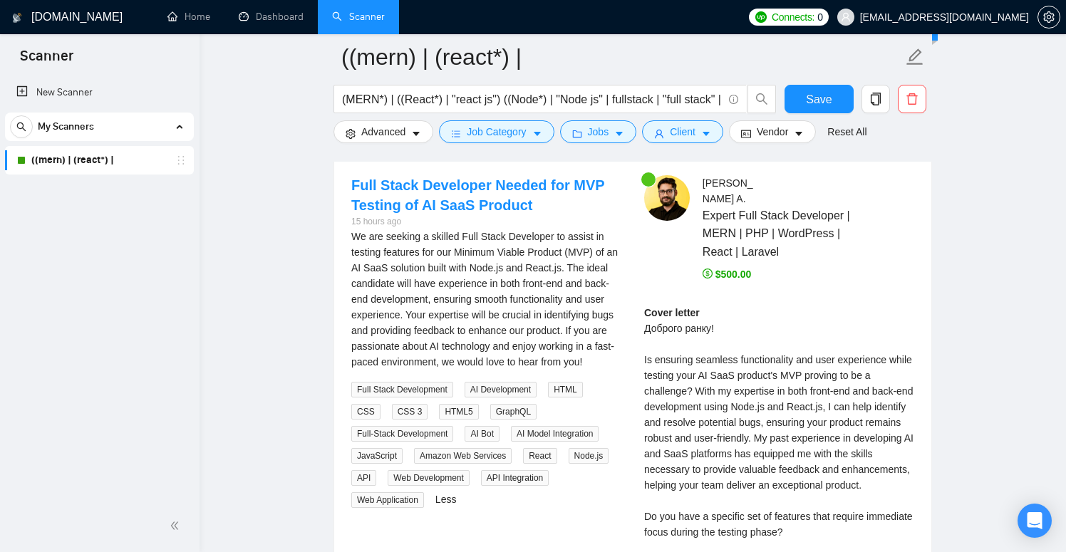
scroll to position [2823, 0]
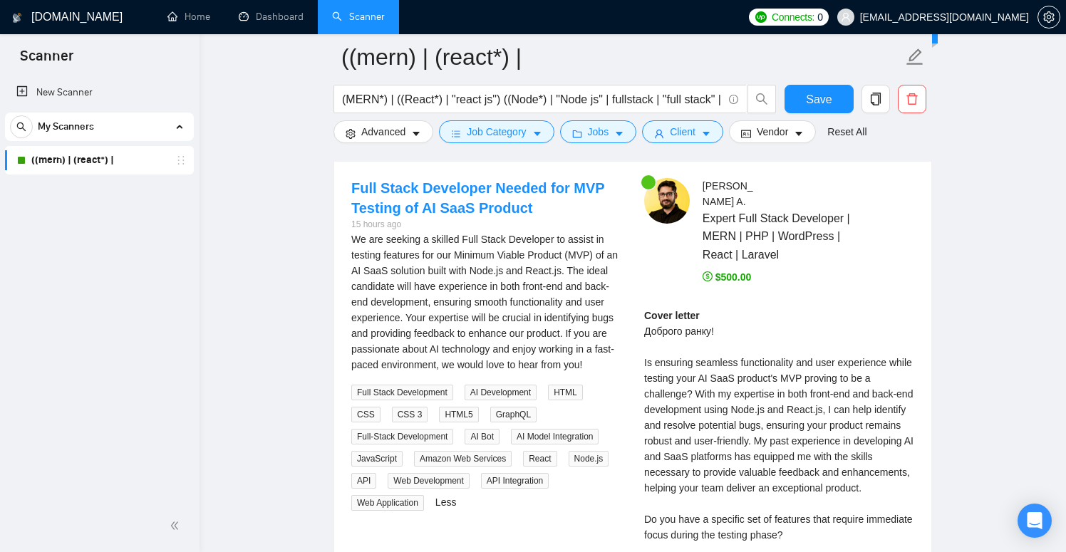
click at [706, 272] on icon "dollar" at bounding box center [708, 277] width 10 height 10
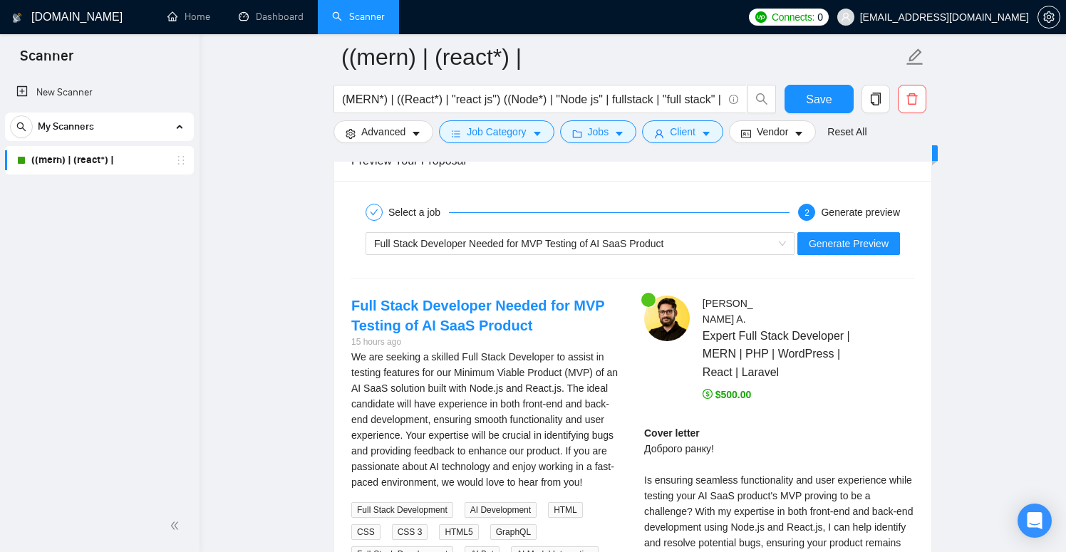
scroll to position [2662, 0]
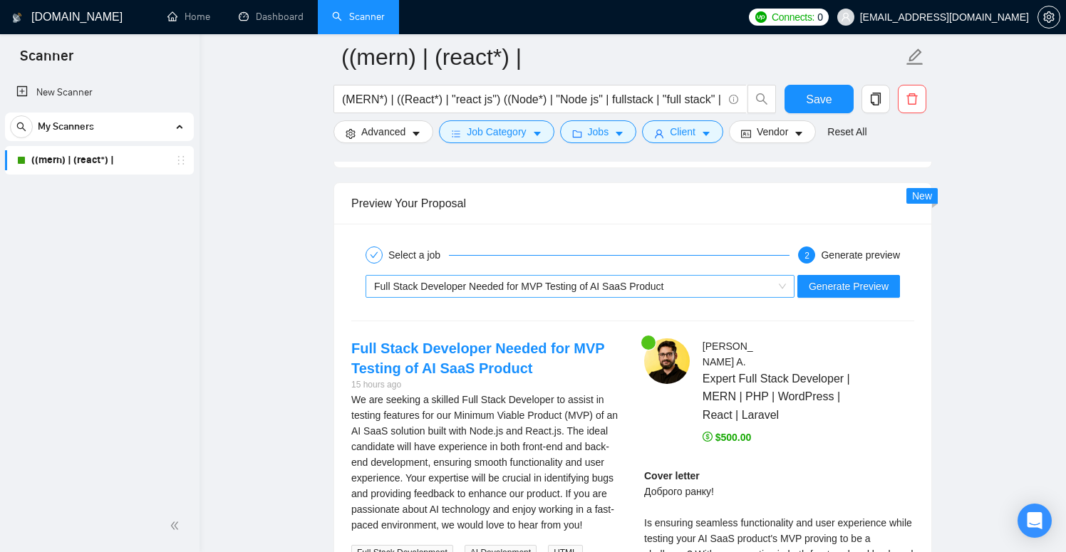
click at [662, 286] on span "Full Stack Developer Needed for MVP Testing of AI SaaS Product" at bounding box center [518, 286] width 289 height 11
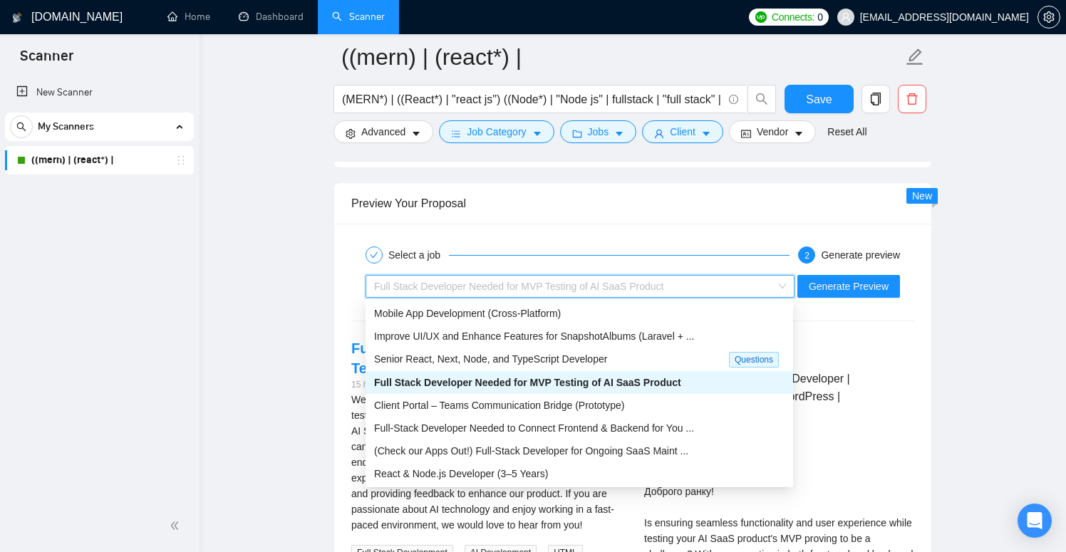
click at [925, 334] on div "Select a job 2 Generate preview Full Stack Developer Needed for MVP Testing of …" at bounding box center [632, 507] width 597 height 566
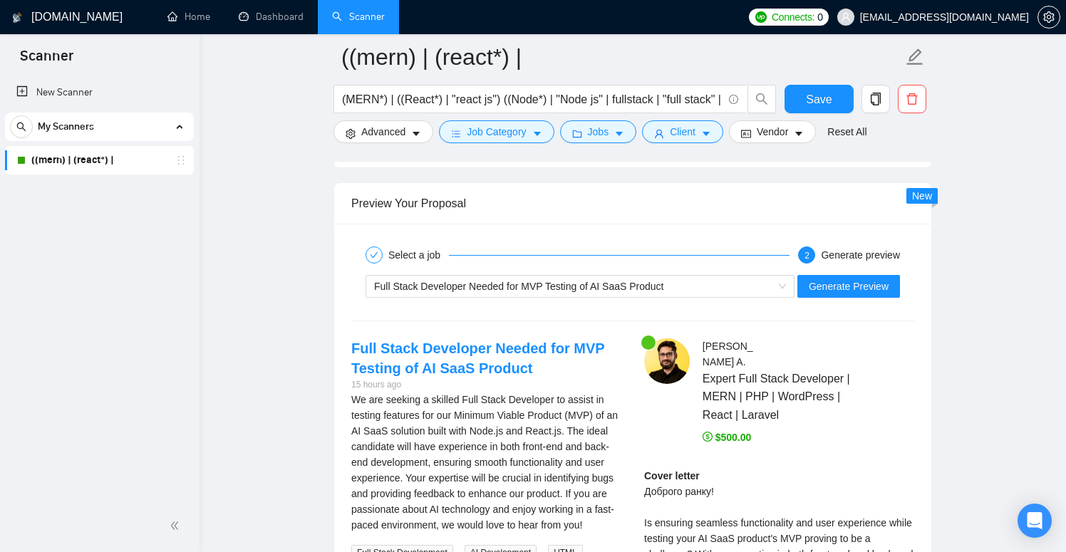
click at [830, 104] on span "Save" at bounding box center [819, 100] width 26 height 18
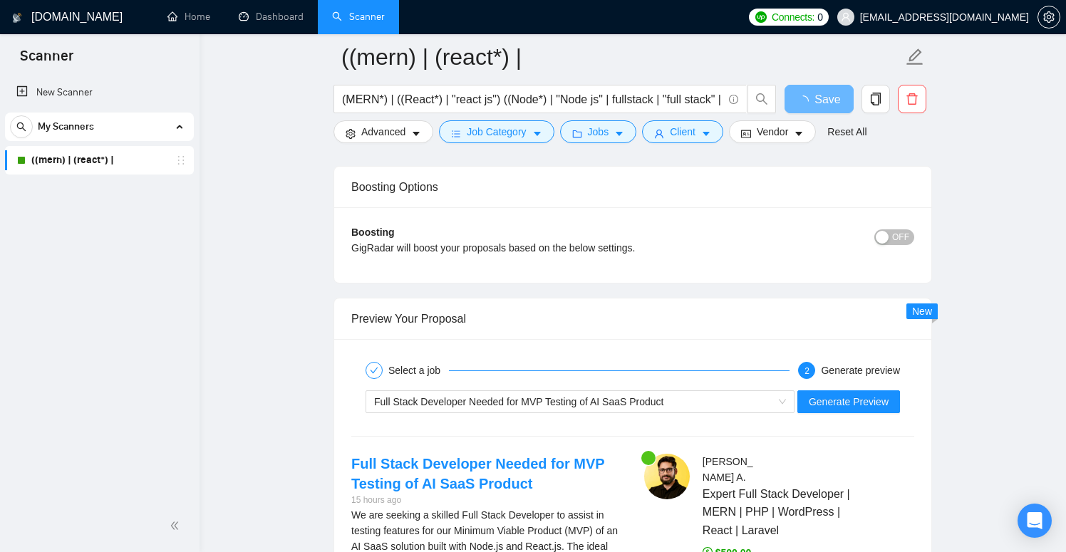
scroll to position [2550, 0]
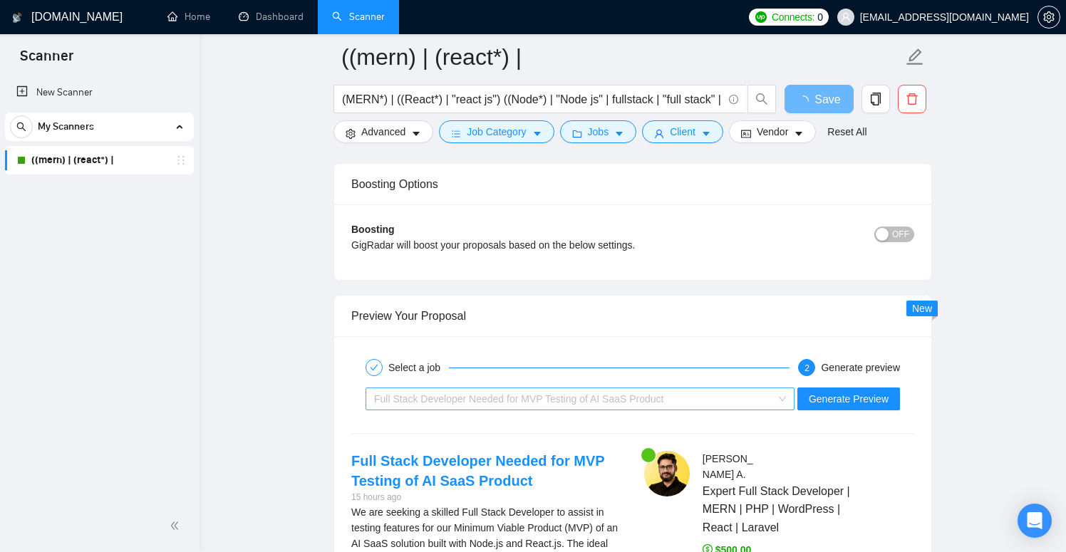
click at [608, 395] on span "Full Stack Developer Needed for MVP Testing of AI SaaS Product" at bounding box center [518, 398] width 289 height 11
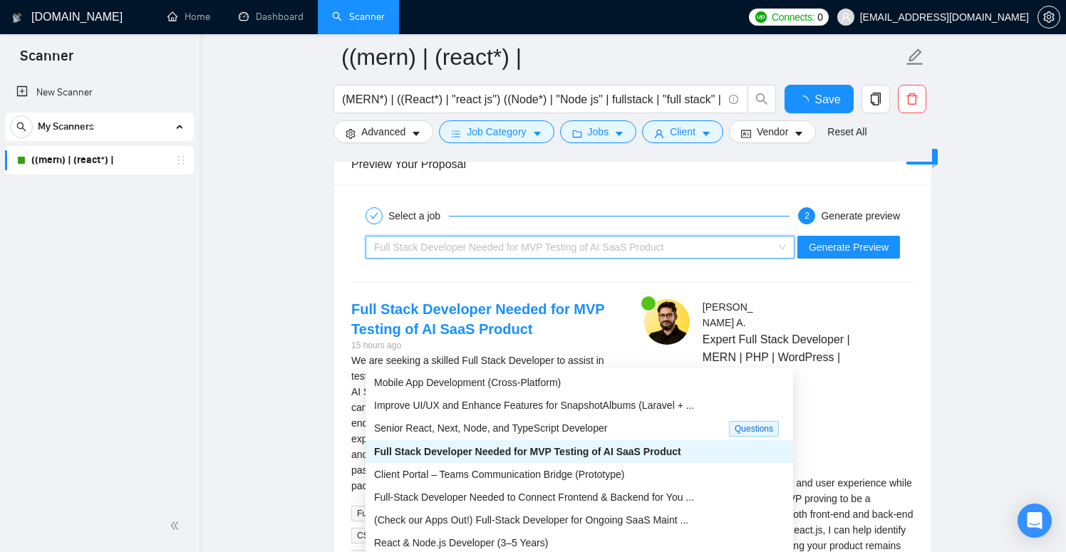
checkbox input "true"
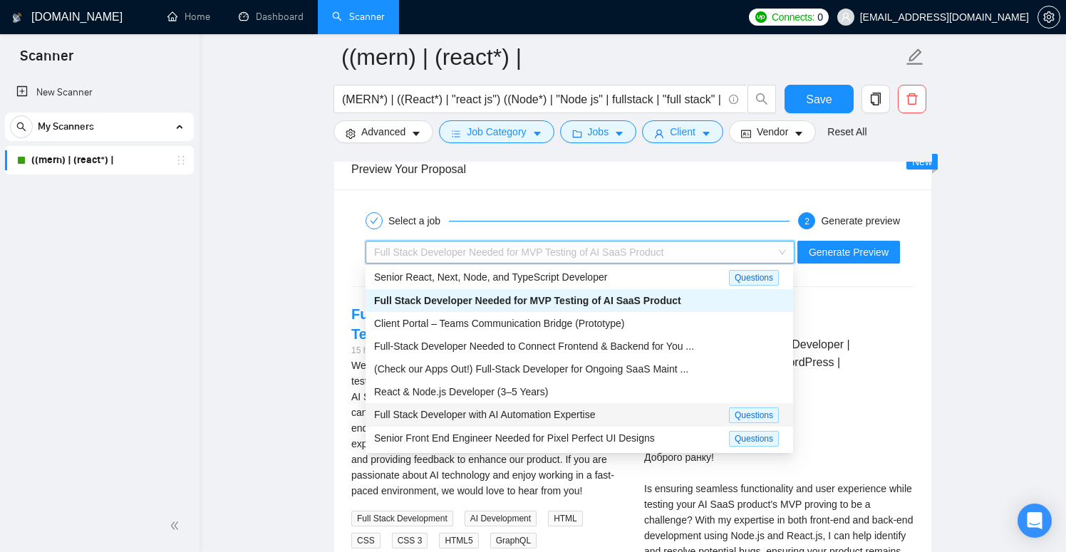
scroll to position [2699, 0]
